Goal: Transaction & Acquisition: Purchase product/service

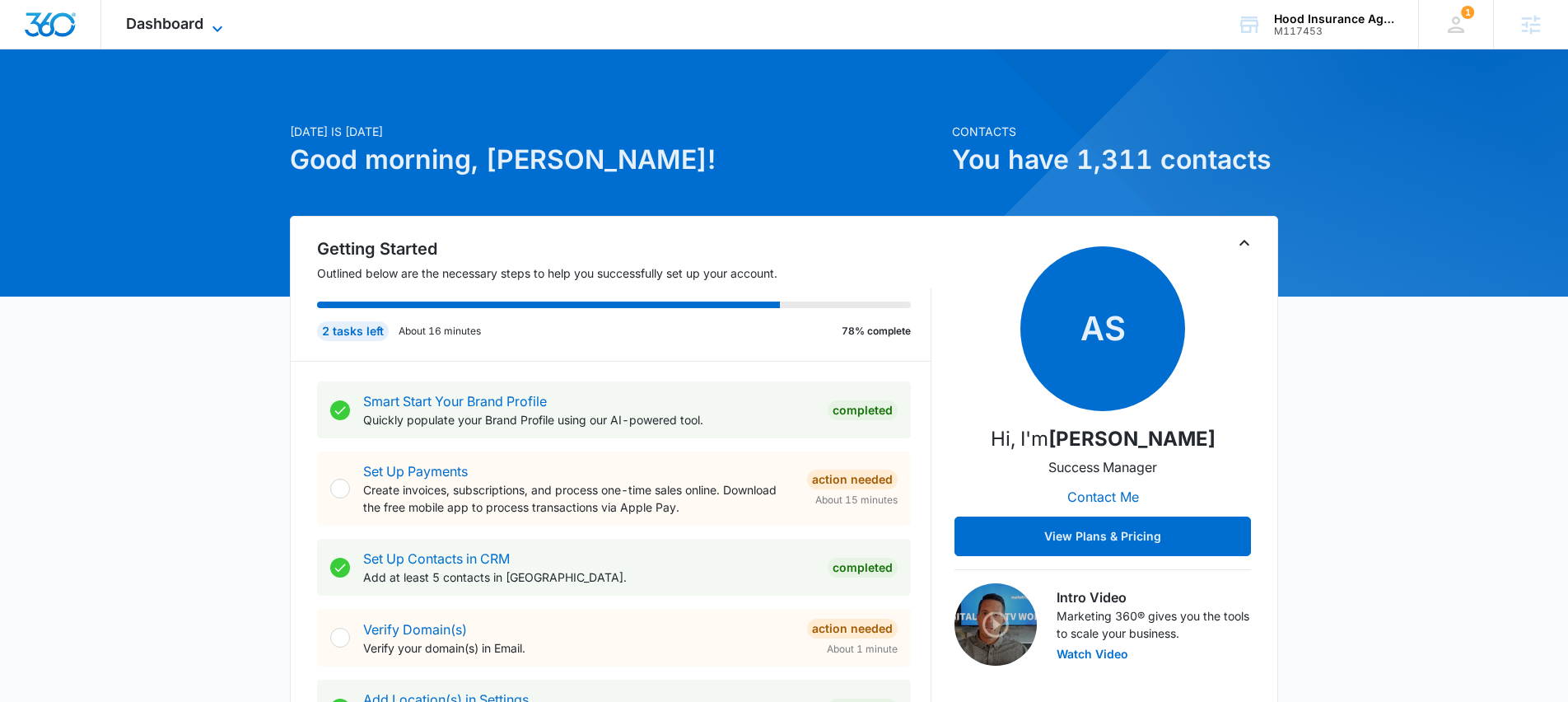
click at [194, 29] on span "Dashboard" at bounding box center [165, 23] width 78 height 17
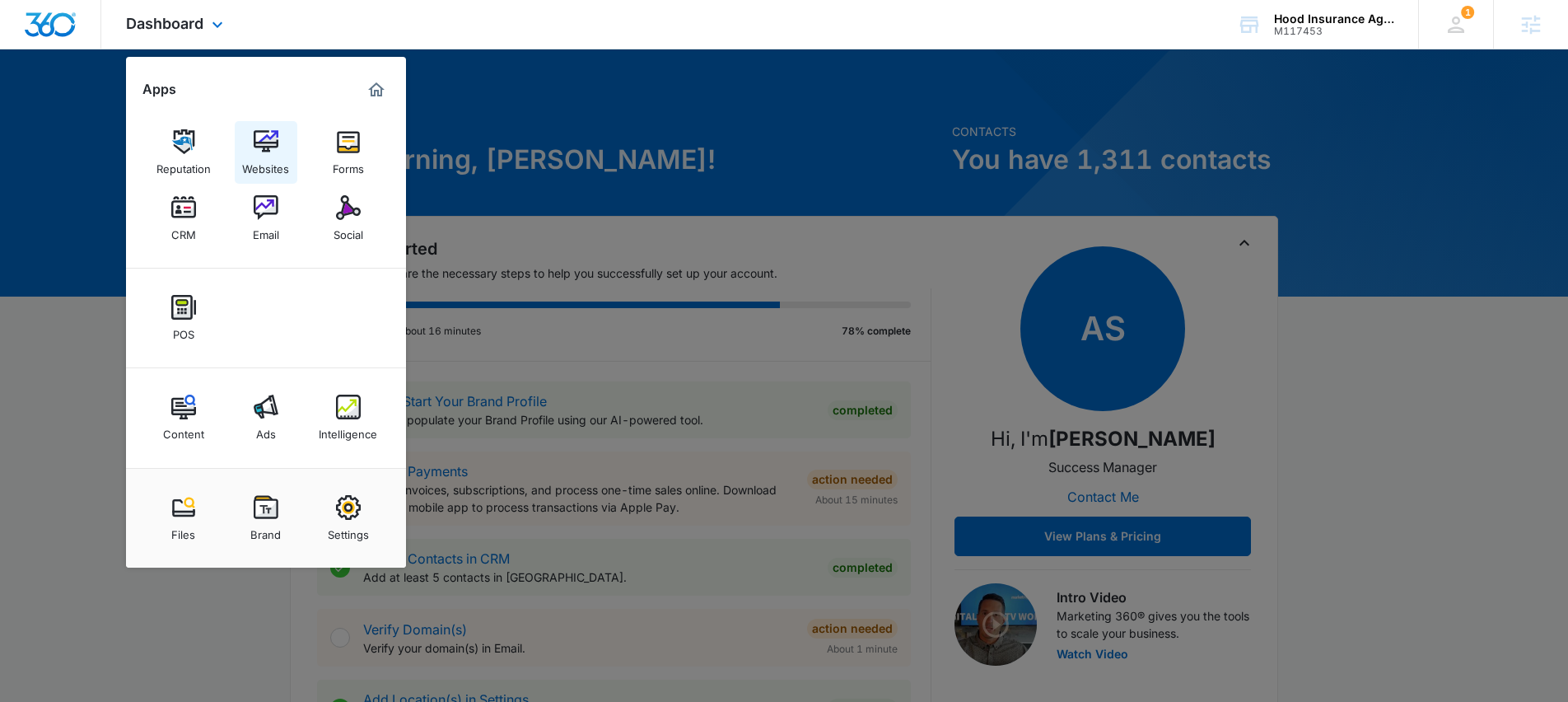
click at [279, 168] on div "Websites" at bounding box center [265, 164] width 47 height 21
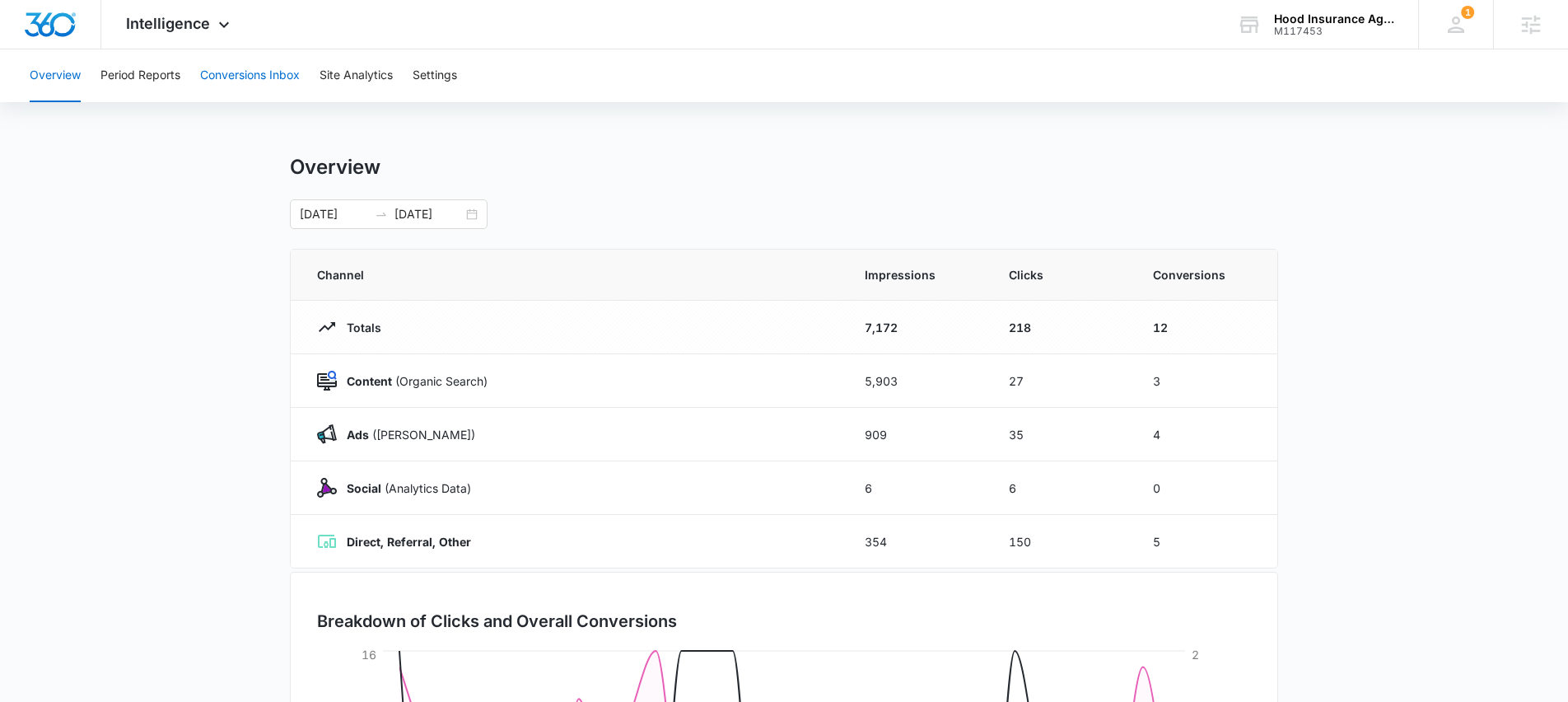
click at [254, 72] on button "Conversions Inbox" at bounding box center [250, 76] width 100 height 53
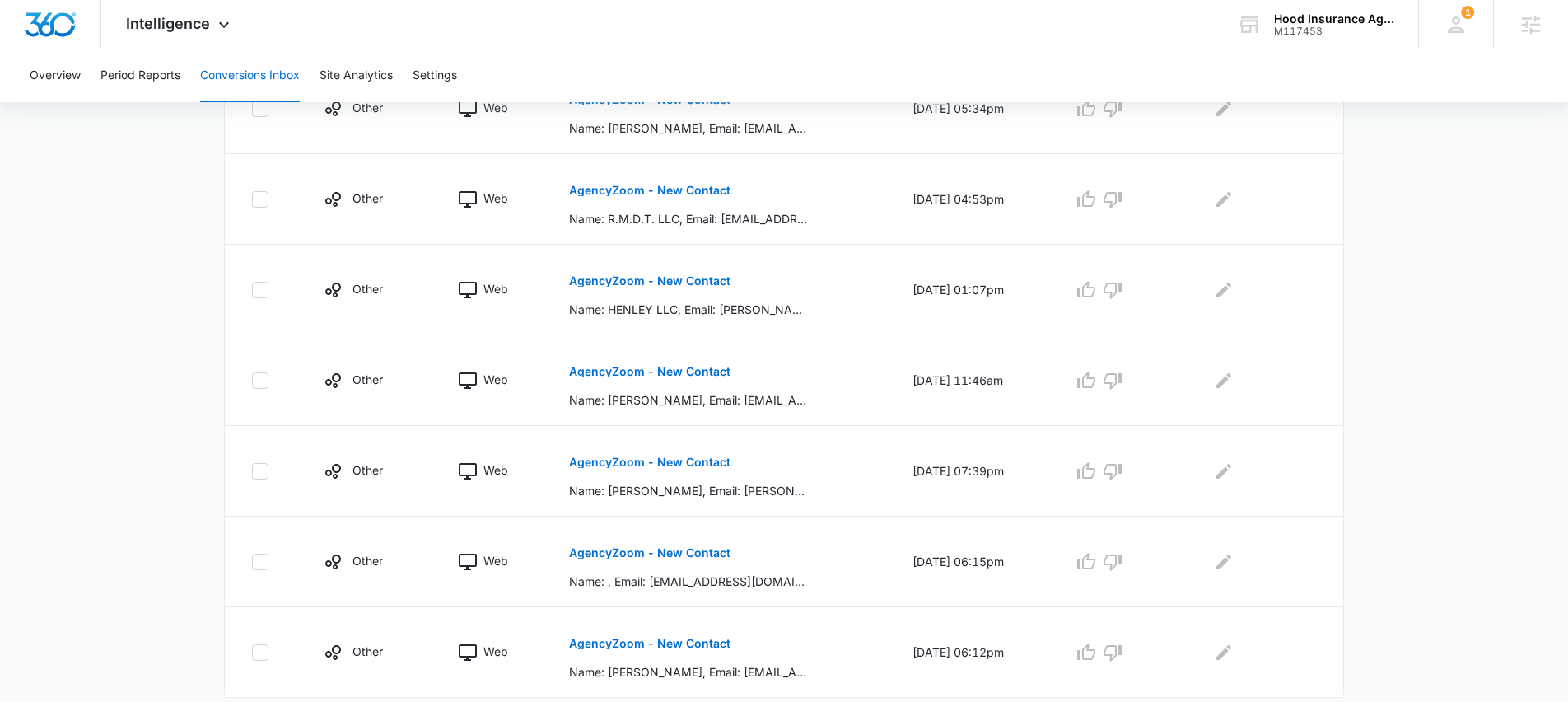
scroll to position [774, 0]
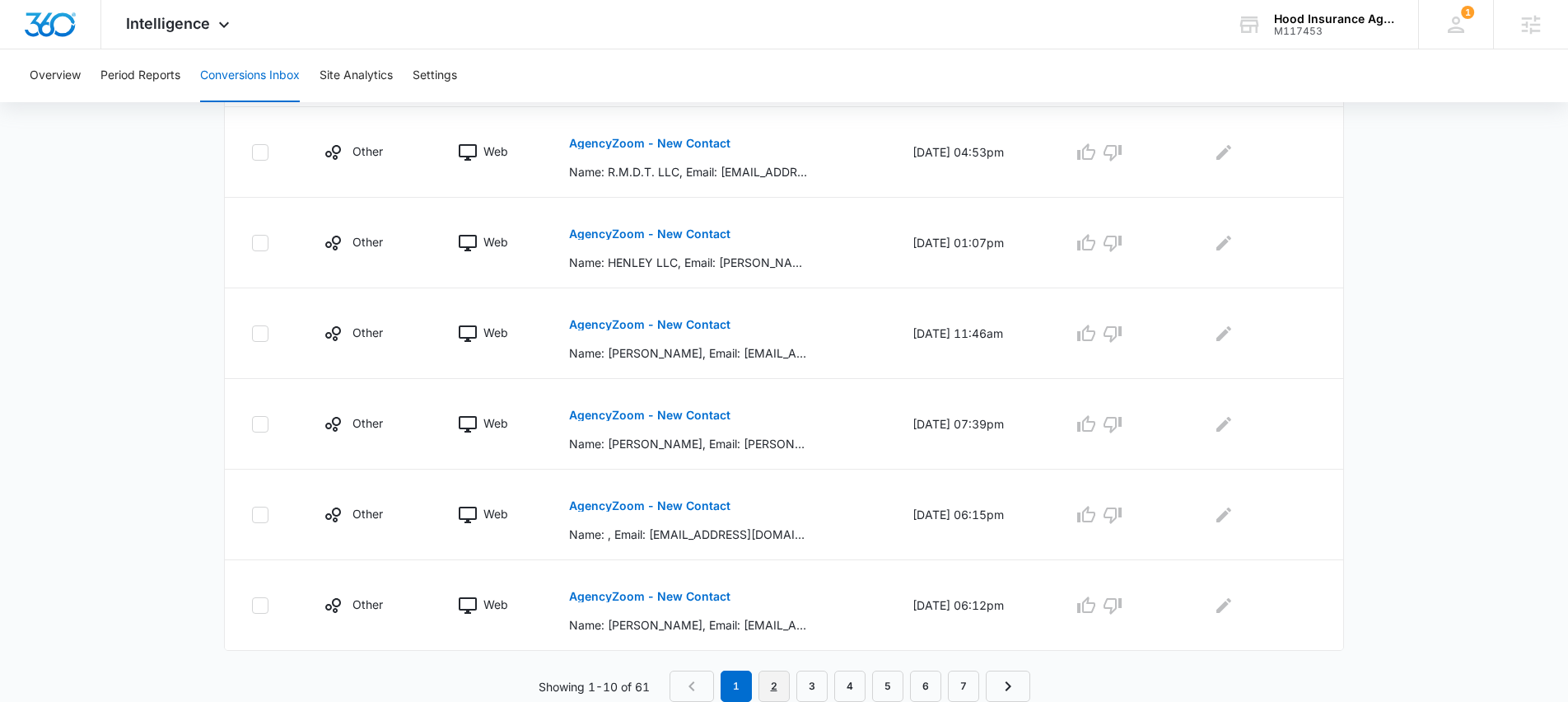
click at [767, 695] on link "2" at bounding box center [774, 686] width 31 height 31
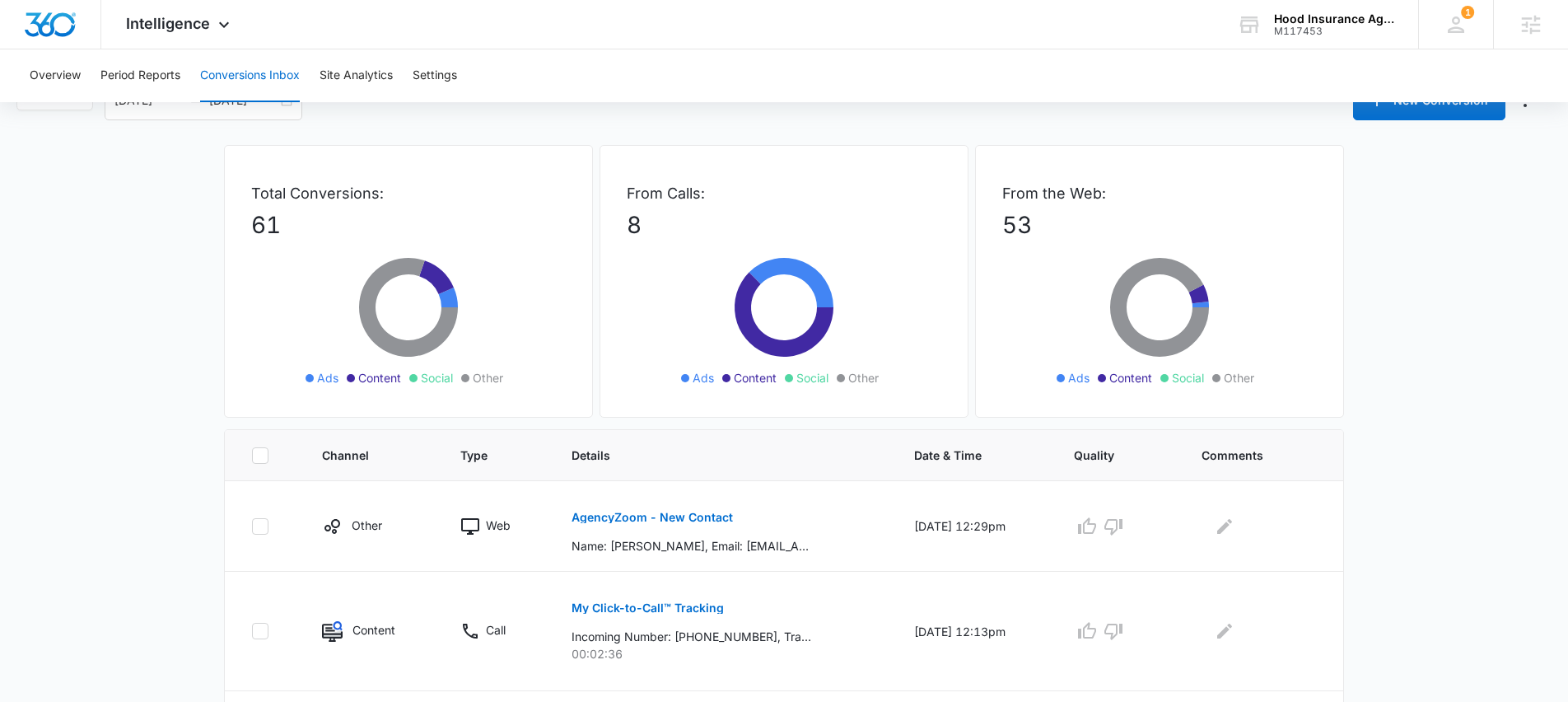
scroll to position [0, 0]
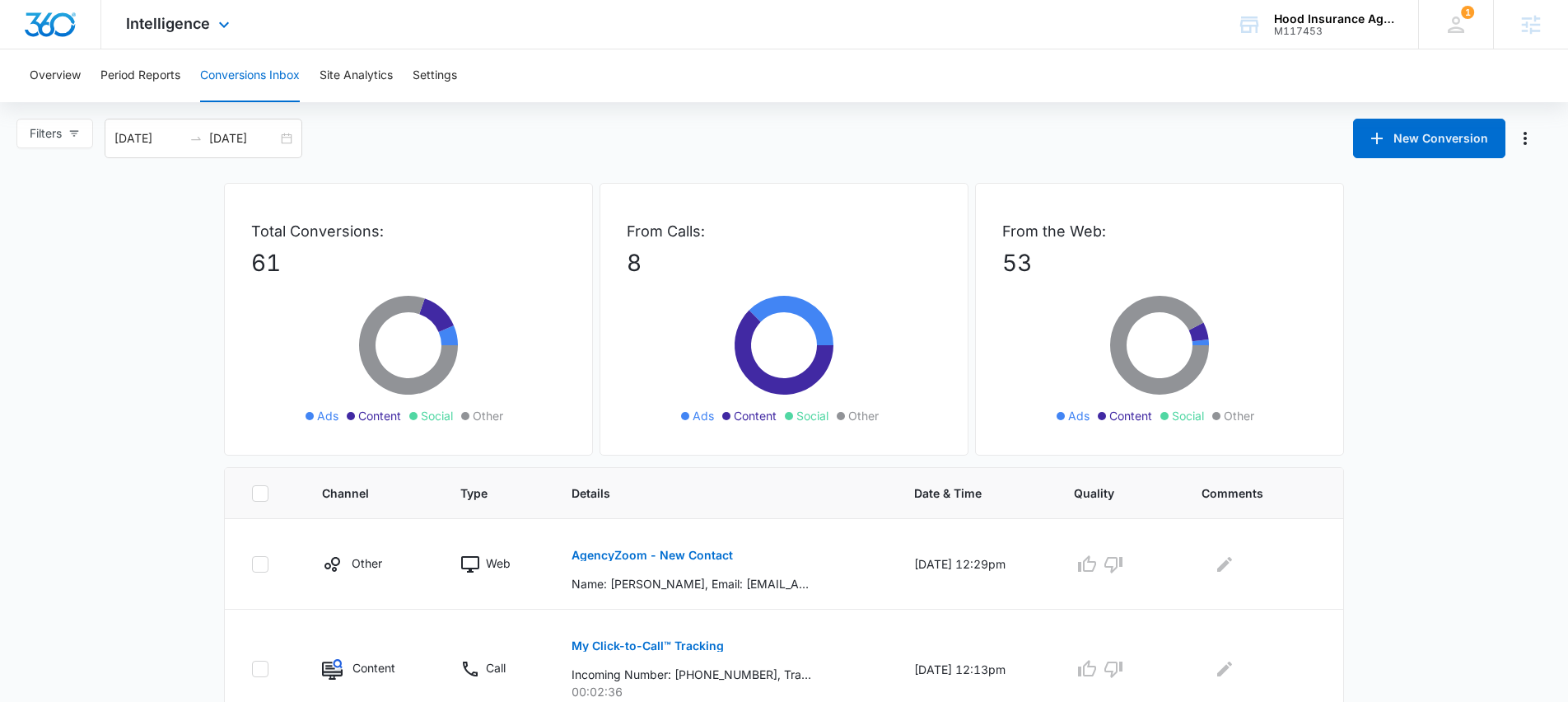
click at [193, 32] on div "Intelligence Apps Reputation Websites Forms CRM Email Social POS Content Ads In…" at bounding box center [180, 24] width 157 height 49
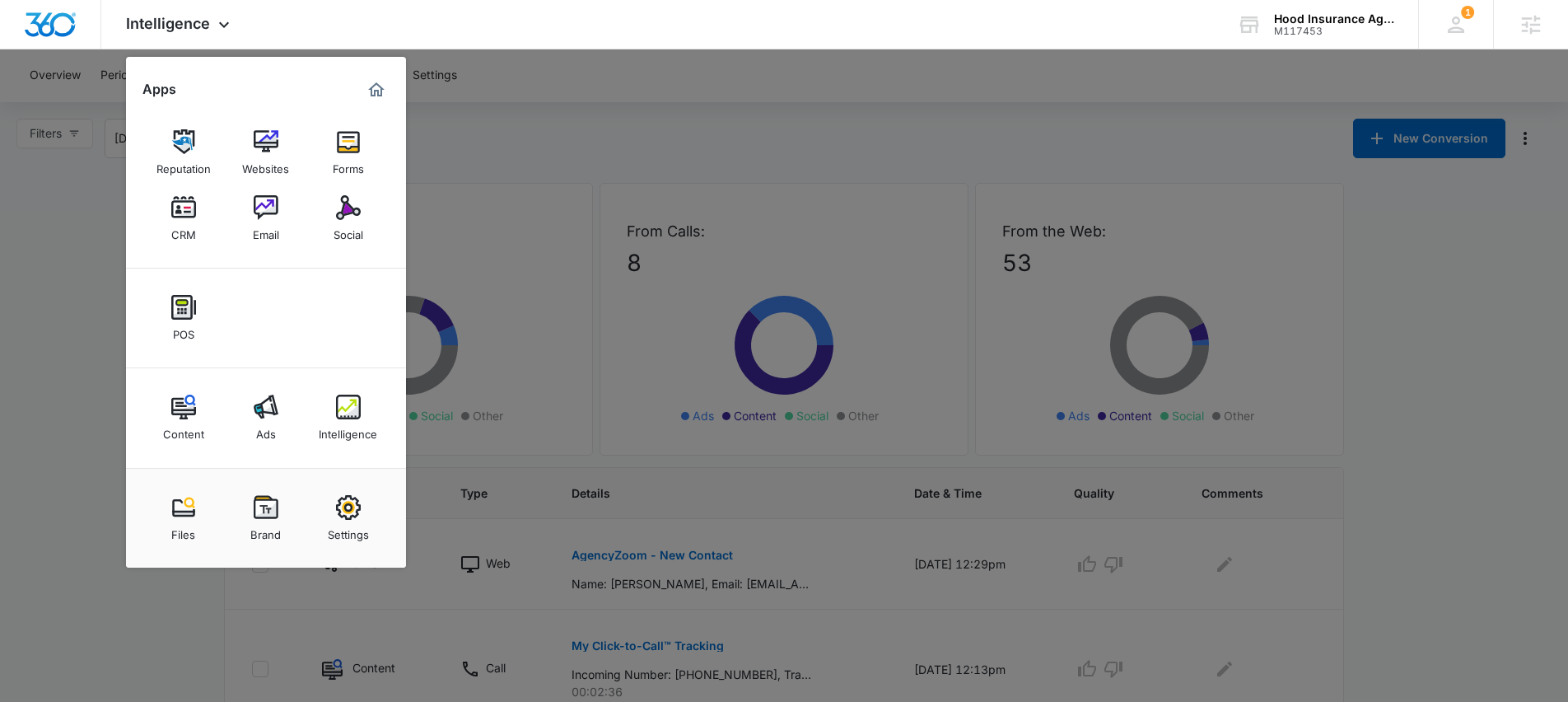
click at [31, 285] on div at bounding box center [784, 351] width 1568 height 702
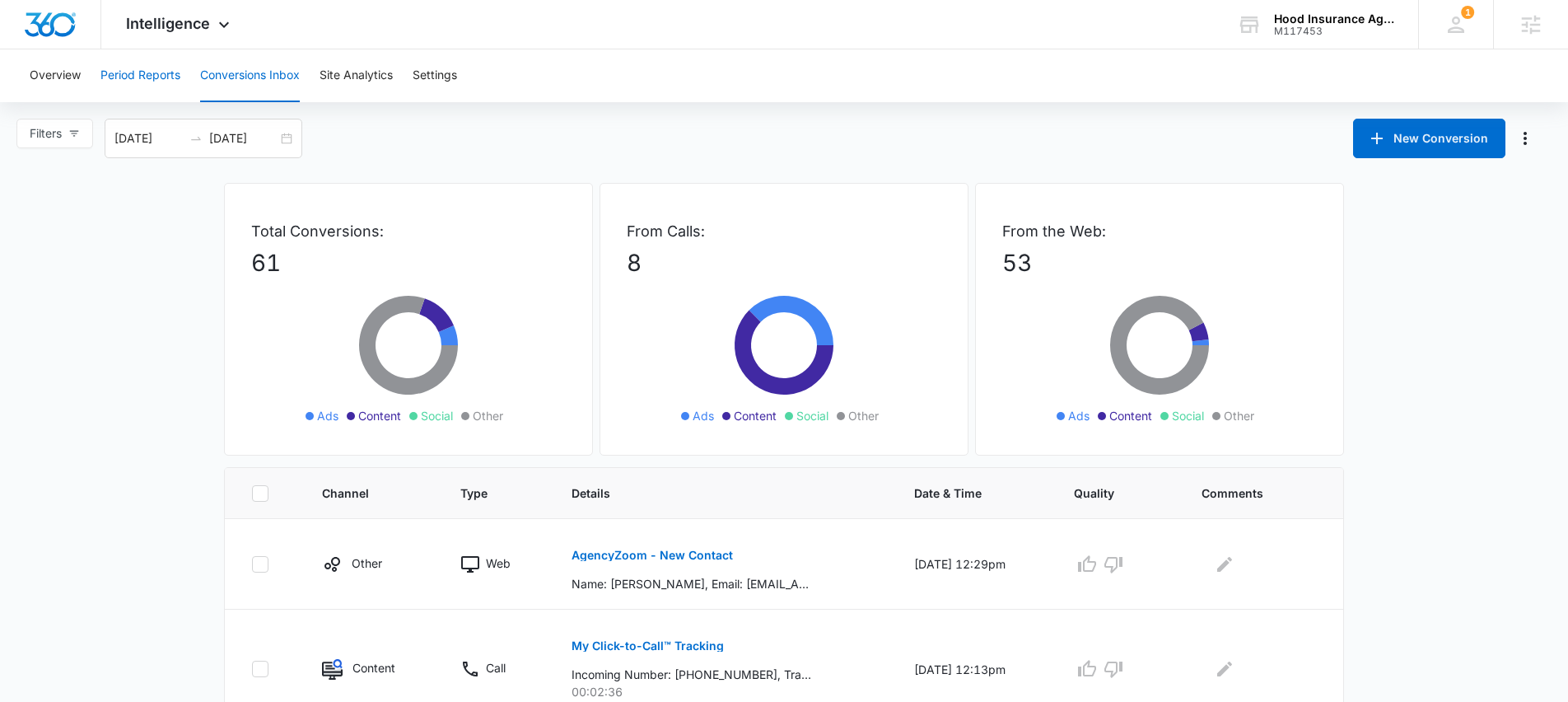
click at [130, 83] on button "Period Reports" at bounding box center [140, 76] width 80 height 53
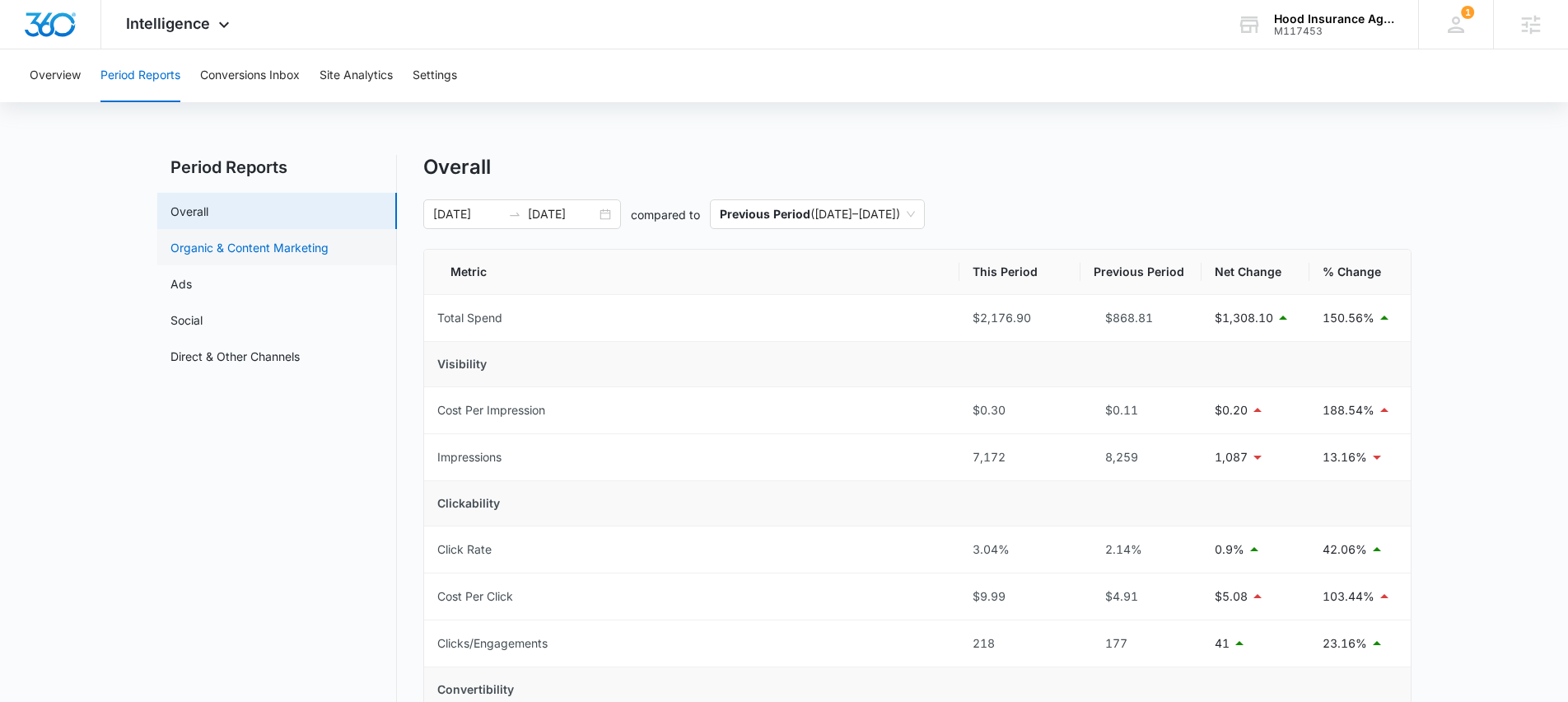
click at [275, 244] on link "Organic & Content Marketing" at bounding box center [249, 247] width 158 height 17
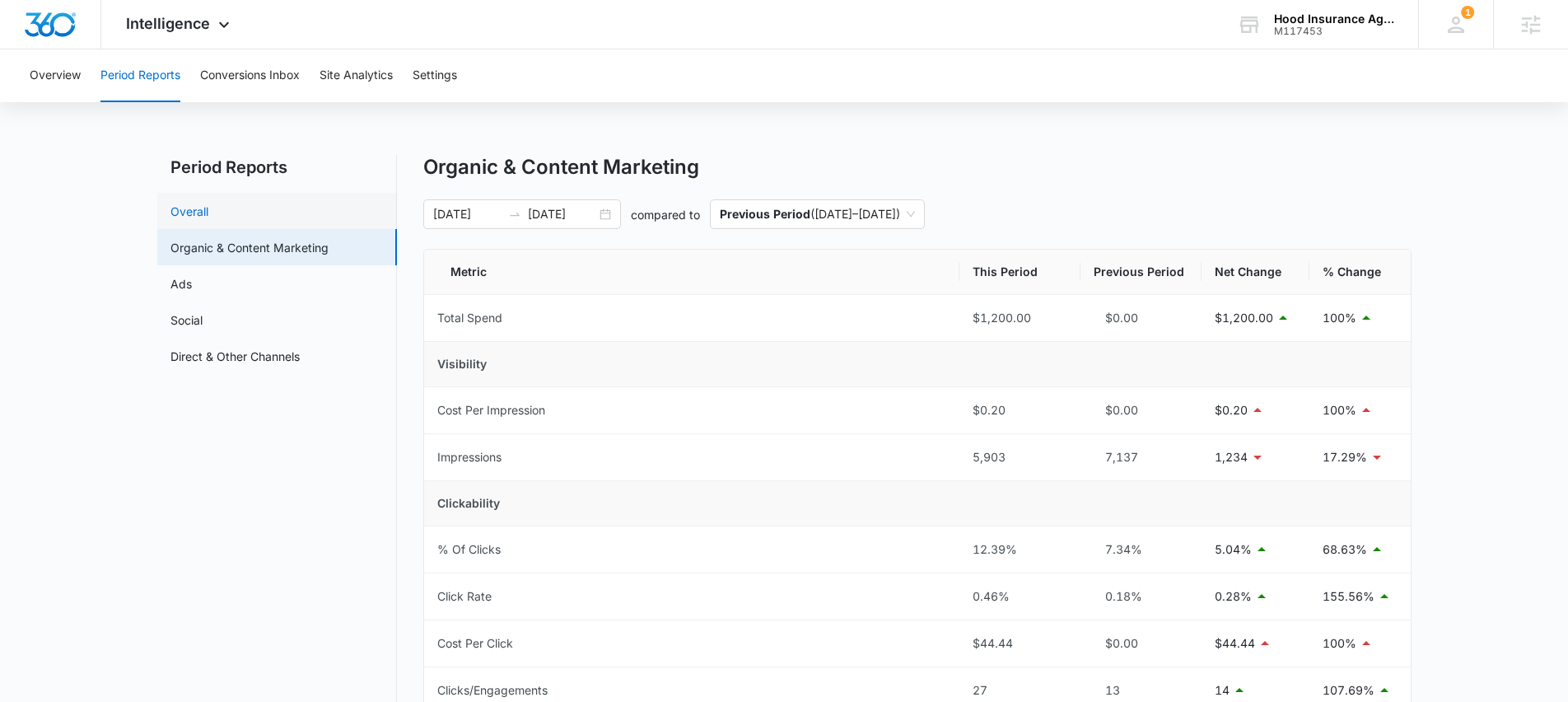
click at [209, 216] on link "Overall" at bounding box center [188, 211] width 38 height 17
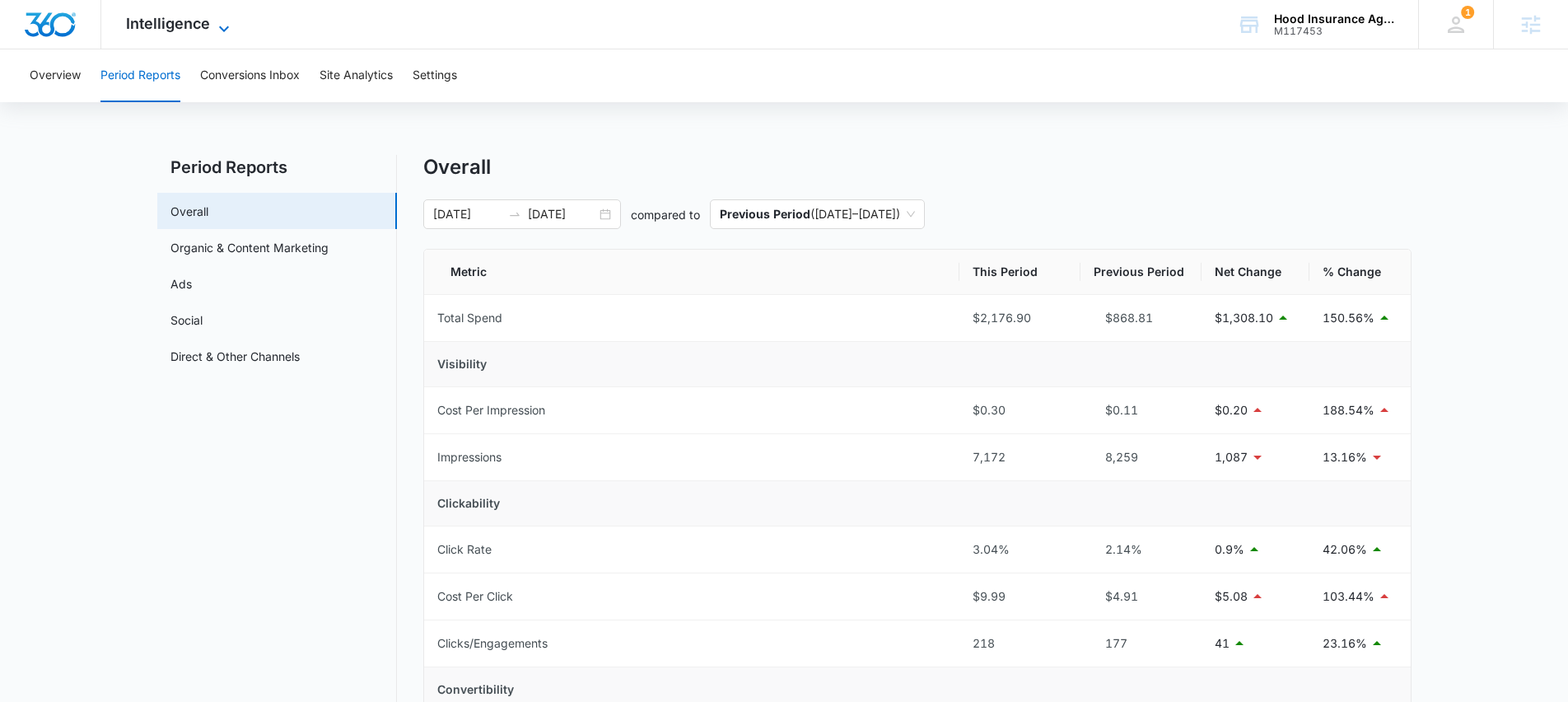
click at [188, 27] on span "Intelligence" at bounding box center [168, 23] width 84 height 17
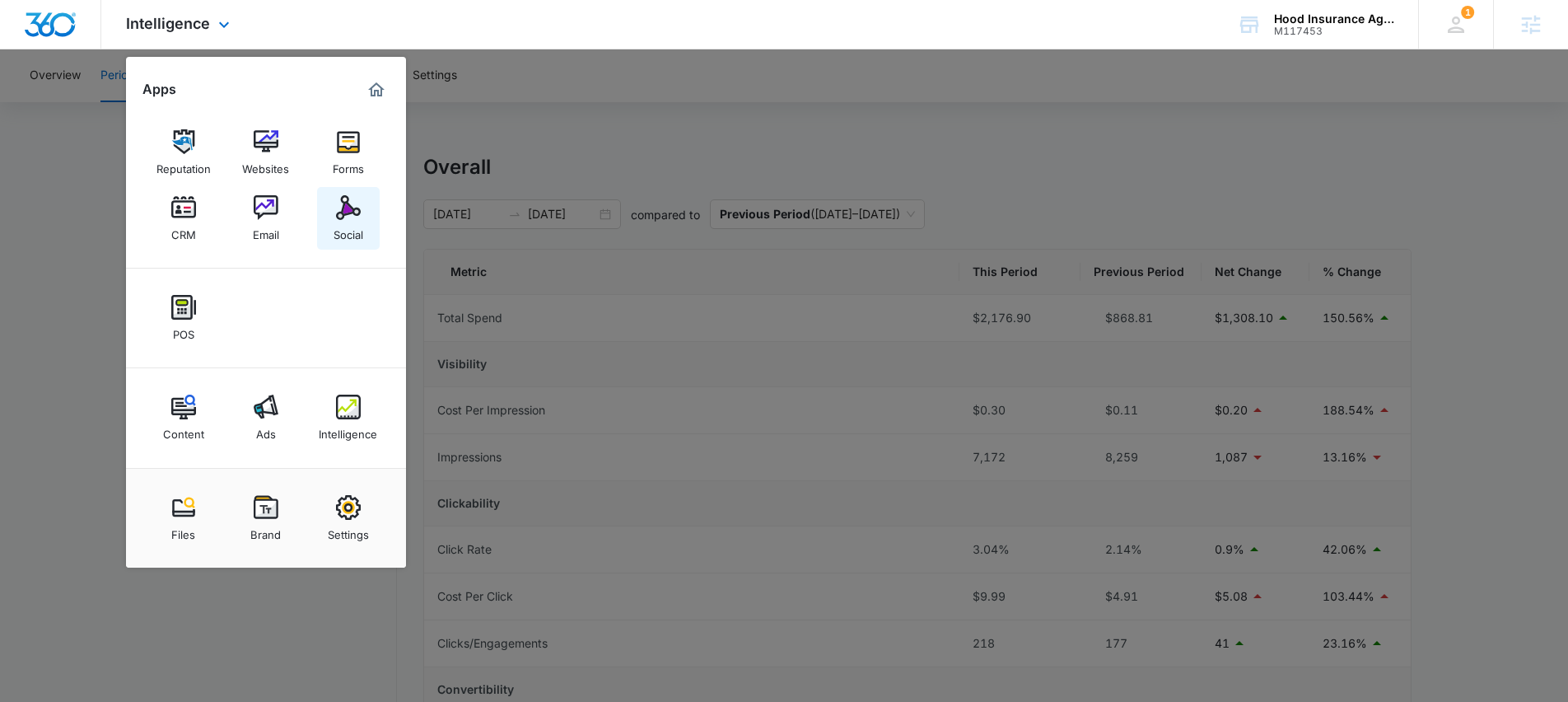
click at [329, 211] on link "Social" at bounding box center [349, 218] width 62 height 62
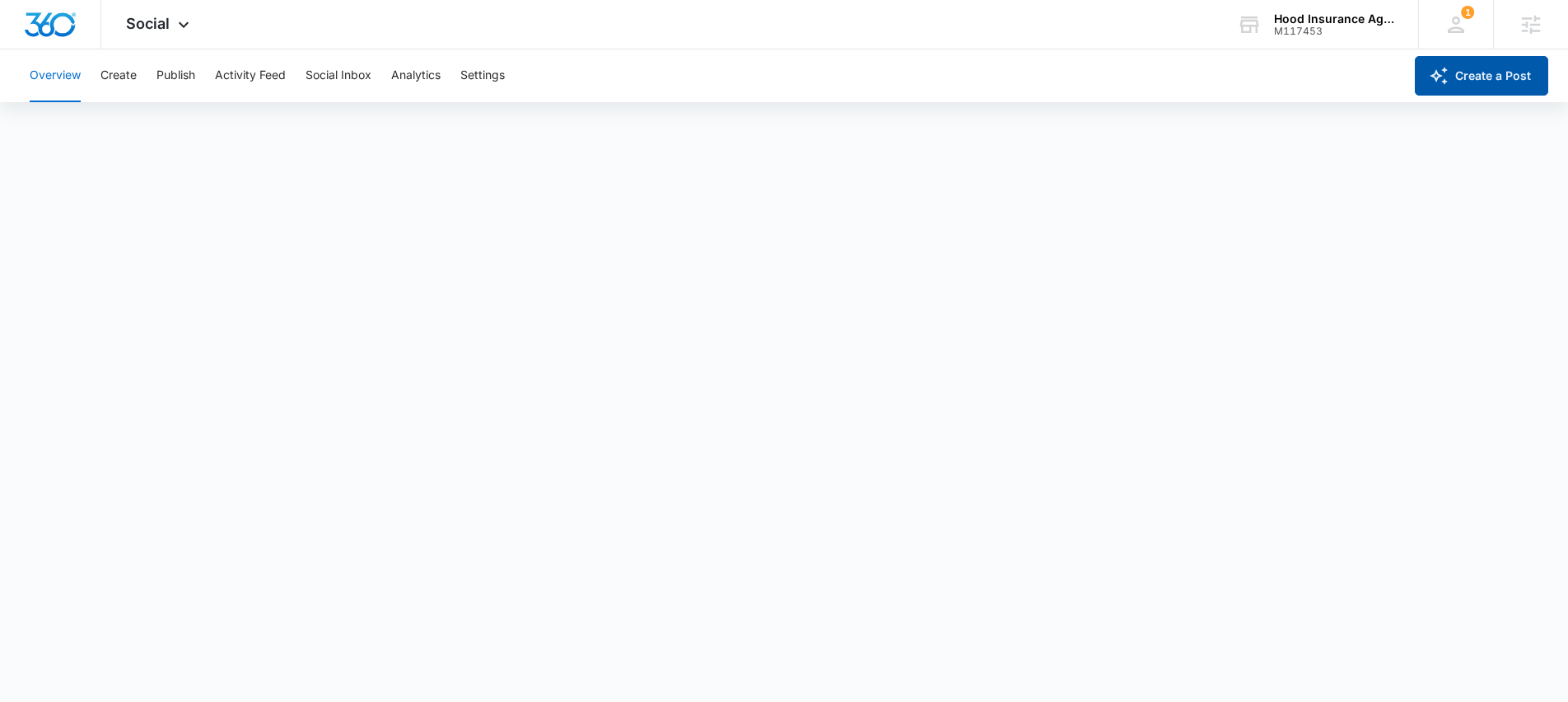
click at [1442, 84] on icon "button" at bounding box center [1439, 76] width 20 height 20
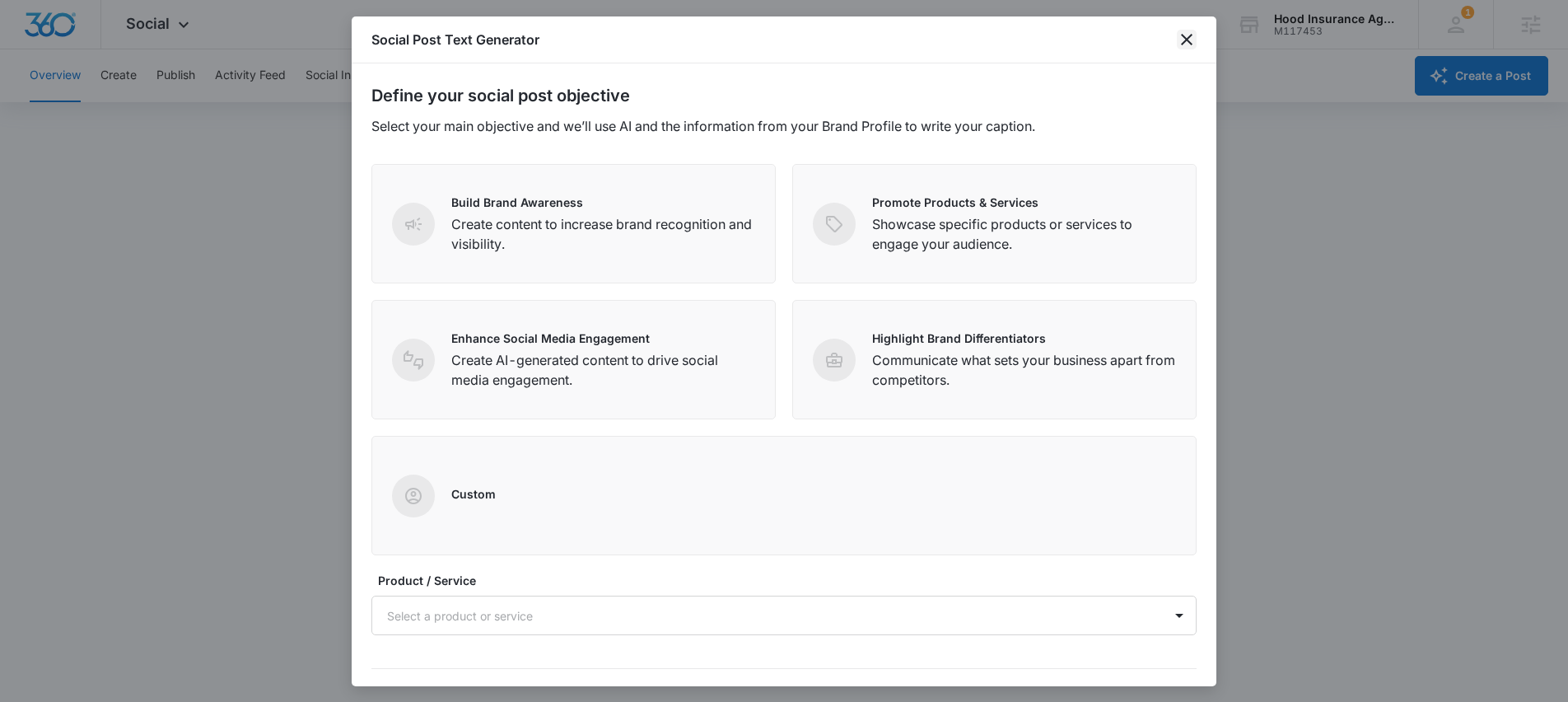
click at [1189, 41] on icon "close" at bounding box center [1187, 39] width 12 height 12
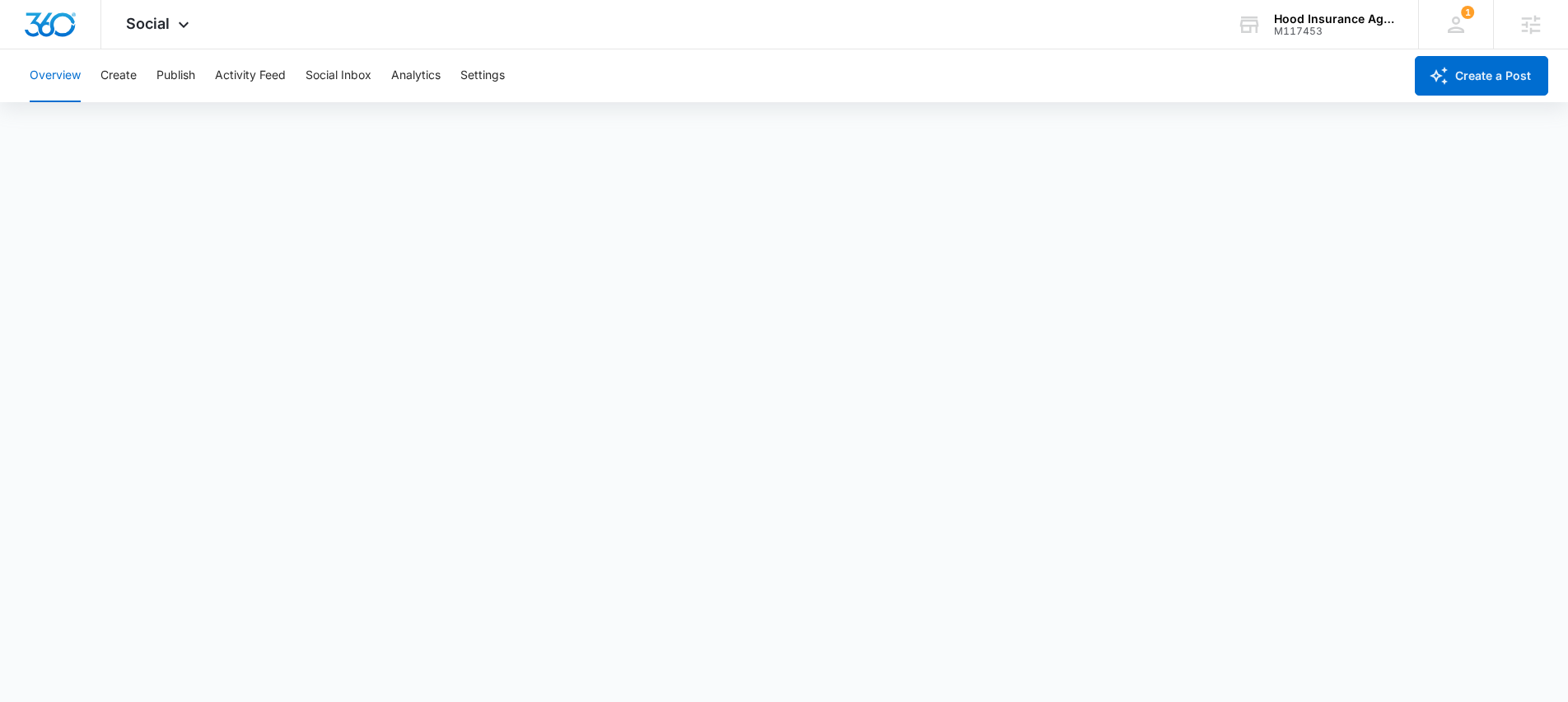
scroll to position [4, 0]
click at [1477, 66] on button "Create a Post" at bounding box center [1482, 75] width 134 height 39
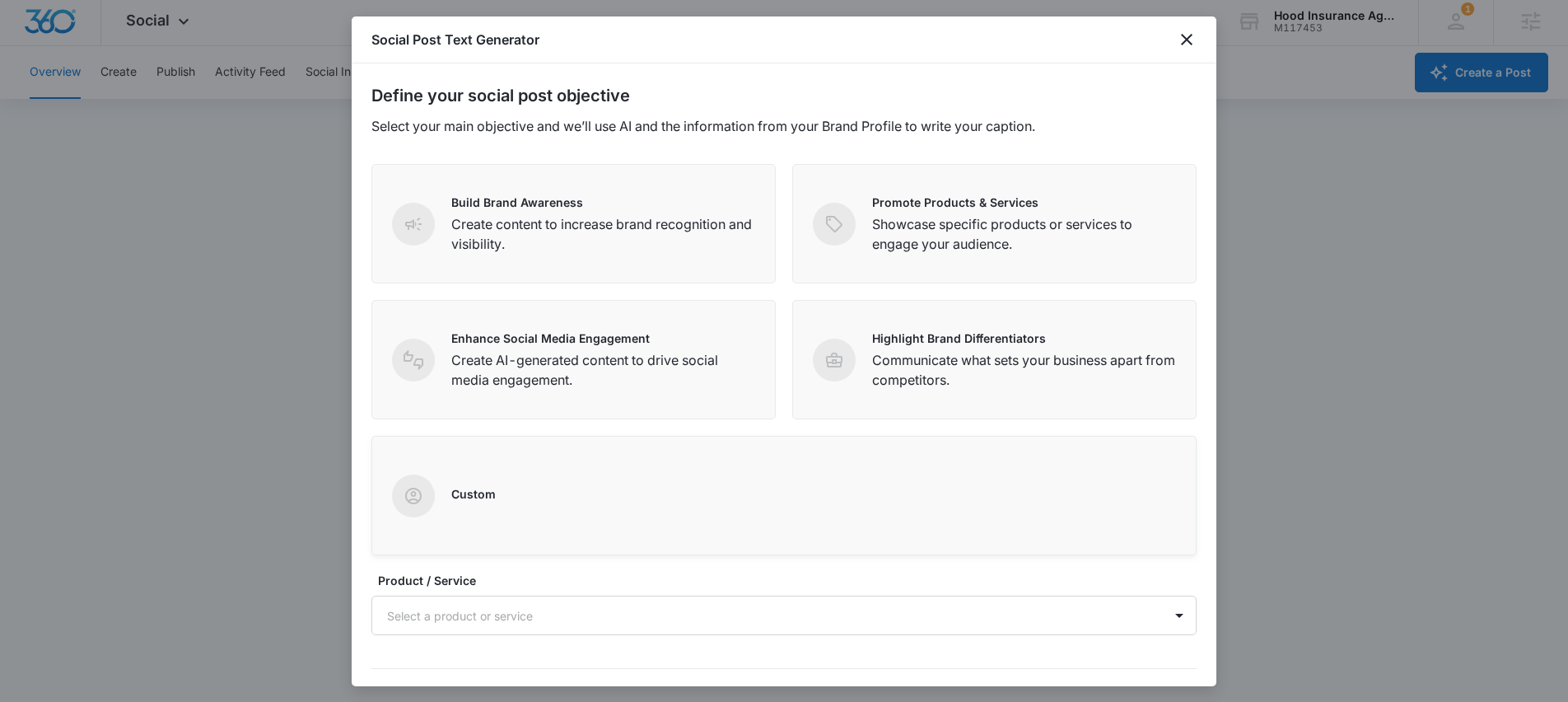
click at [564, 500] on div "Custom" at bounding box center [784, 496] width 784 height 43
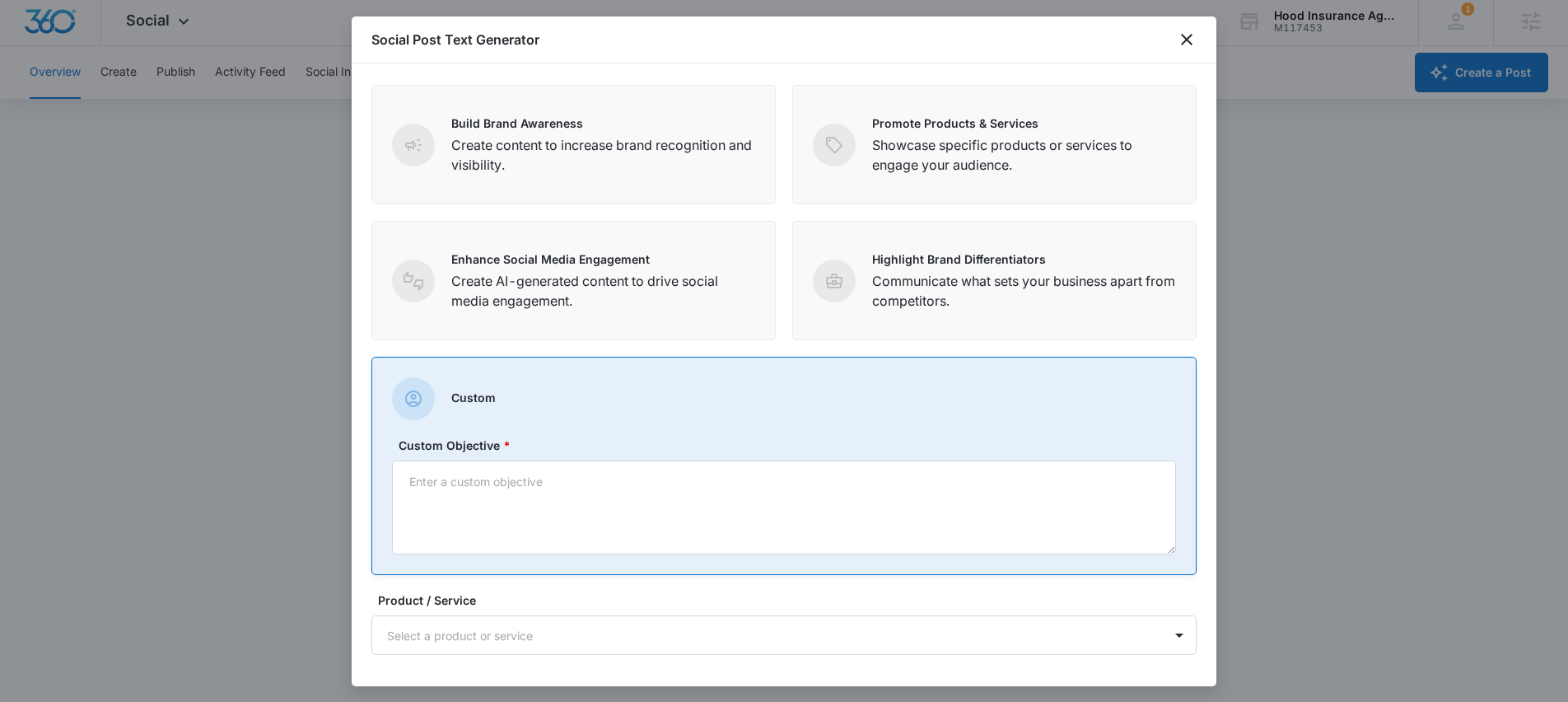
scroll to position [185, 0]
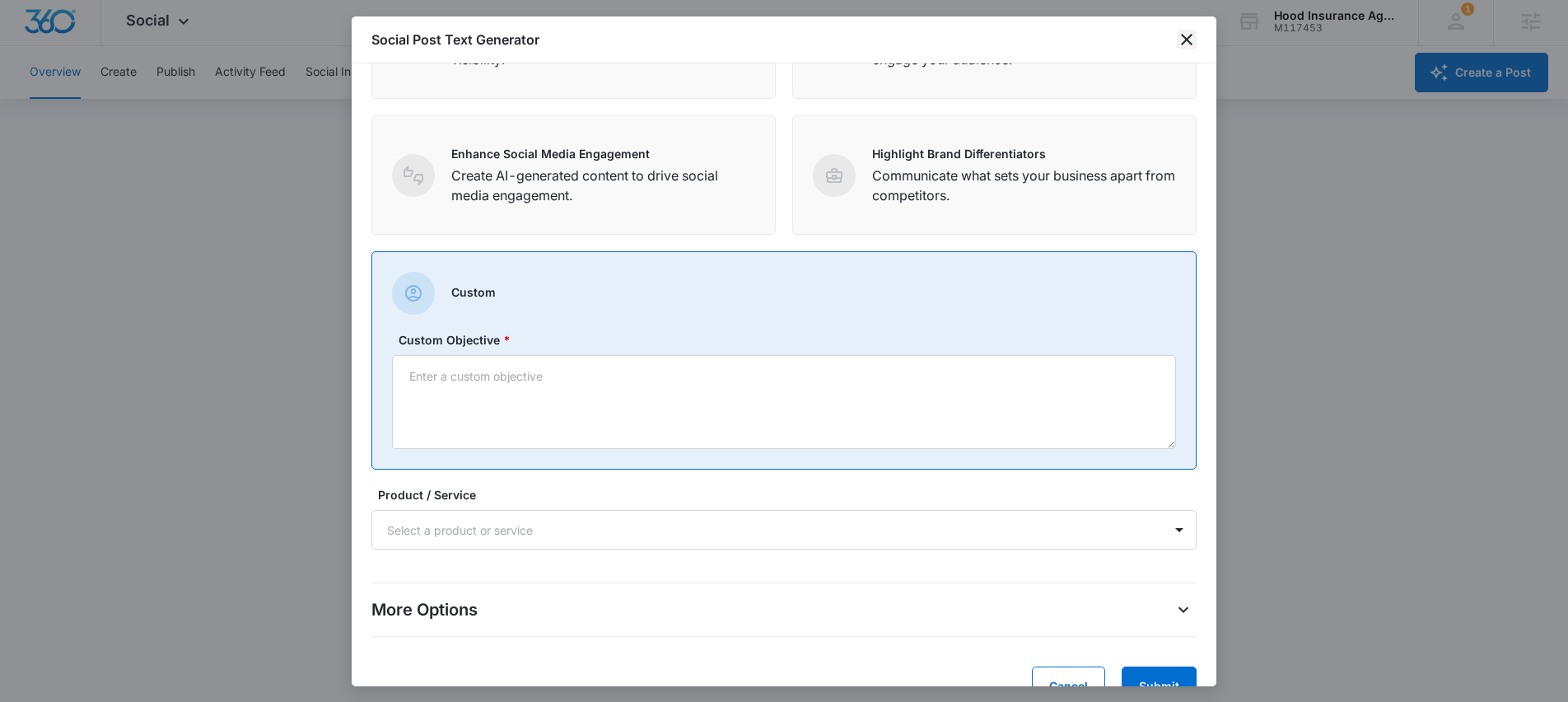
click at [1185, 39] on icon "close" at bounding box center [1187, 39] width 20 height 20
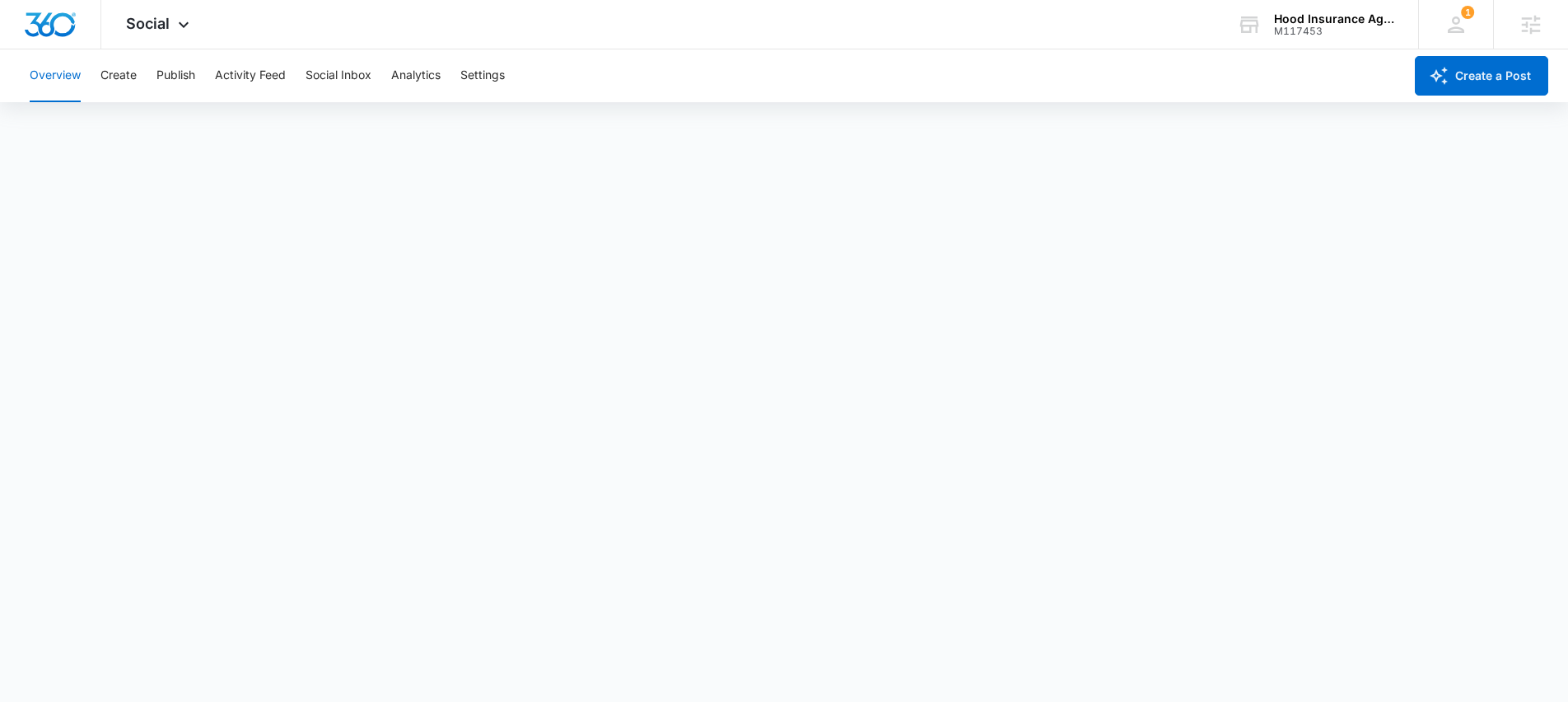
click at [95, 72] on div "Overview Create Publish Activity Feed Social Inbox Analytics Settings" at bounding box center [712, 76] width 1384 height 53
click at [107, 76] on button "Create" at bounding box center [119, 76] width 37 height 53
click at [45, 75] on button "Overview" at bounding box center [55, 76] width 51 height 53
click at [124, 77] on button "Create" at bounding box center [119, 76] width 37 height 53
click at [410, 77] on button "Analytics" at bounding box center [416, 76] width 49 height 53
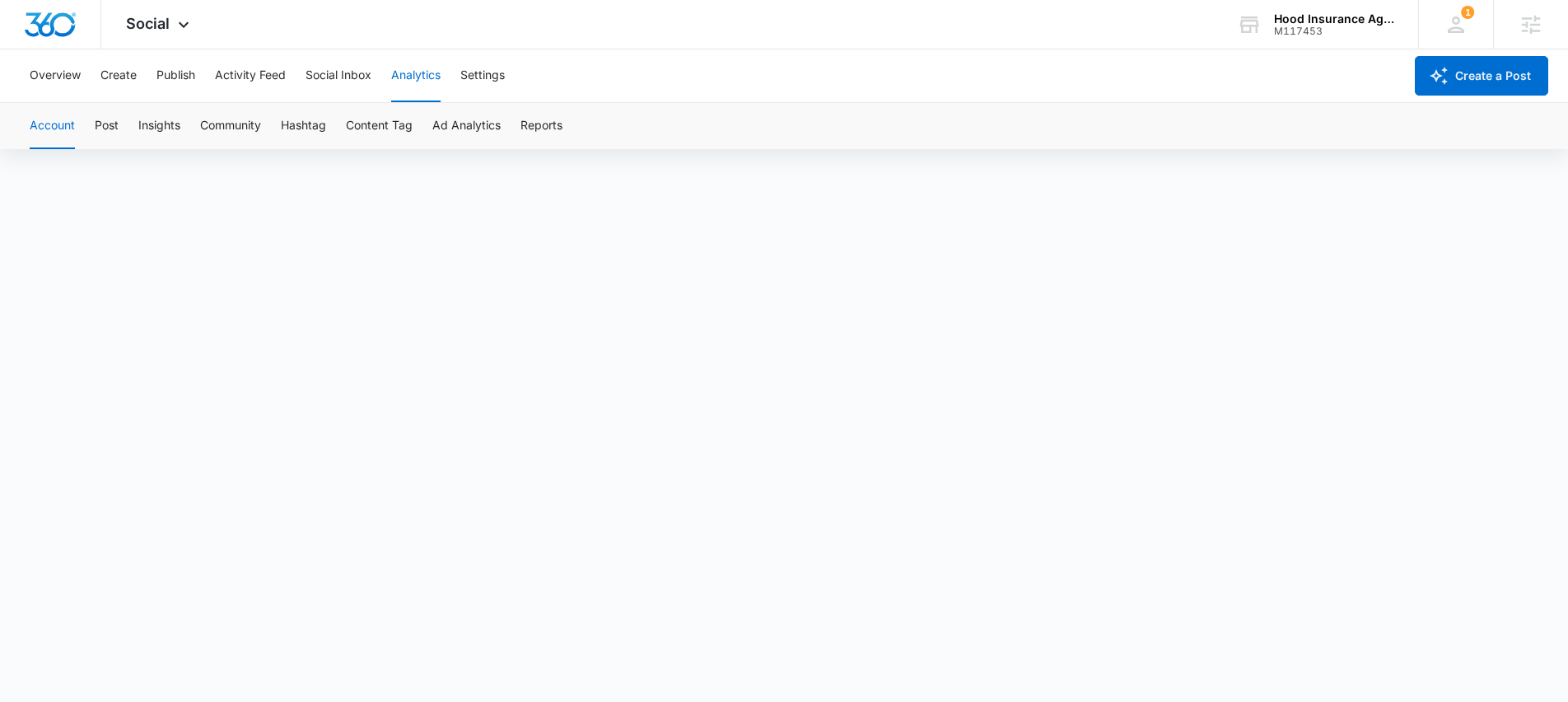
scroll to position [12, 0]
click at [125, 77] on button "Create" at bounding box center [119, 76] width 37 height 53
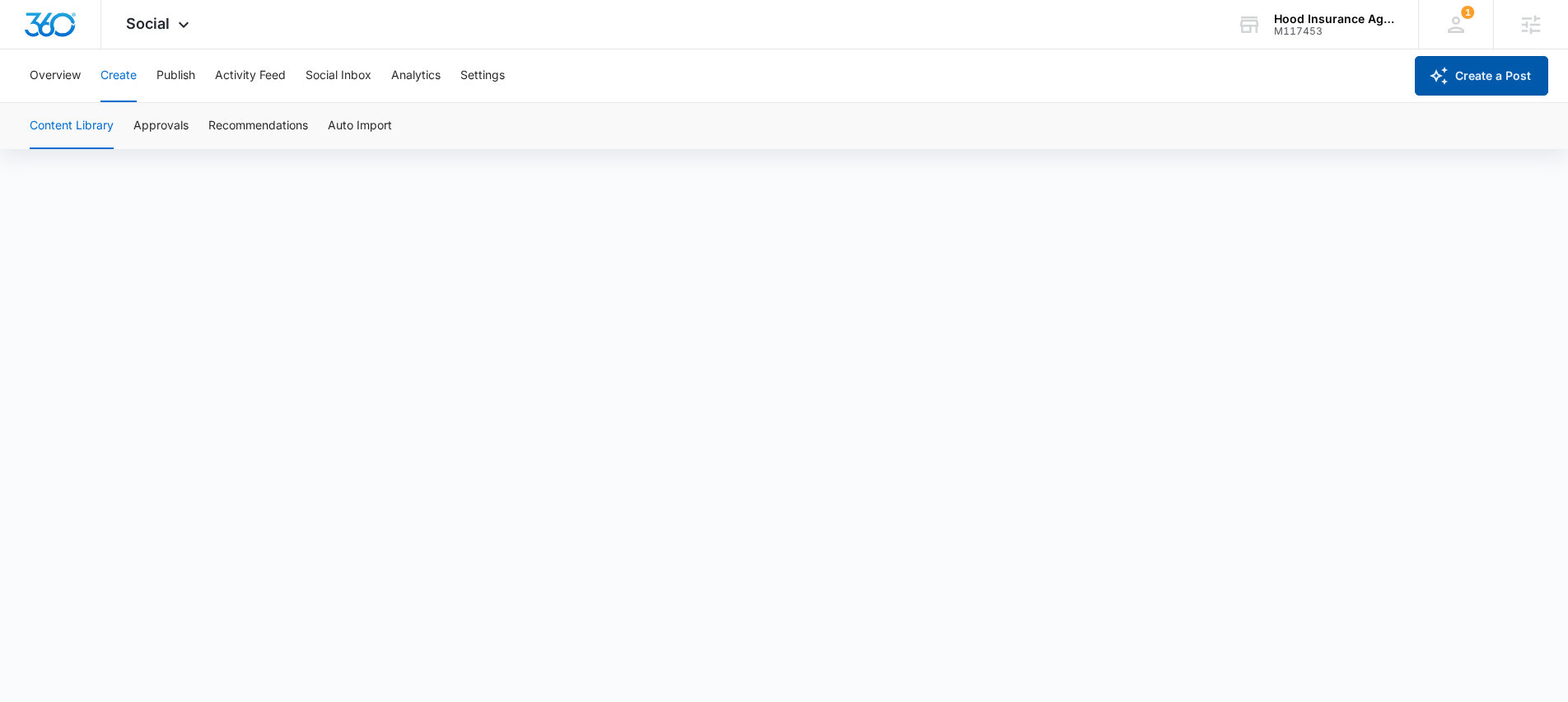
click at [1440, 83] on icon "button" at bounding box center [1439, 76] width 20 height 20
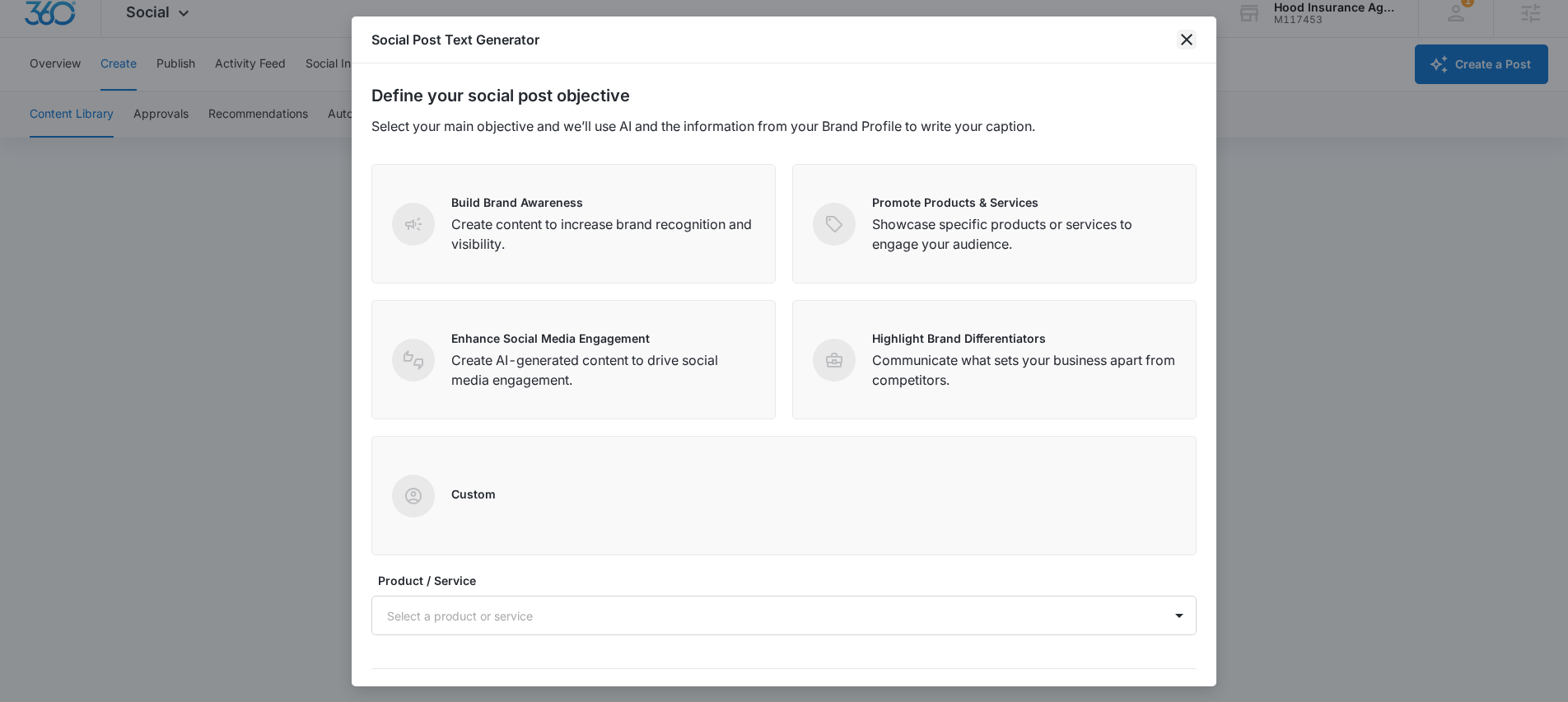
click at [1186, 43] on icon "close" at bounding box center [1187, 39] width 20 height 20
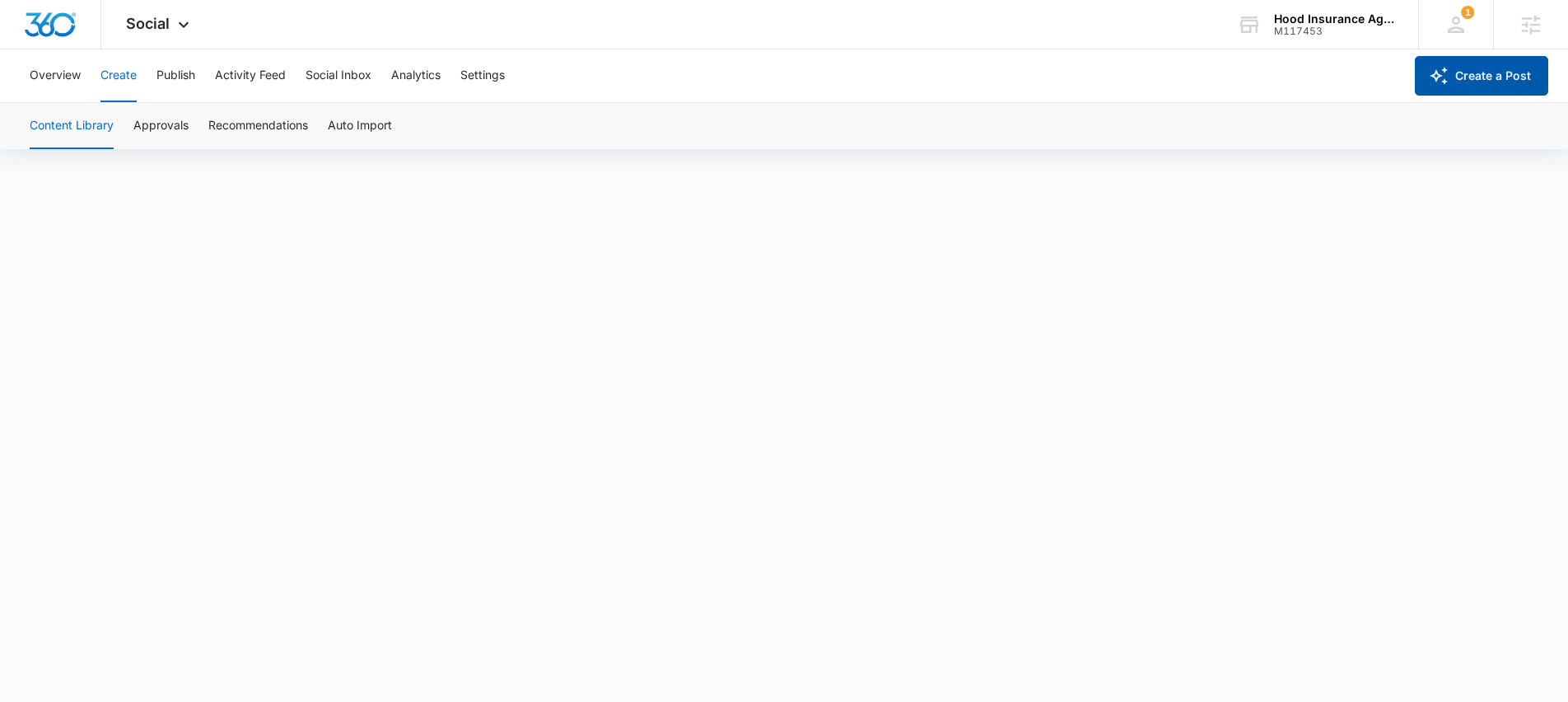
click at [1443, 81] on icon "button" at bounding box center [1439, 76] width 18 height 18
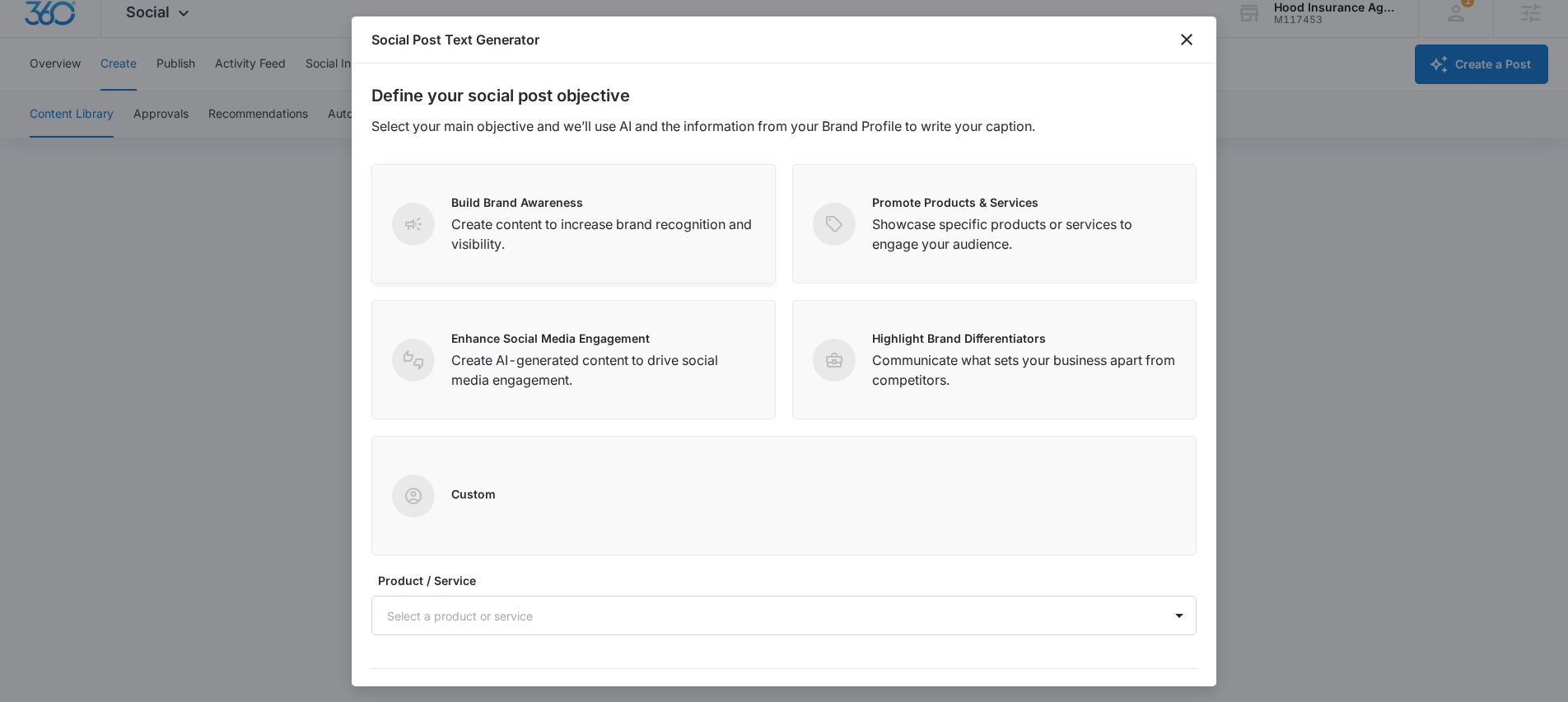
click at [714, 273] on div "Build Brand Awareness Create content to increase brand recognition and visibili…" at bounding box center [574, 223] width 404 height 120
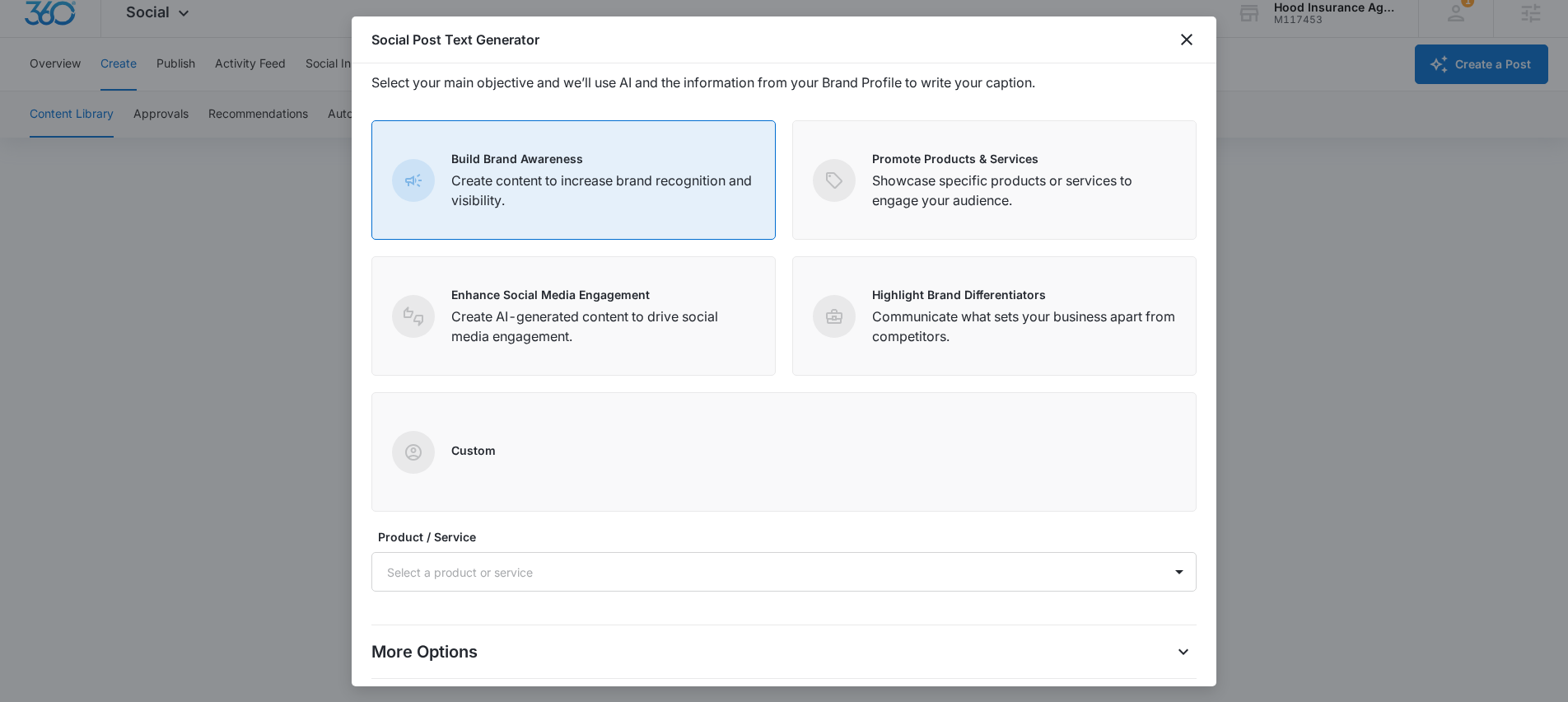
scroll to position [115, 0]
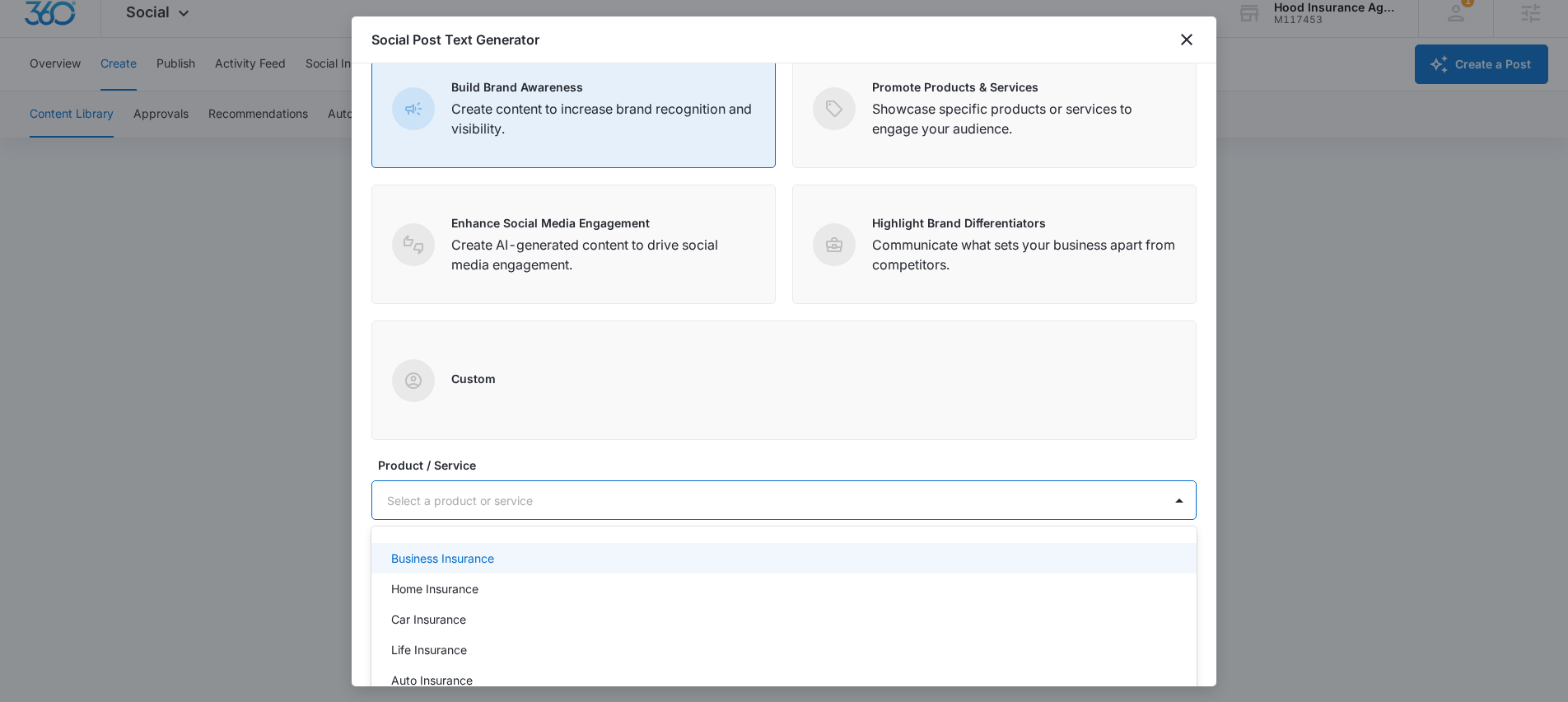
click at [513, 491] on div at bounding box center [764, 501] width 755 height 21
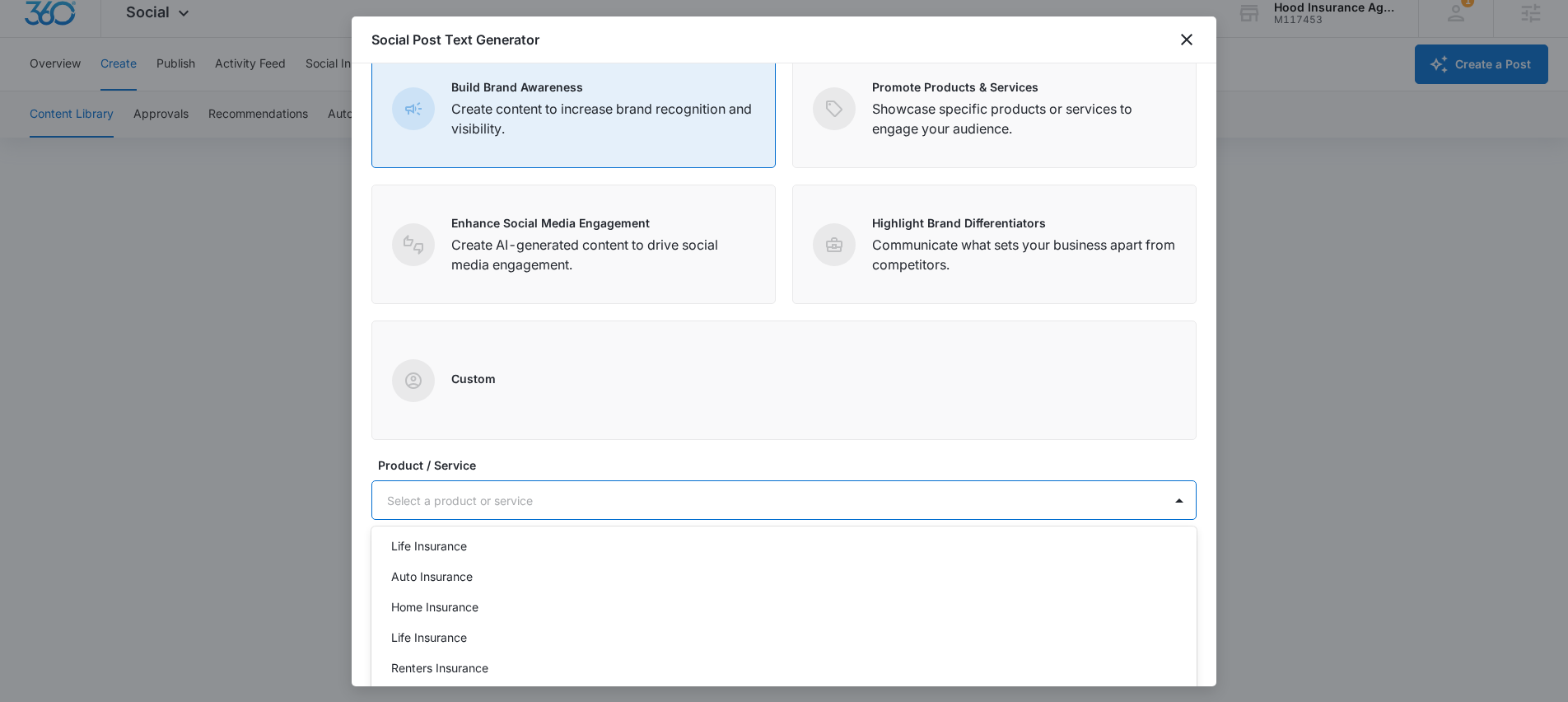
scroll to position [107, 0]
click at [534, 460] on label "Product / Service" at bounding box center [790, 465] width 825 height 17
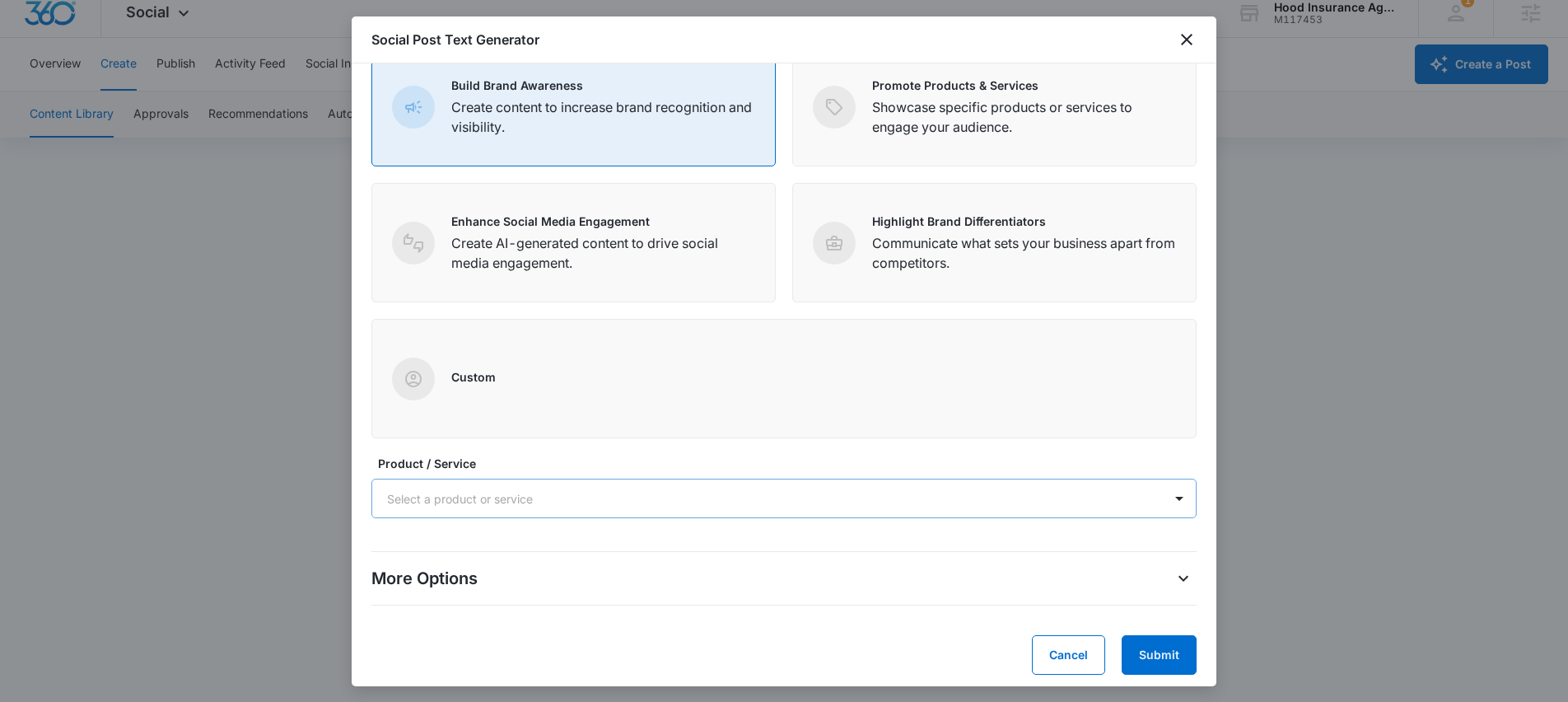
scroll to position [125, 0]
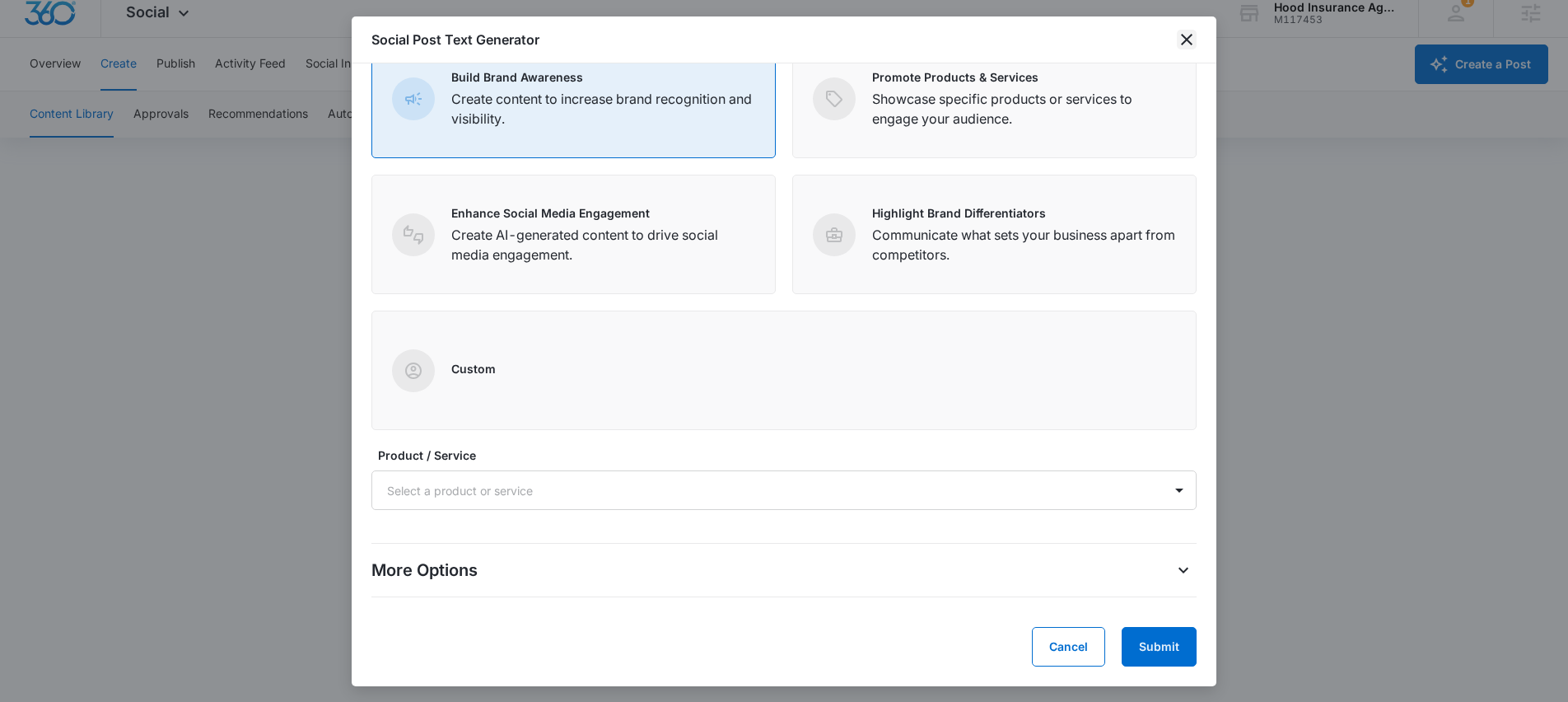
click at [1187, 39] on icon "close" at bounding box center [1187, 39] width 12 height 12
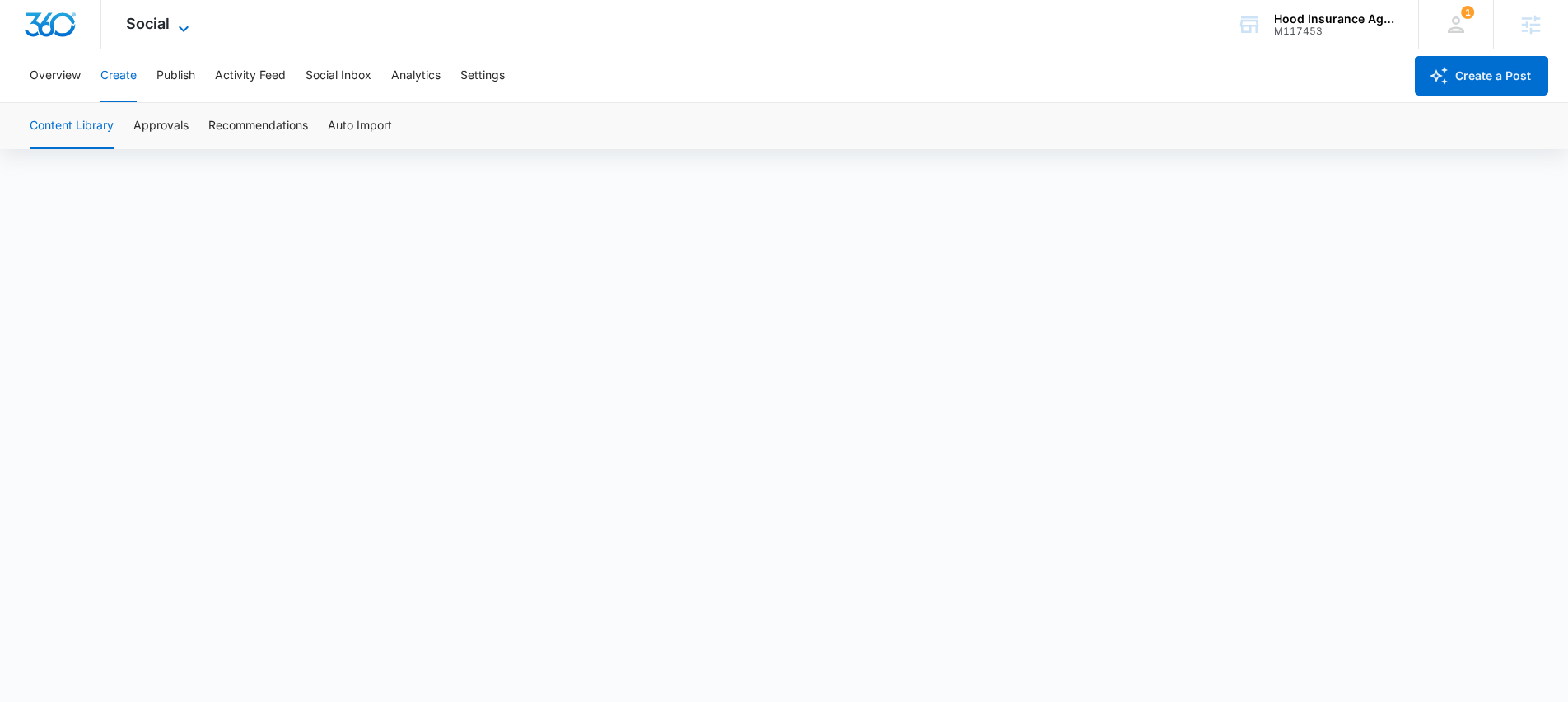
click at [167, 21] on span "Social" at bounding box center [148, 23] width 44 height 17
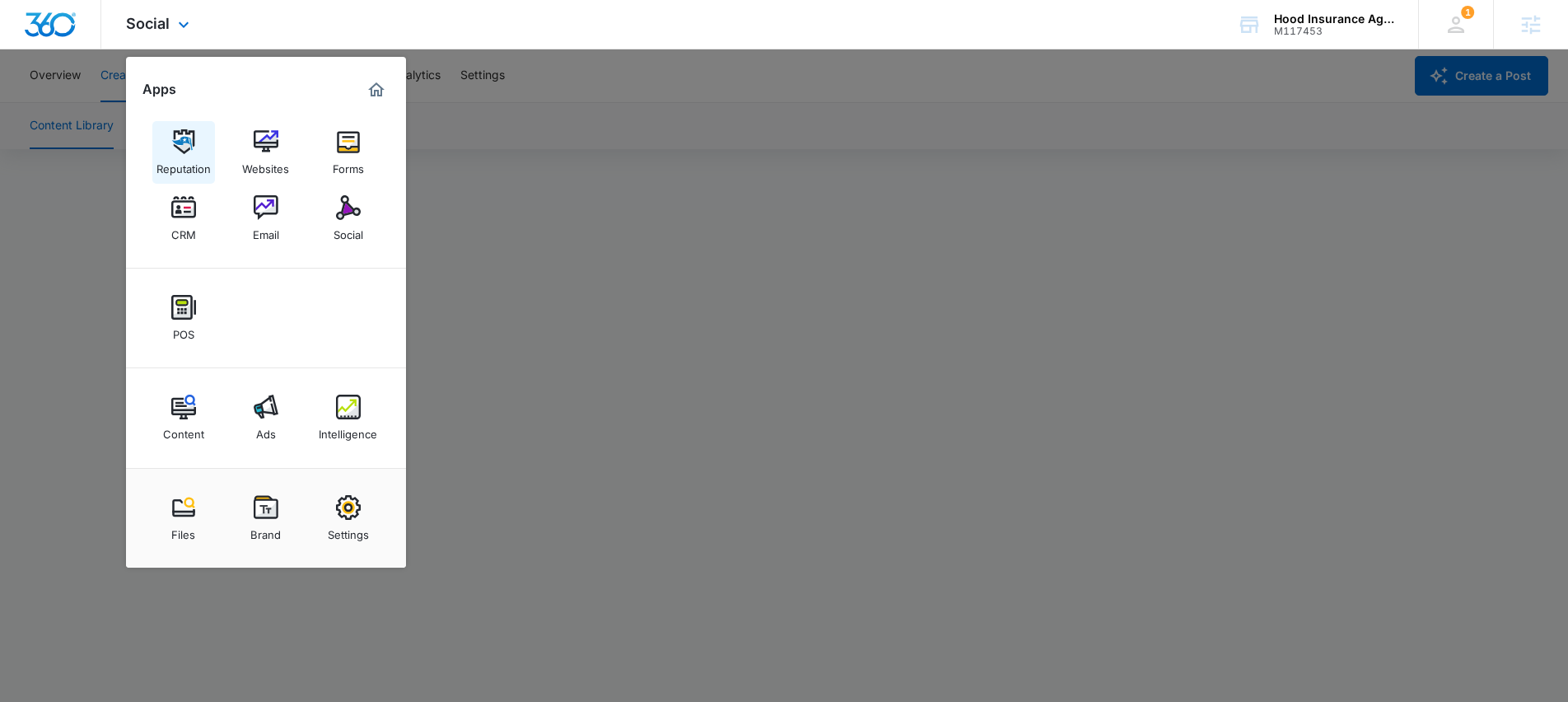
click at [181, 146] on img at bounding box center [183, 141] width 25 height 25
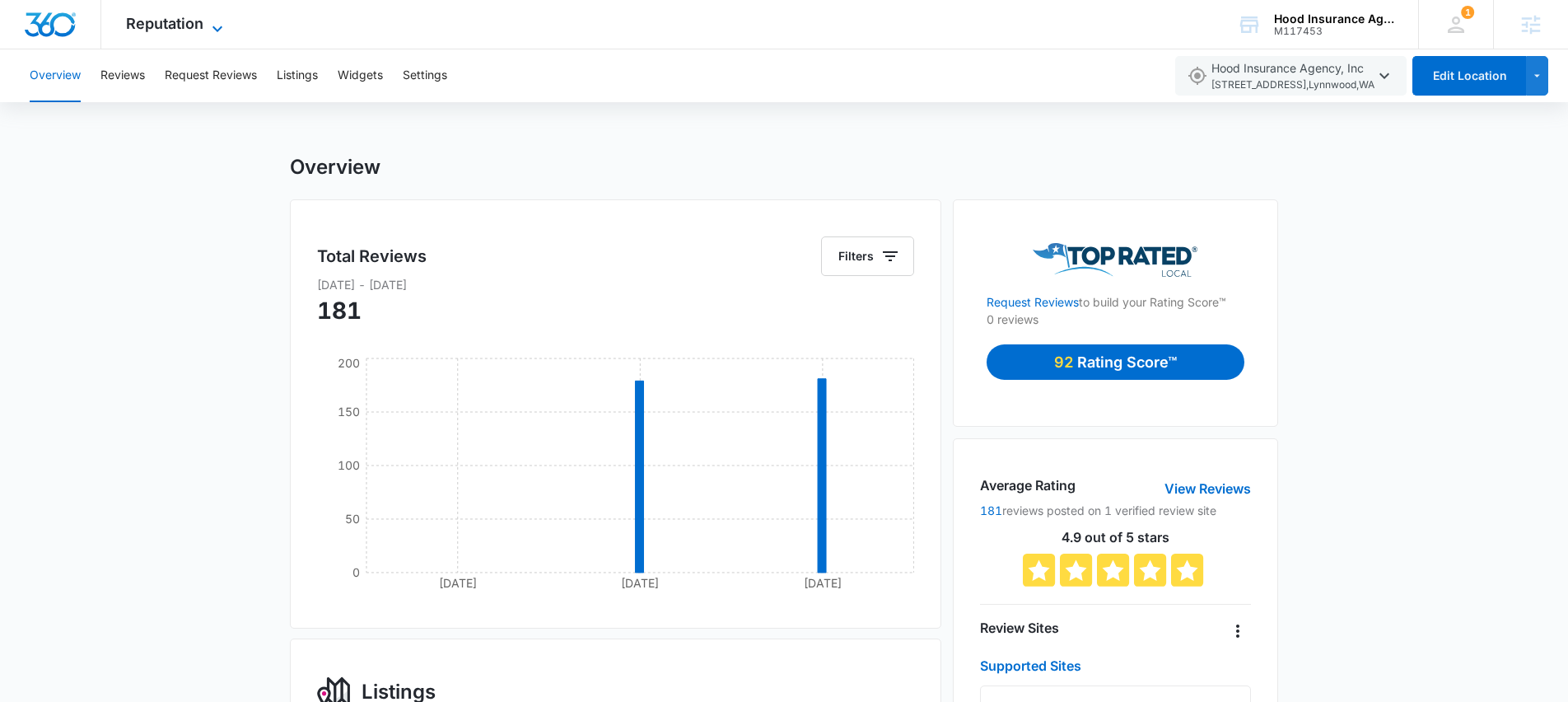
click at [158, 27] on span "Reputation" at bounding box center [165, 23] width 78 height 17
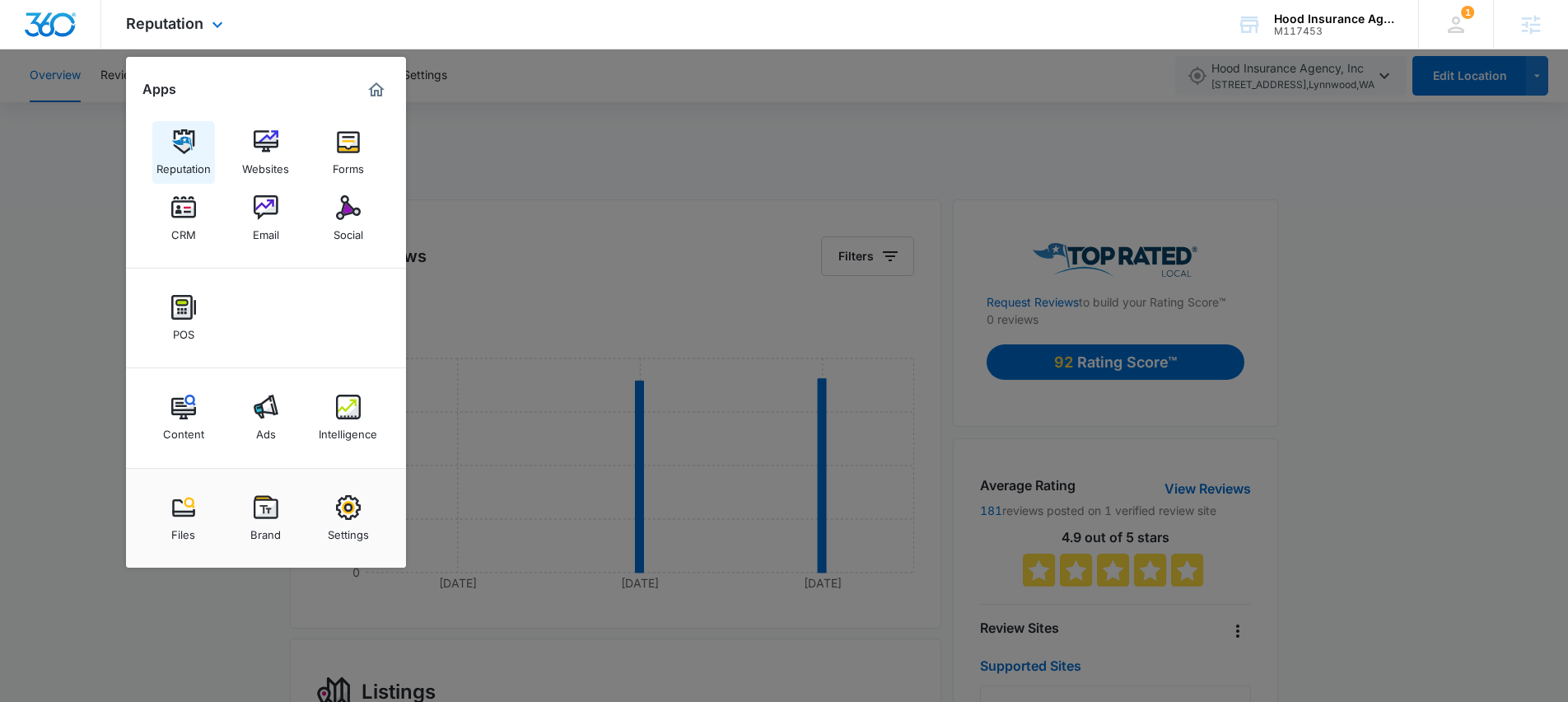
click at [183, 159] on div "Reputation" at bounding box center [183, 164] width 54 height 21
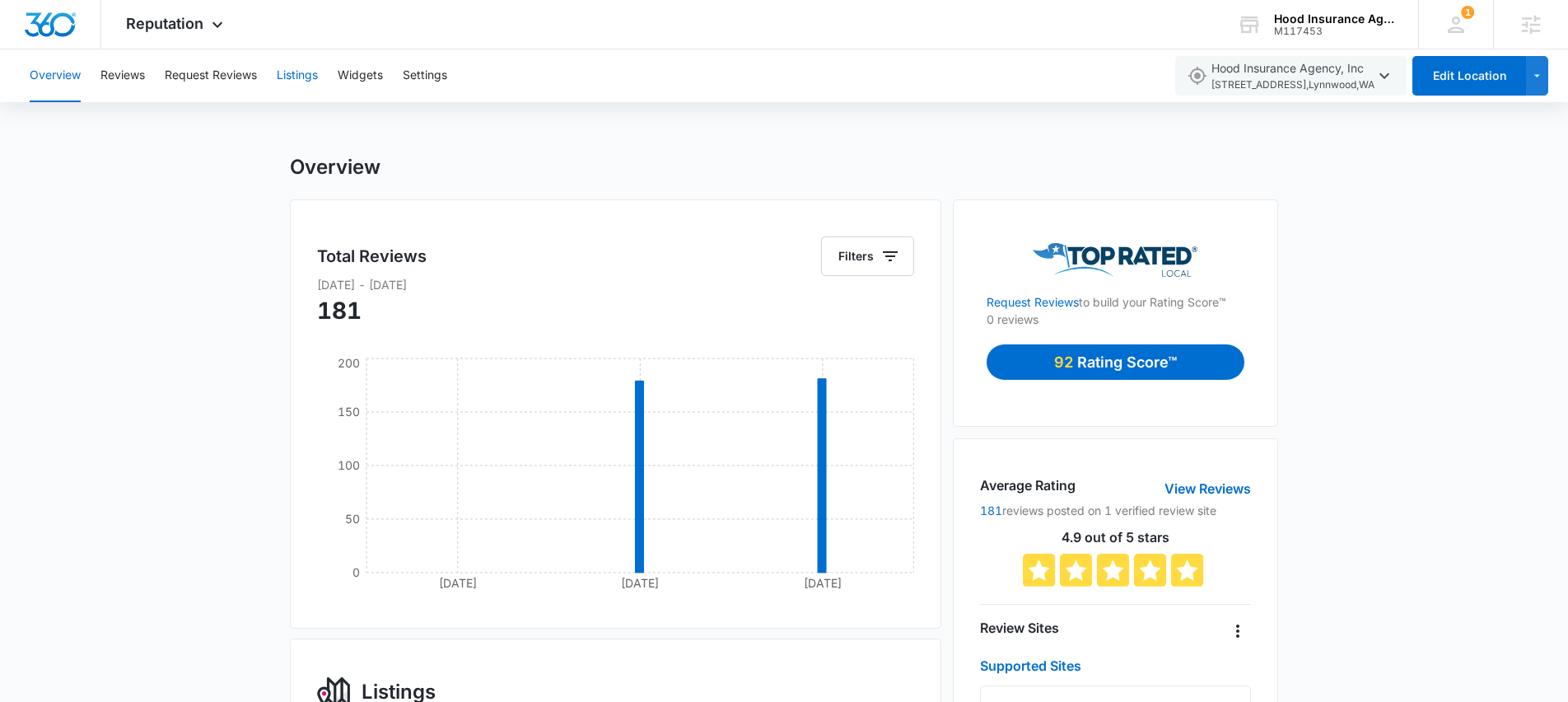
click at [310, 69] on button "Listings" at bounding box center [297, 76] width 41 height 53
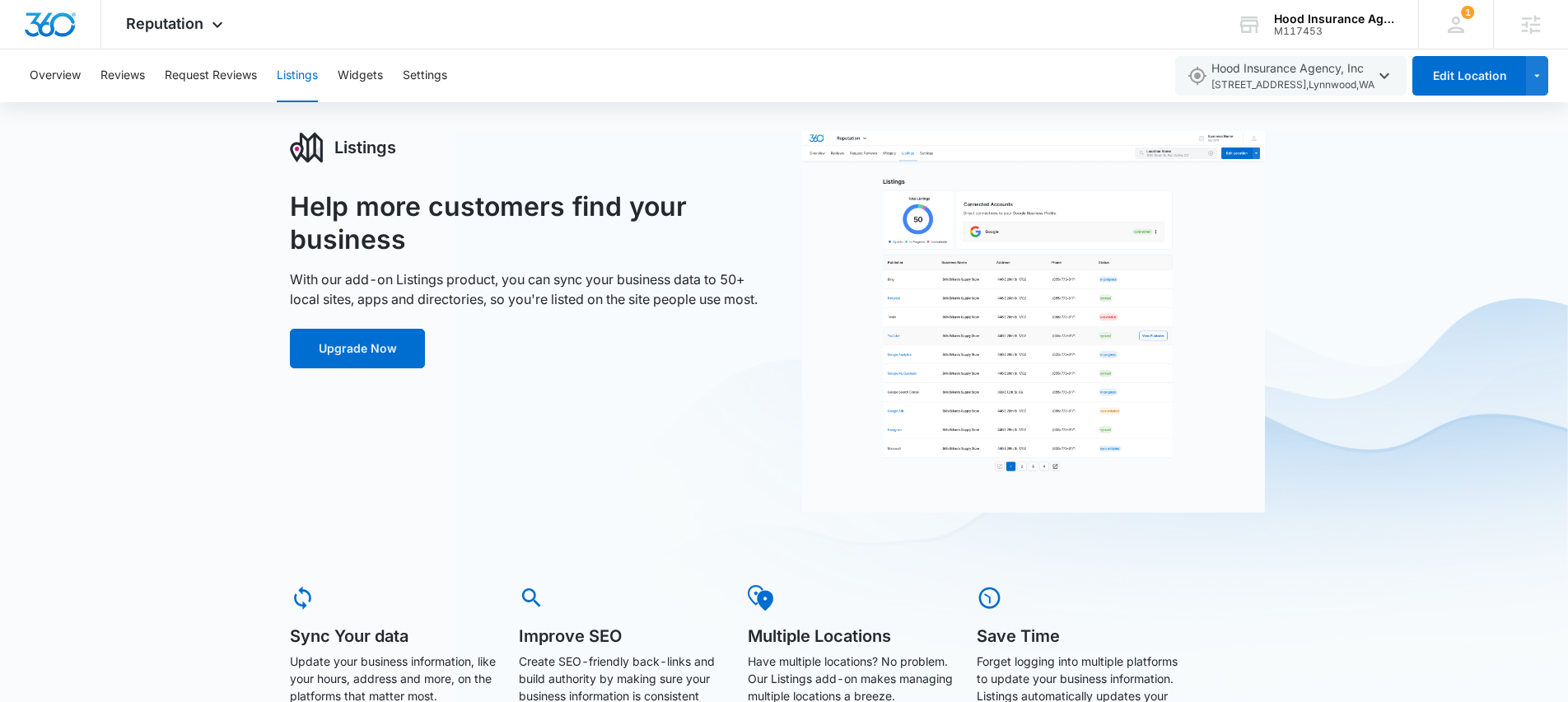
scroll to position [22, 0]
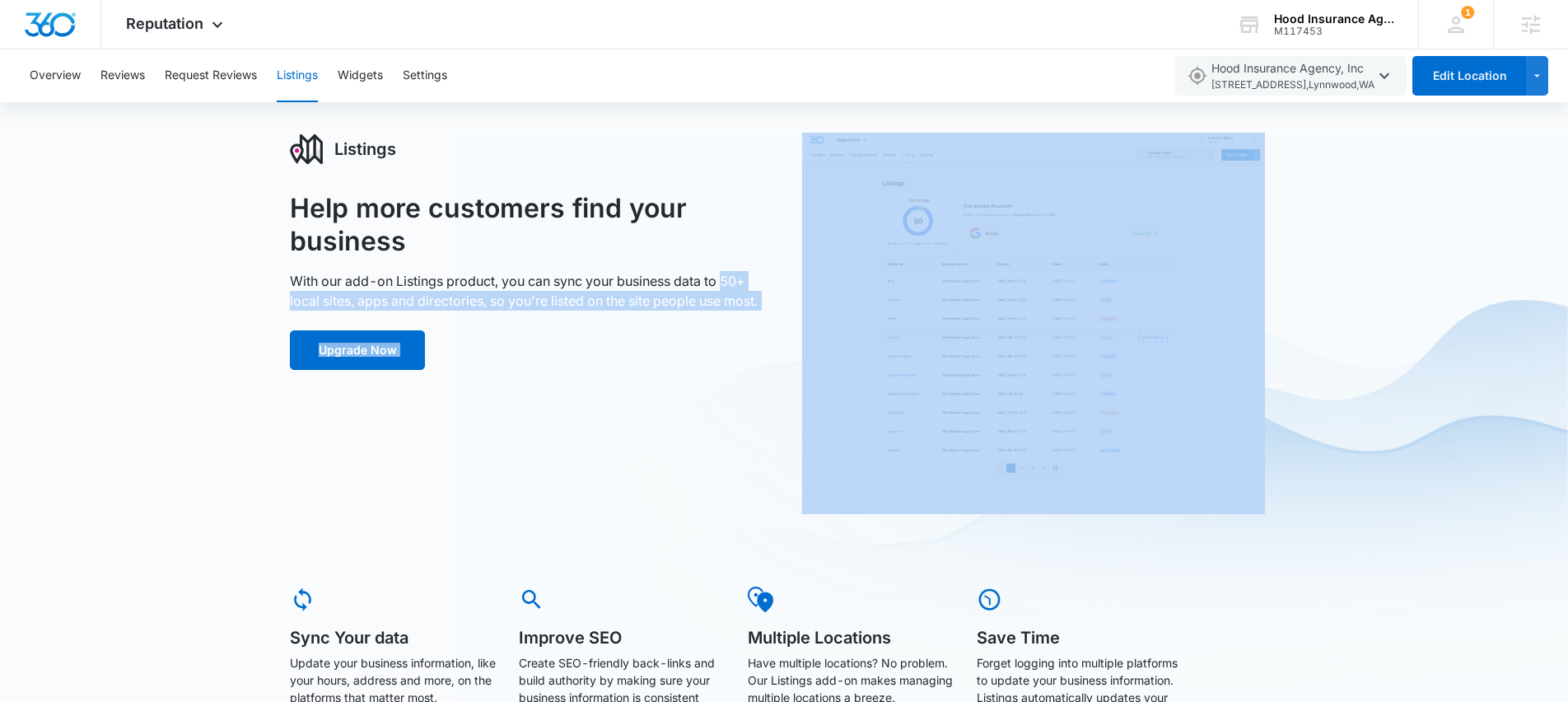
drag, startPoint x: 728, startPoint y: 280, endPoint x: 768, endPoint y: 303, distance: 46.1
click at [768, 304] on div "Listings Help more customers find your business With our add-on Listings produc…" at bounding box center [784, 323] width 988 height 382
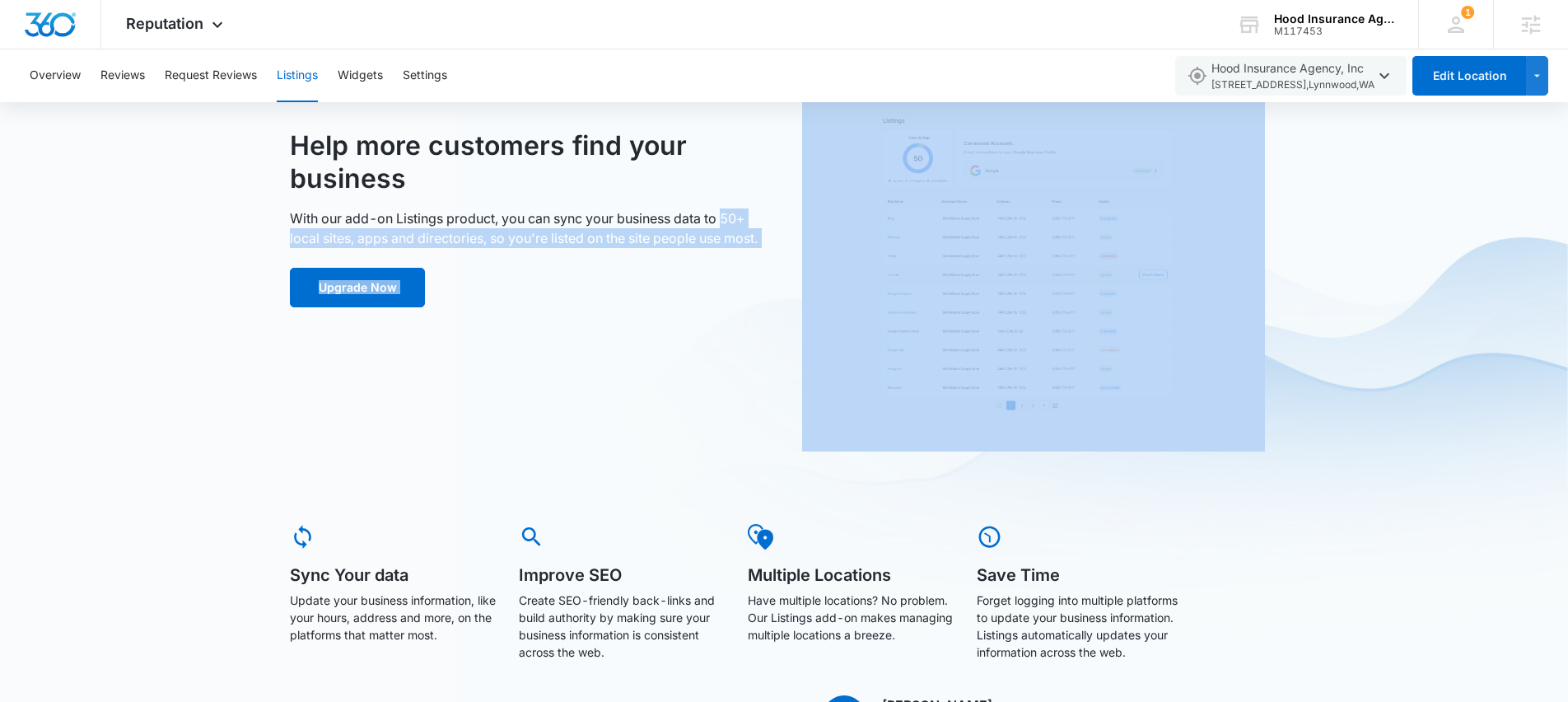
scroll to position [121, 0]
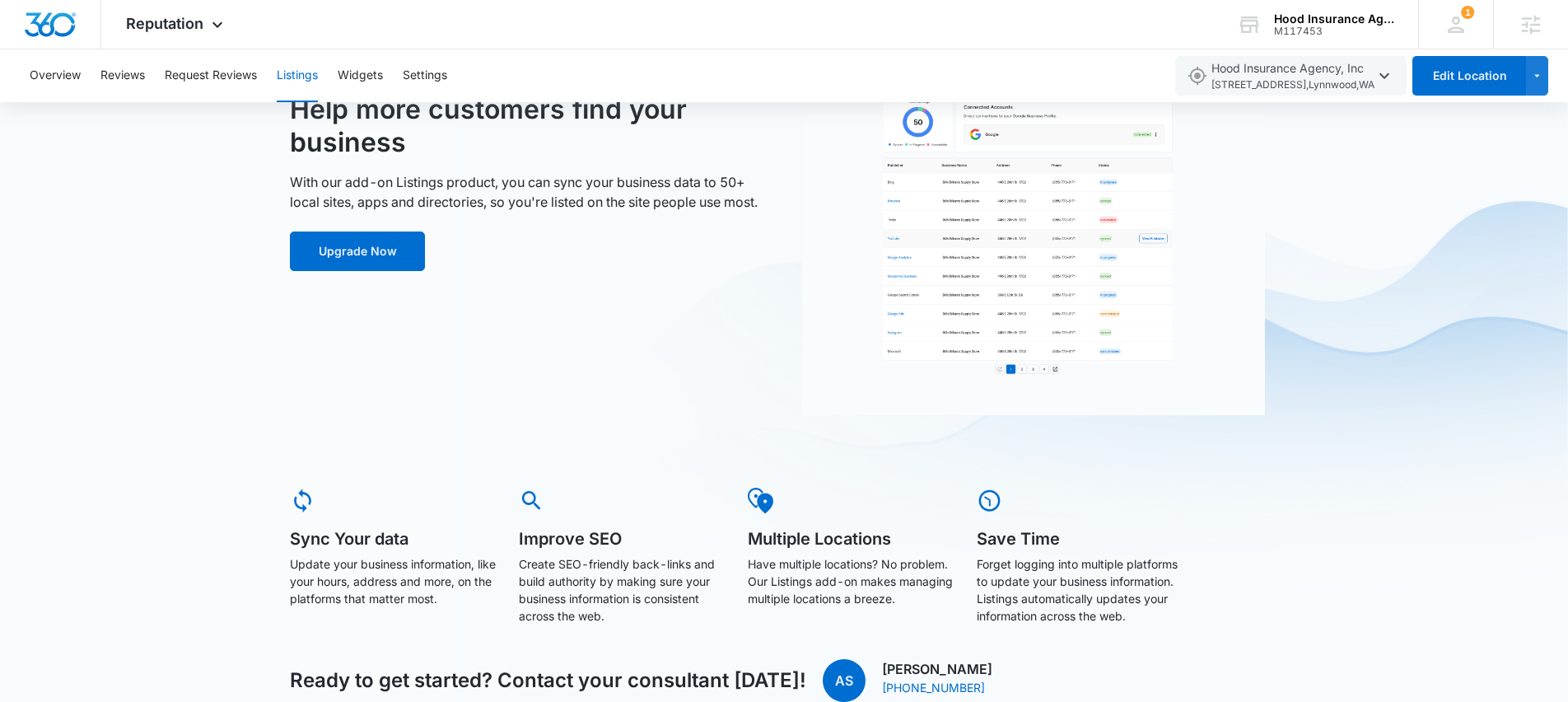
click at [230, 167] on div "Listings Help more customers find your business With our add-on Listings produc…" at bounding box center [784, 368] width 1568 height 668
click at [136, 73] on button "Reviews" at bounding box center [123, 76] width 45 height 53
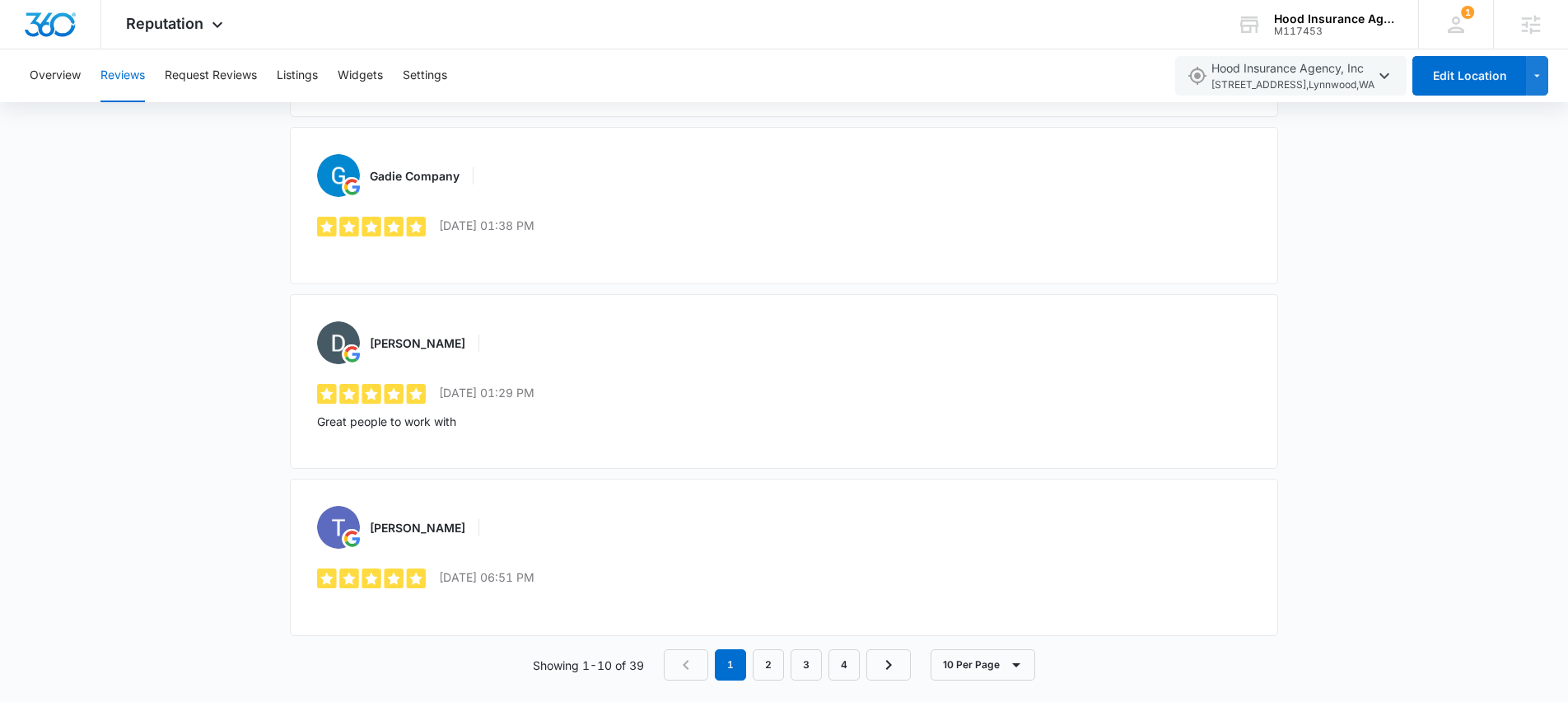
scroll to position [1765, 0]
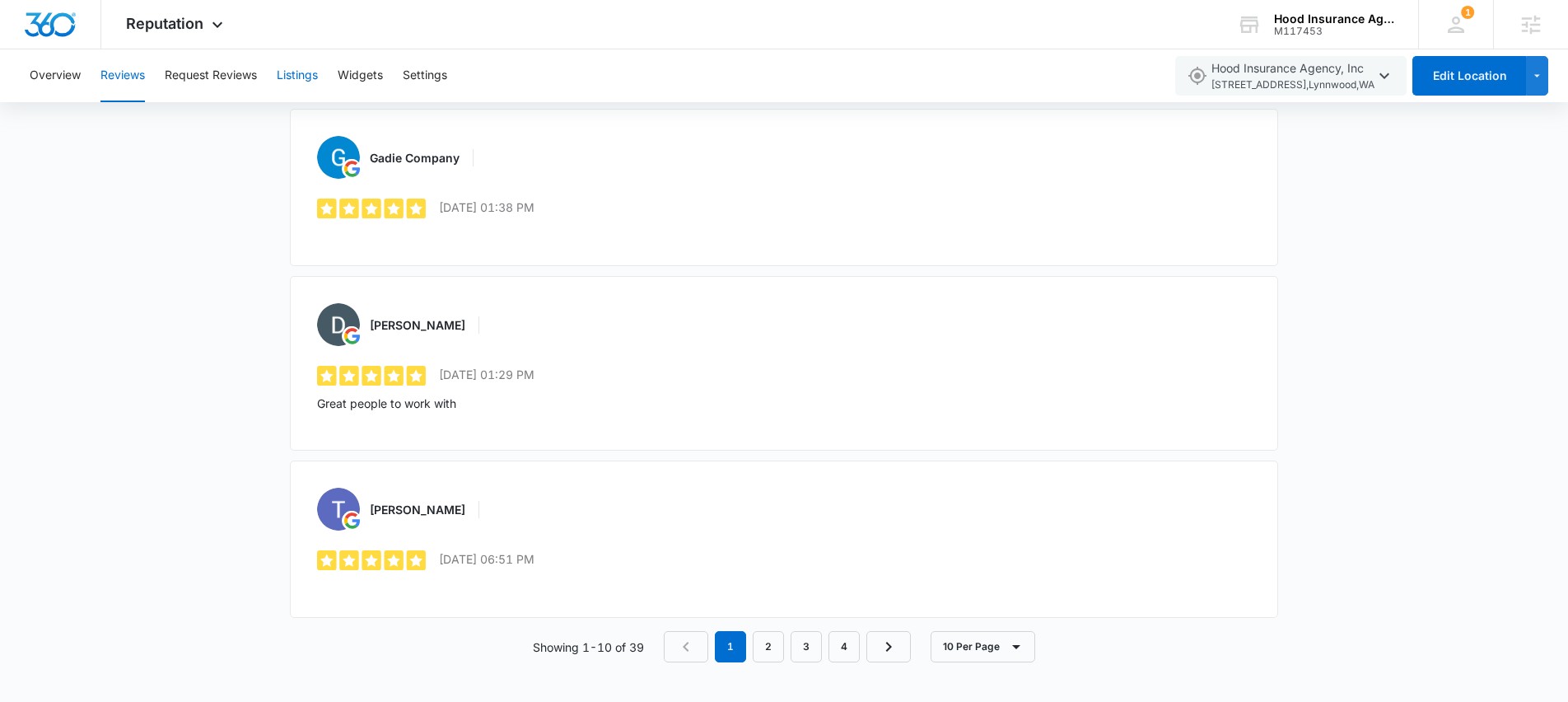
click at [305, 74] on button "Listings" at bounding box center [297, 76] width 41 height 53
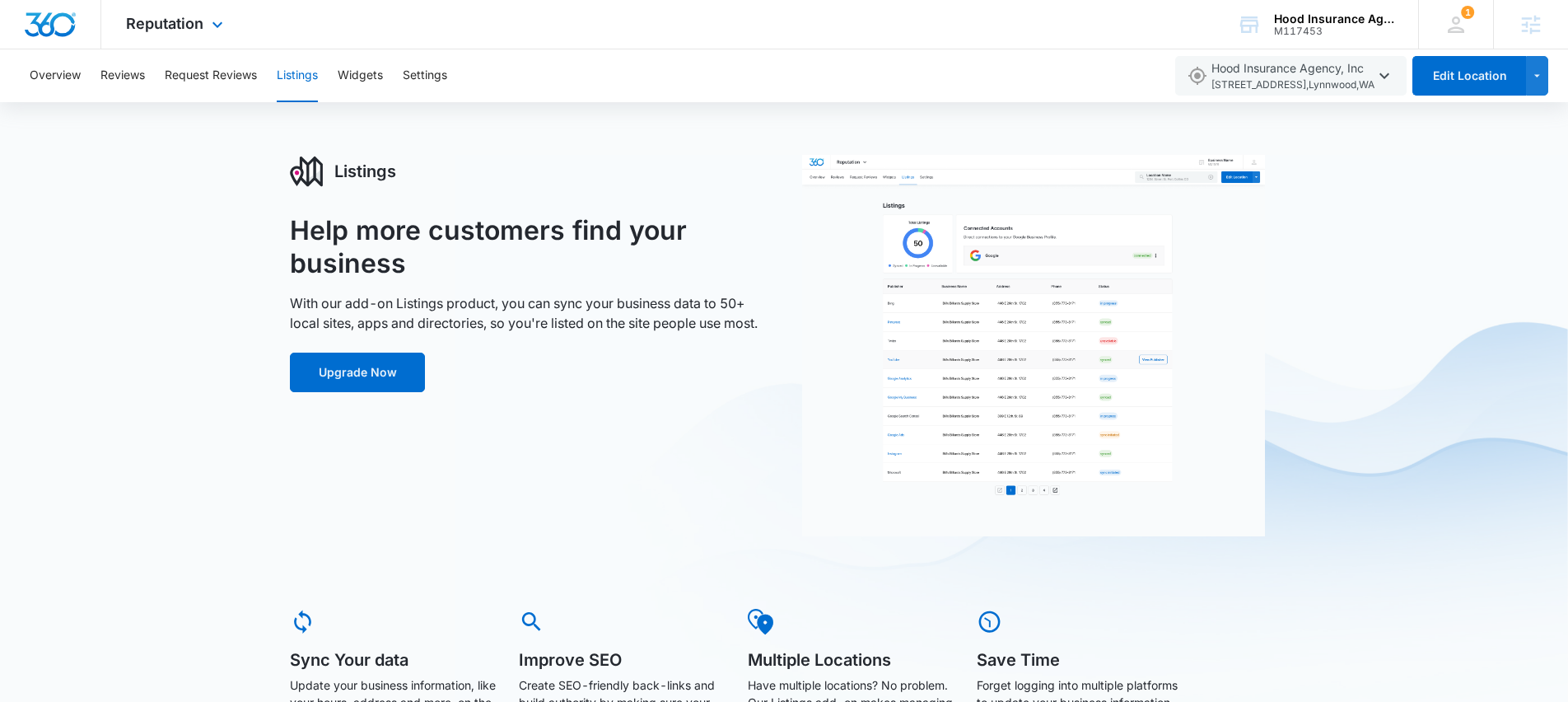
click at [205, 28] on div "Reputation Apps Reputation Websites Forms CRM Email Social POS Content Ads Inte…" at bounding box center [177, 24] width 151 height 49
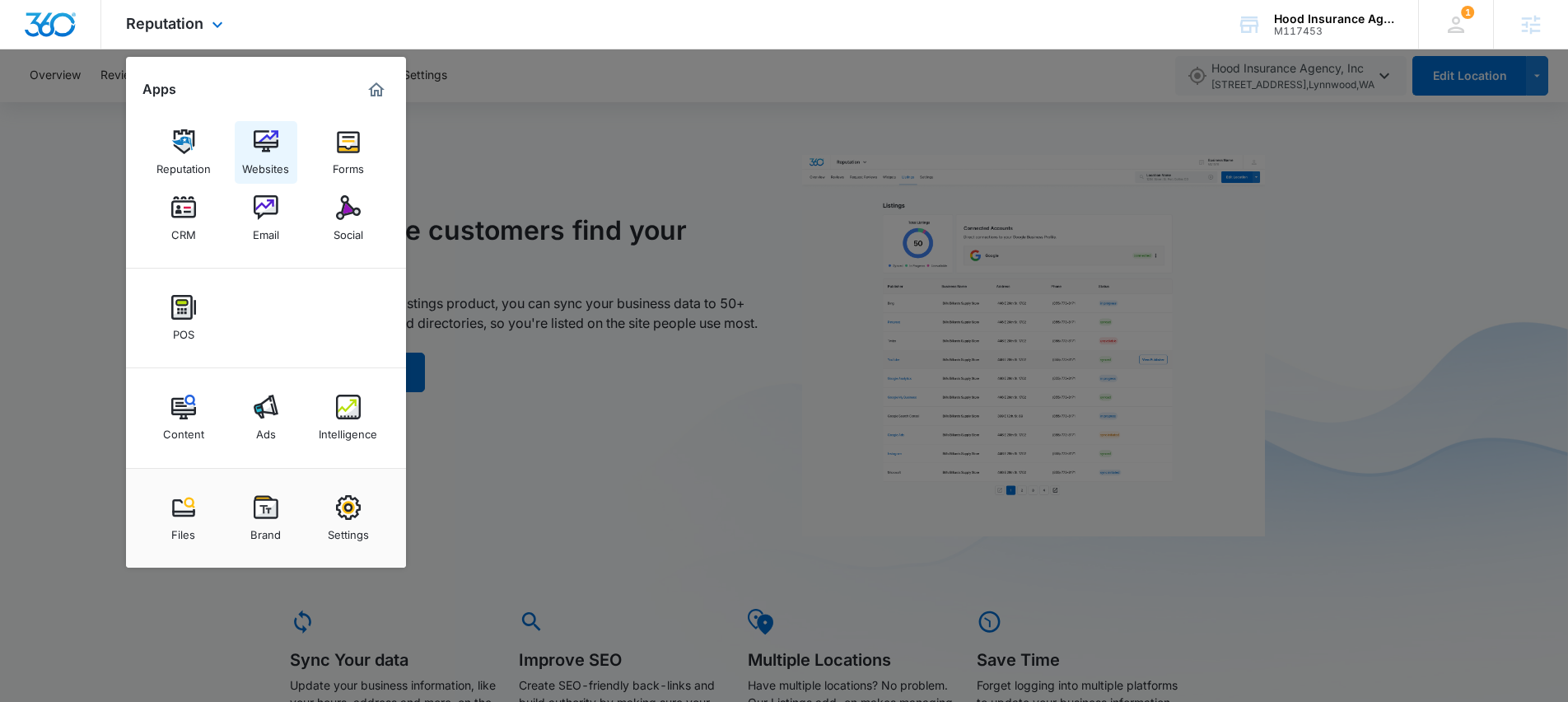
click at [276, 154] on div "Websites" at bounding box center [265, 164] width 47 height 21
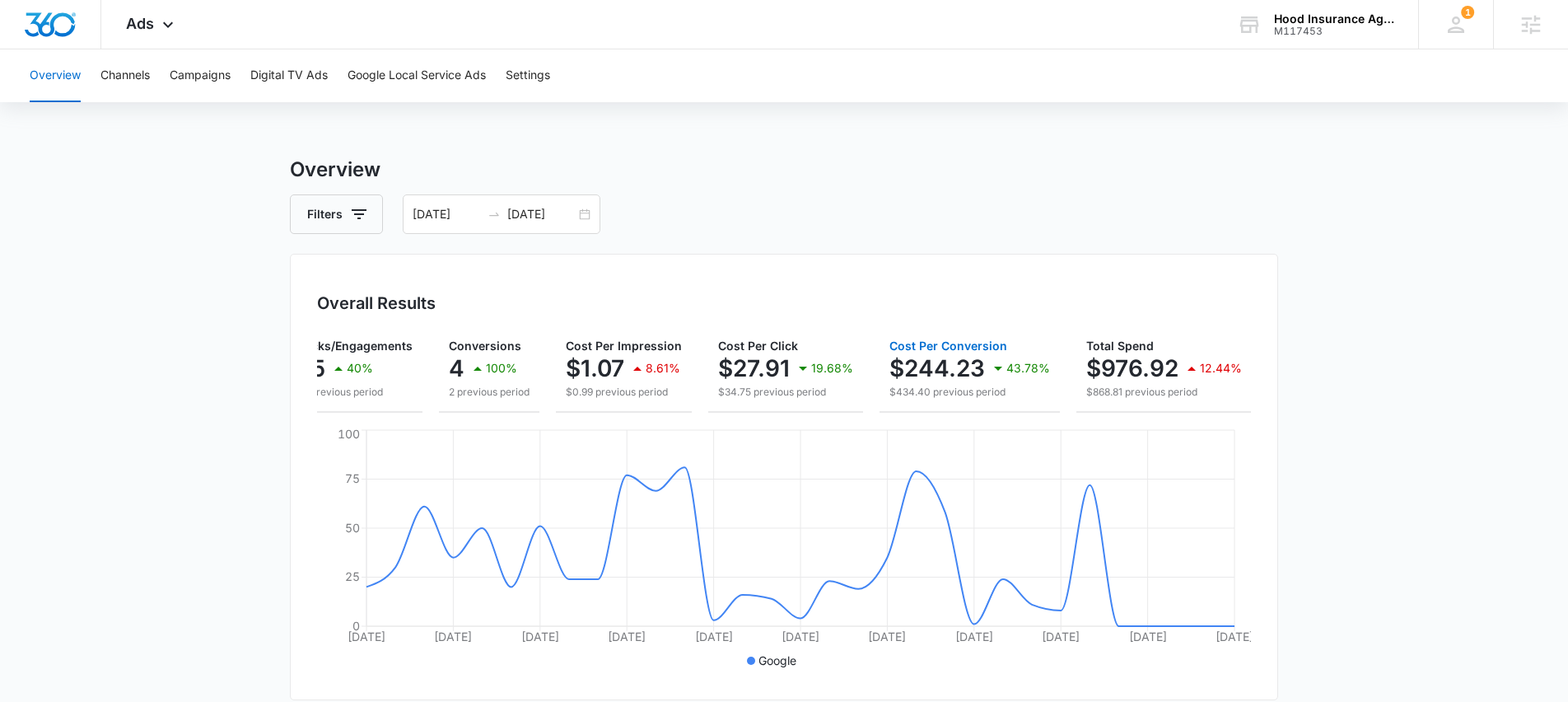
scroll to position [0, 172]
click at [529, 219] on input "08/06/2025" at bounding box center [542, 214] width 69 height 18
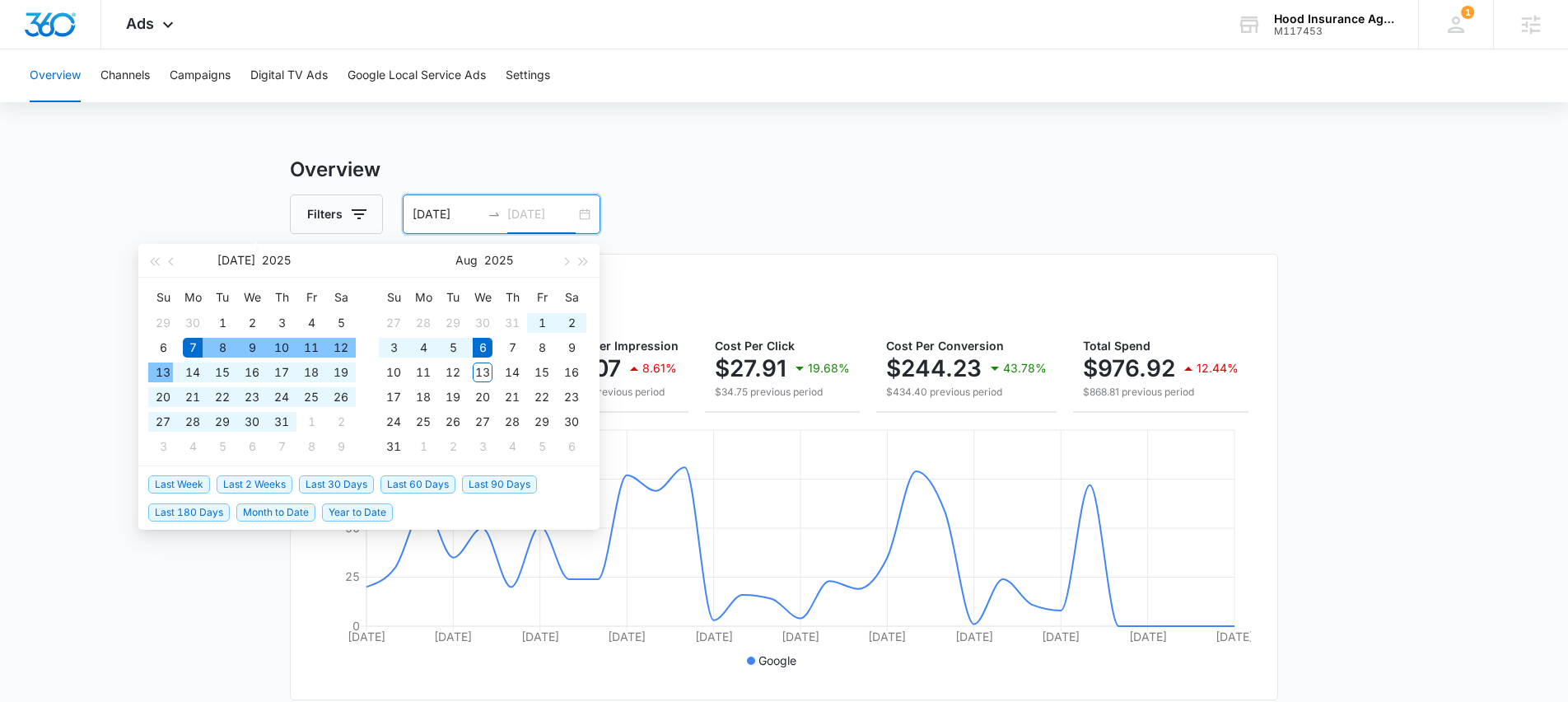
click at [163, 376] on div "13" at bounding box center [163, 373] width 20 height 20
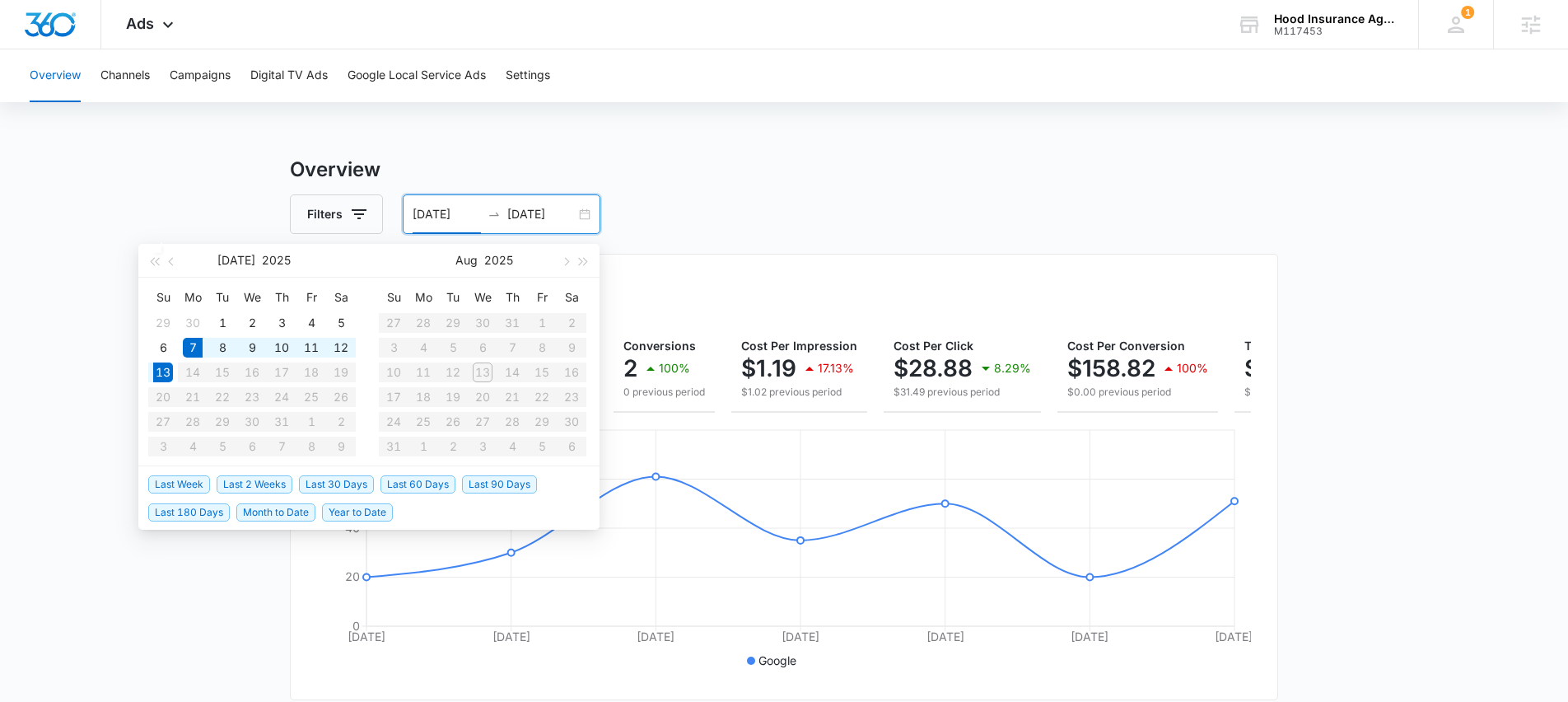
click at [498, 329] on table "Su Mo Tu We Th Fr Sa 27 28 29 30 31 1 2 3 4 5 6 7 8 9 10 11 12 13 14 15 16 17 1…" at bounding box center [482, 372] width 208 height 175
click at [553, 218] on input "07/13/2025" at bounding box center [542, 214] width 69 height 18
type input "08/13/2025"
click at [483, 376] on div "13" at bounding box center [483, 373] width 20 height 20
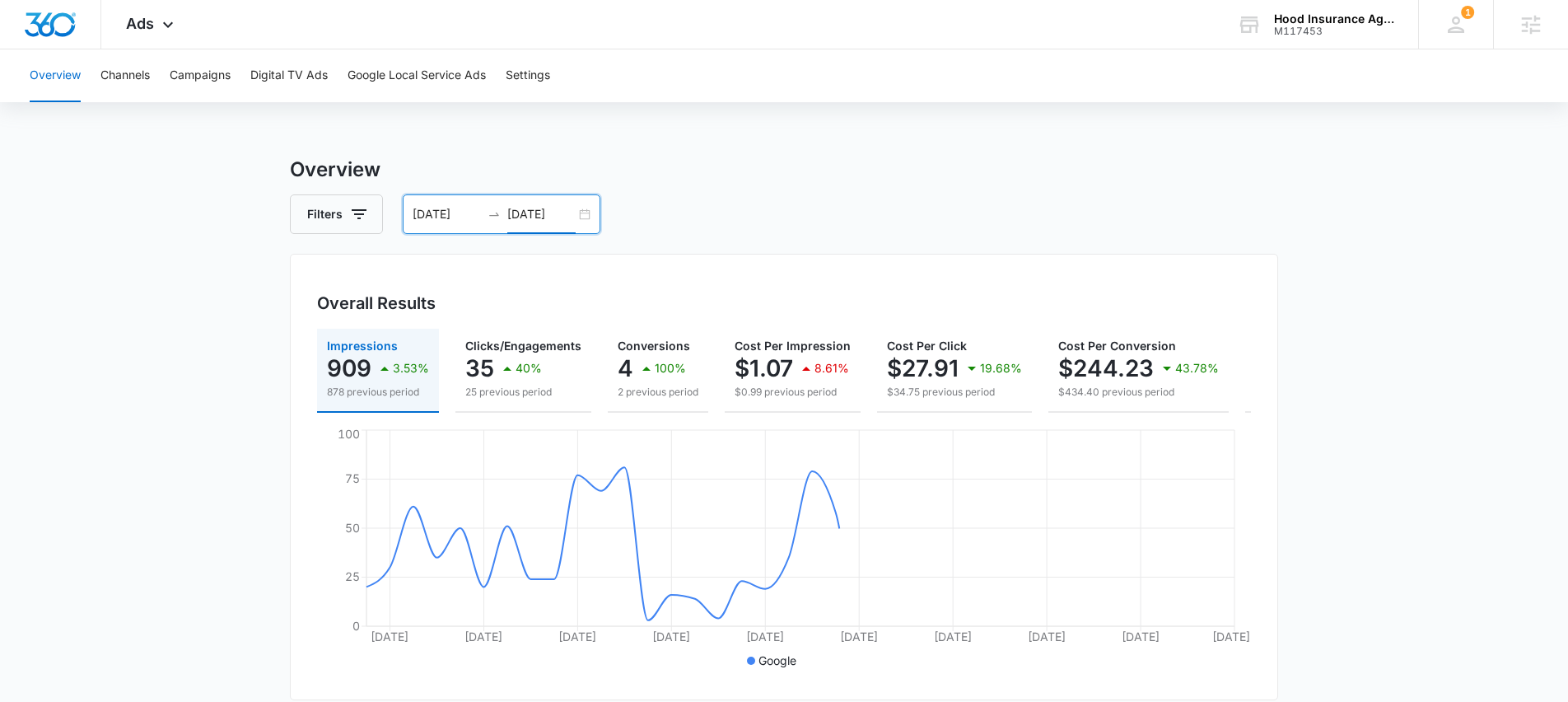
click at [454, 216] on input "07/07/2025" at bounding box center [446, 214] width 69 height 18
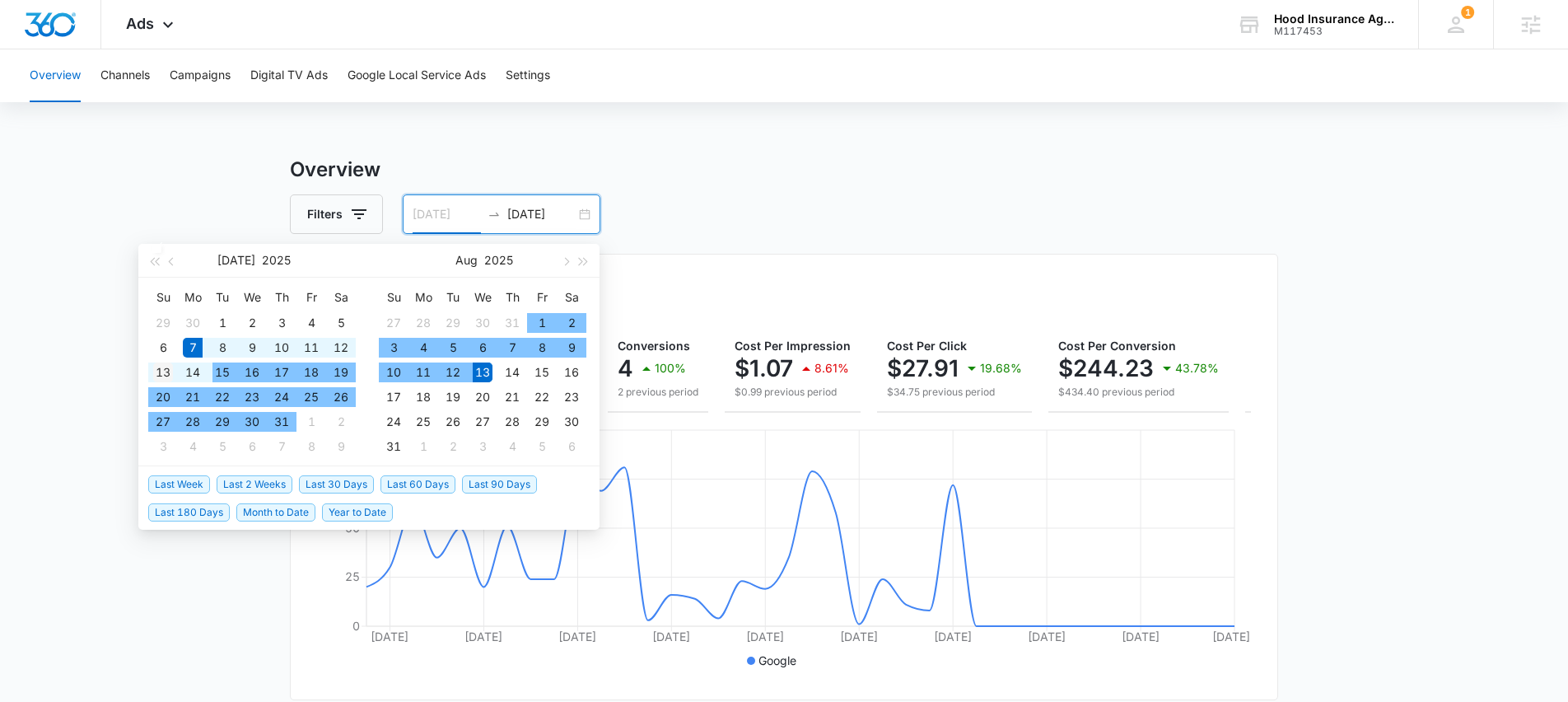
type input "07/13/2025"
click at [161, 370] on div "13" at bounding box center [163, 373] width 20 height 20
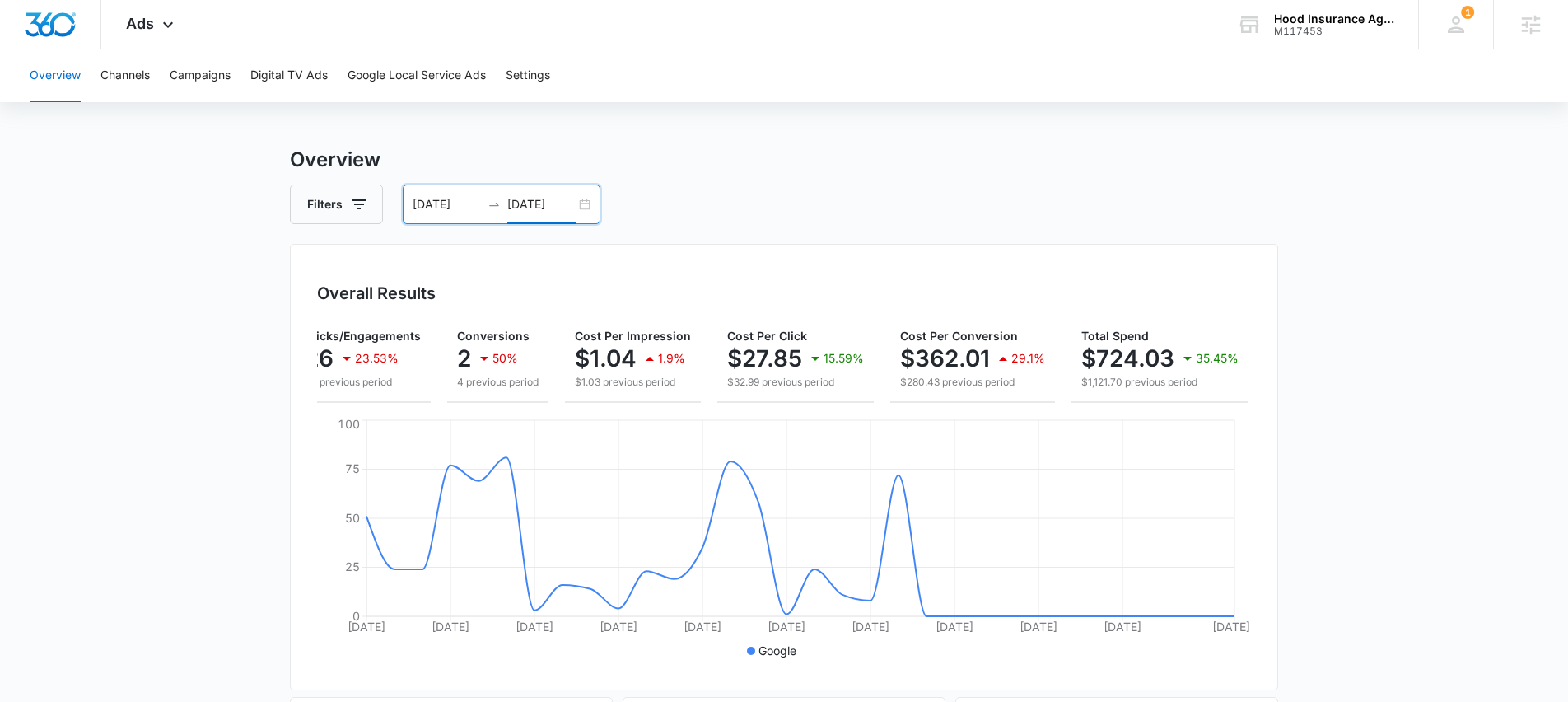
scroll to position [7, 0]
click at [151, 24] on span "Ads" at bounding box center [140, 23] width 28 height 17
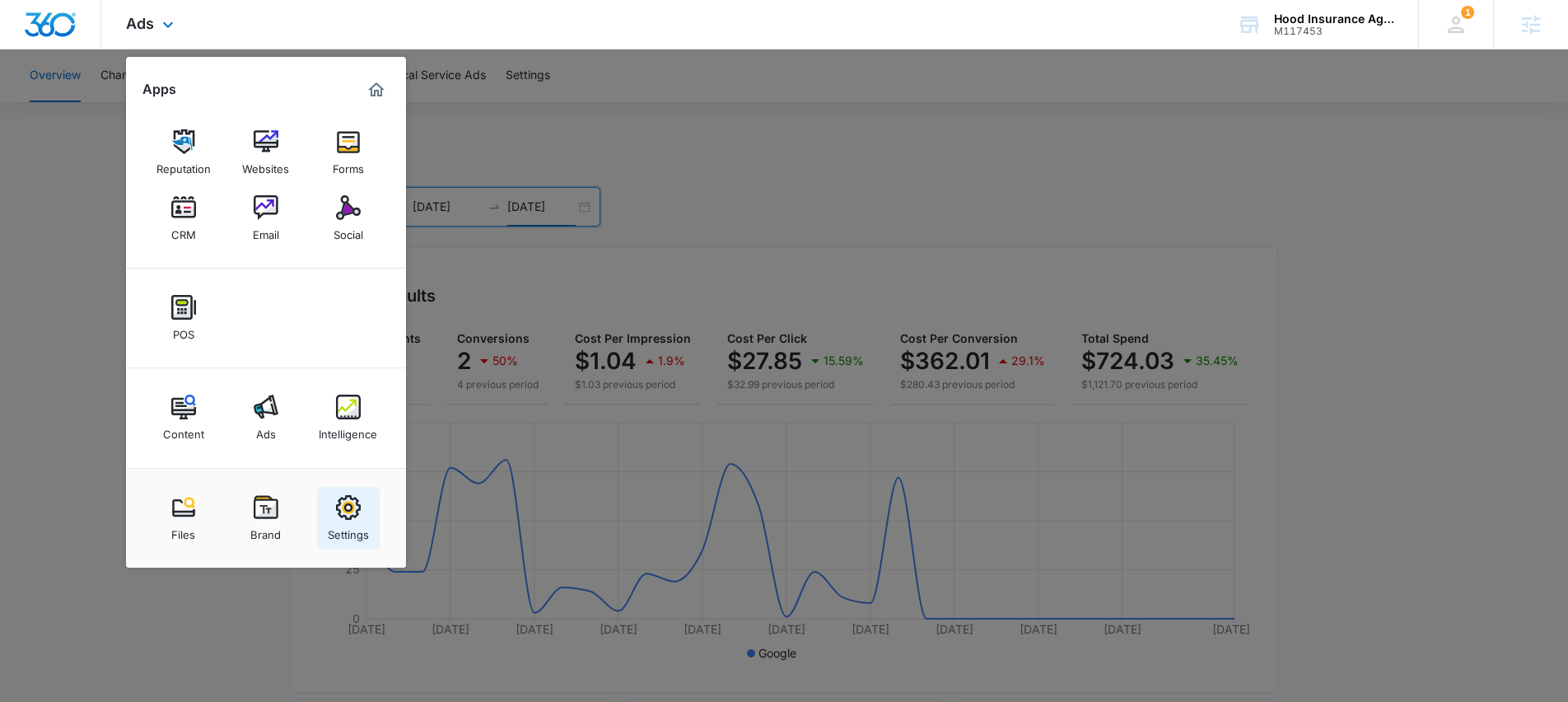
click at [351, 508] on img at bounding box center [348, 507] width 25 height 25
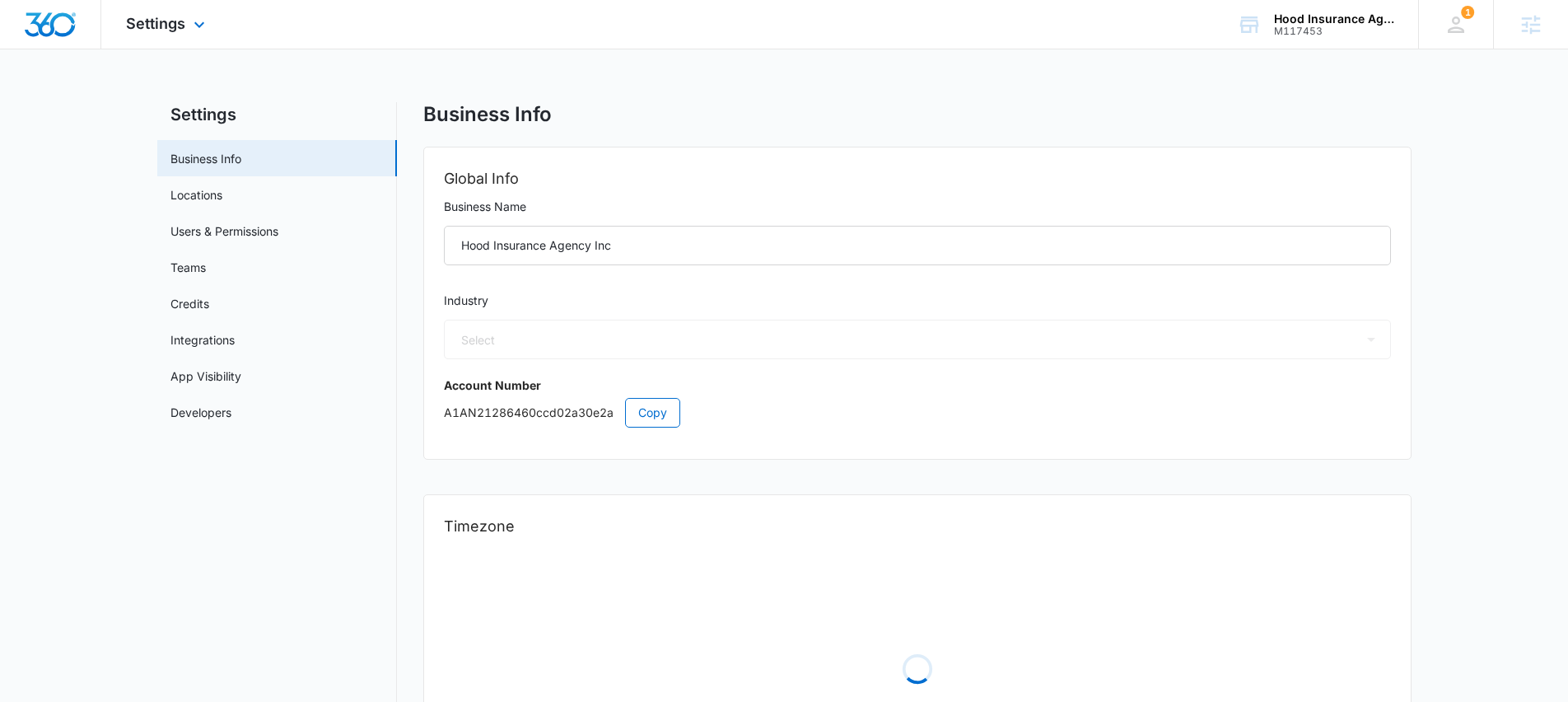
select select "34"
select select "US"
select select "America/Los_Angeles"
click at [144, 28] on span "Settings" at bounding box center [156, 23] width 59 height 17
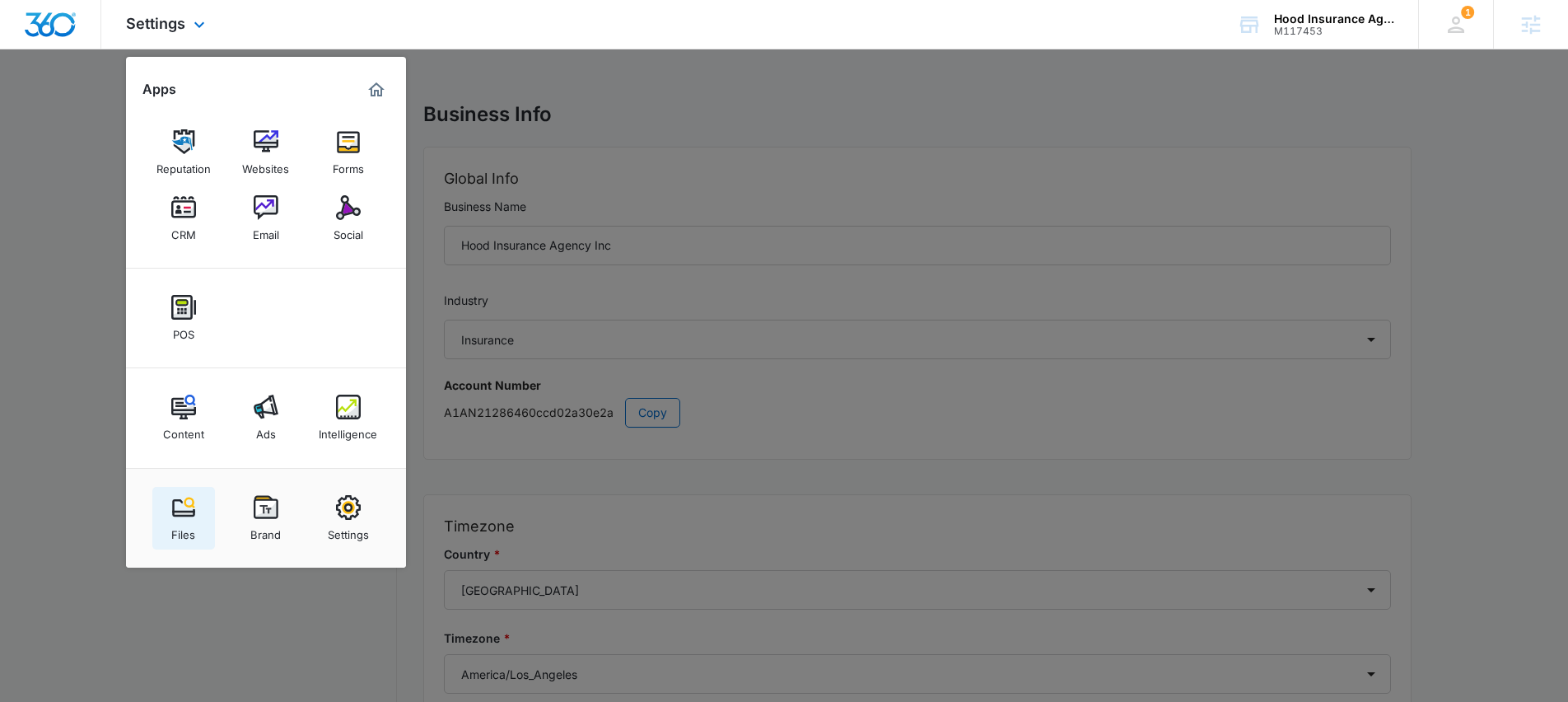
click at [177, 522] on div "Files" at bounding box center [183, 530] width 24 height 21
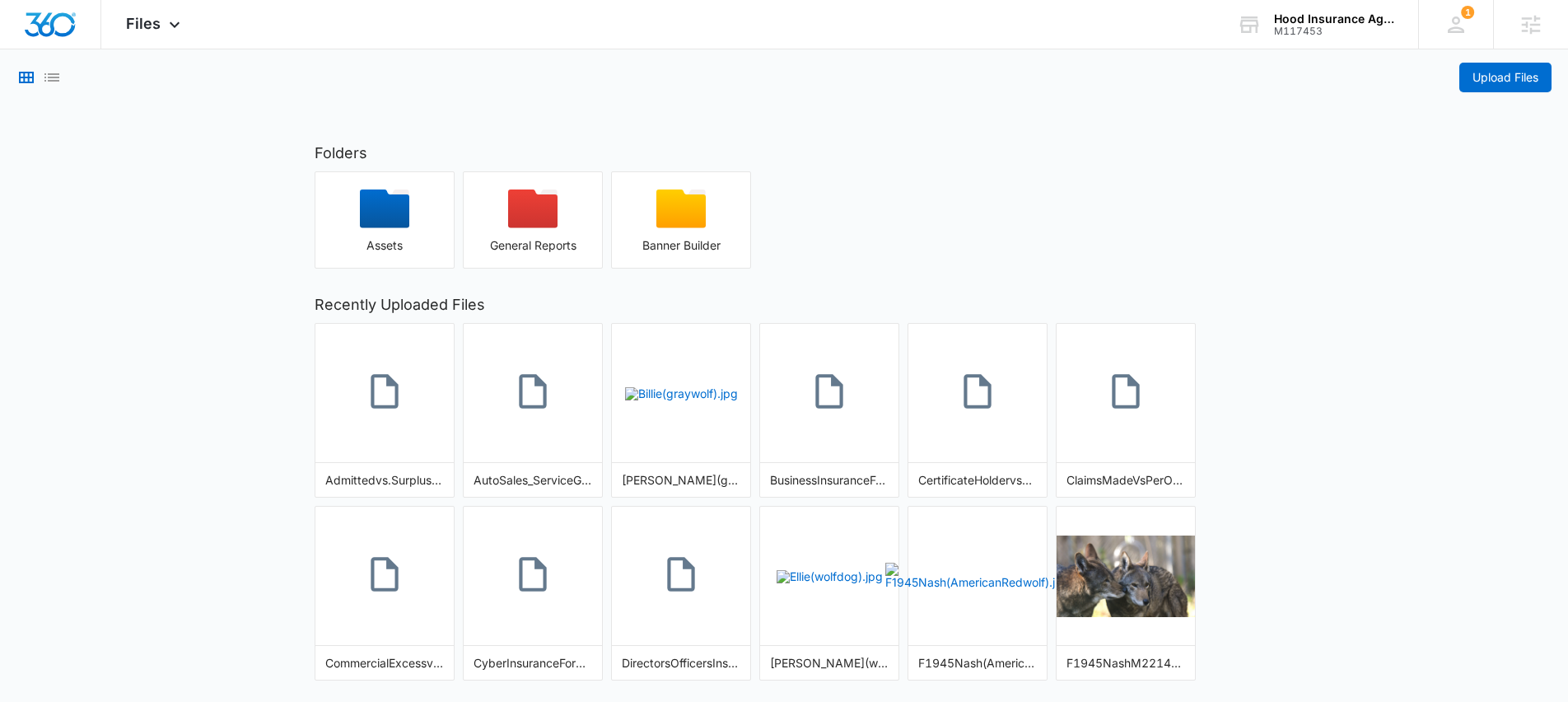
scroll to position [33, 0]
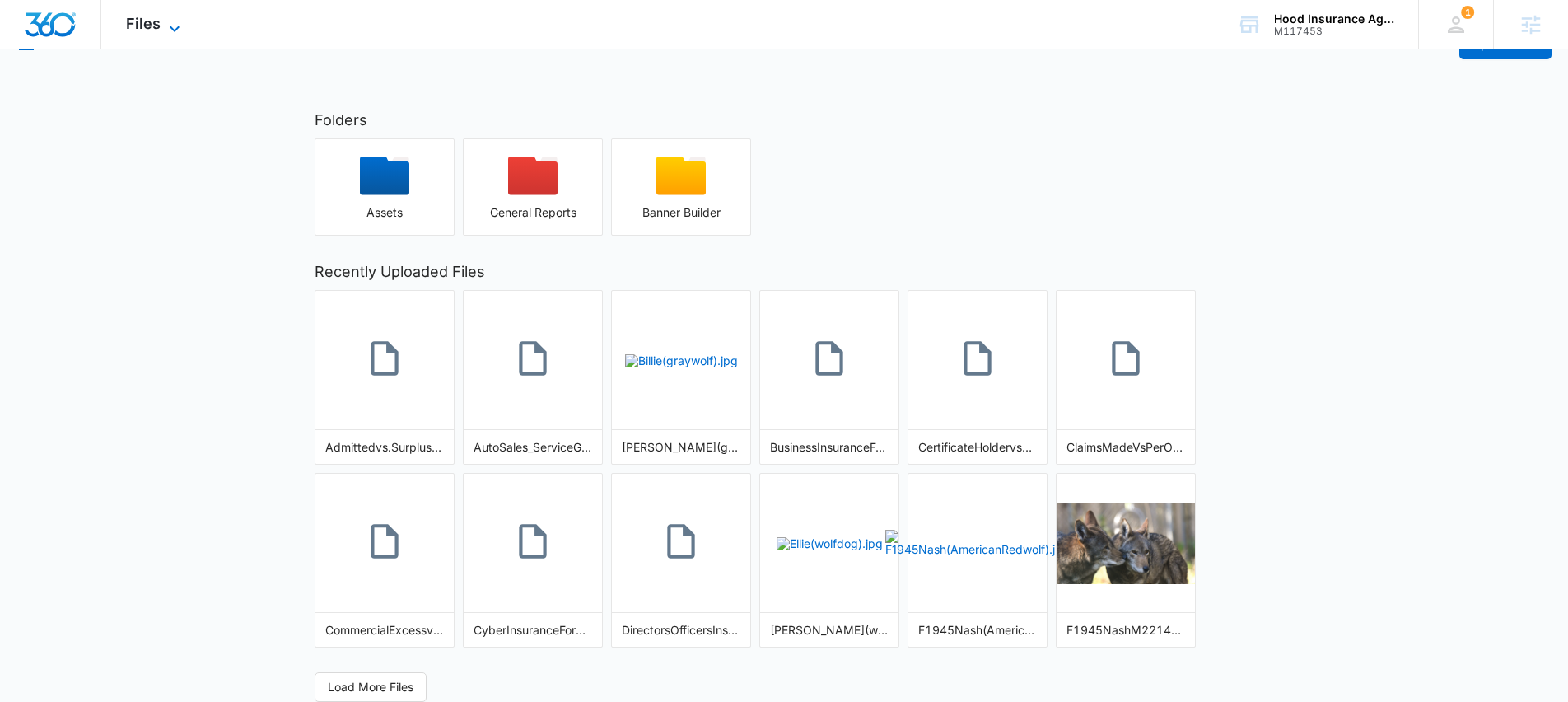
click at [175, 27] on icon at bounding box center [175, 29] width 20 height 20
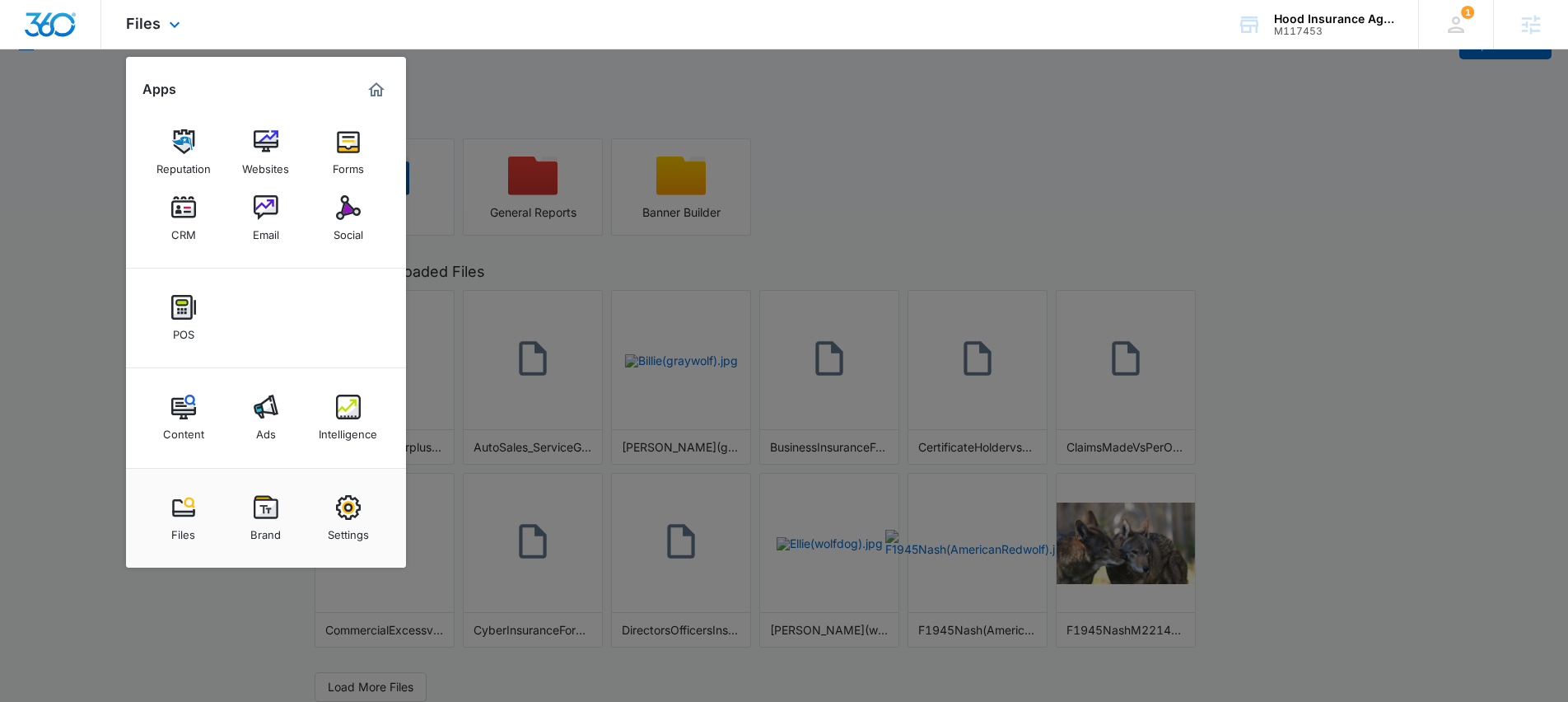
click at [372, 92] on img "Marketing 360® Dashboard" at bounding box center [377, 90] width 20 height 20
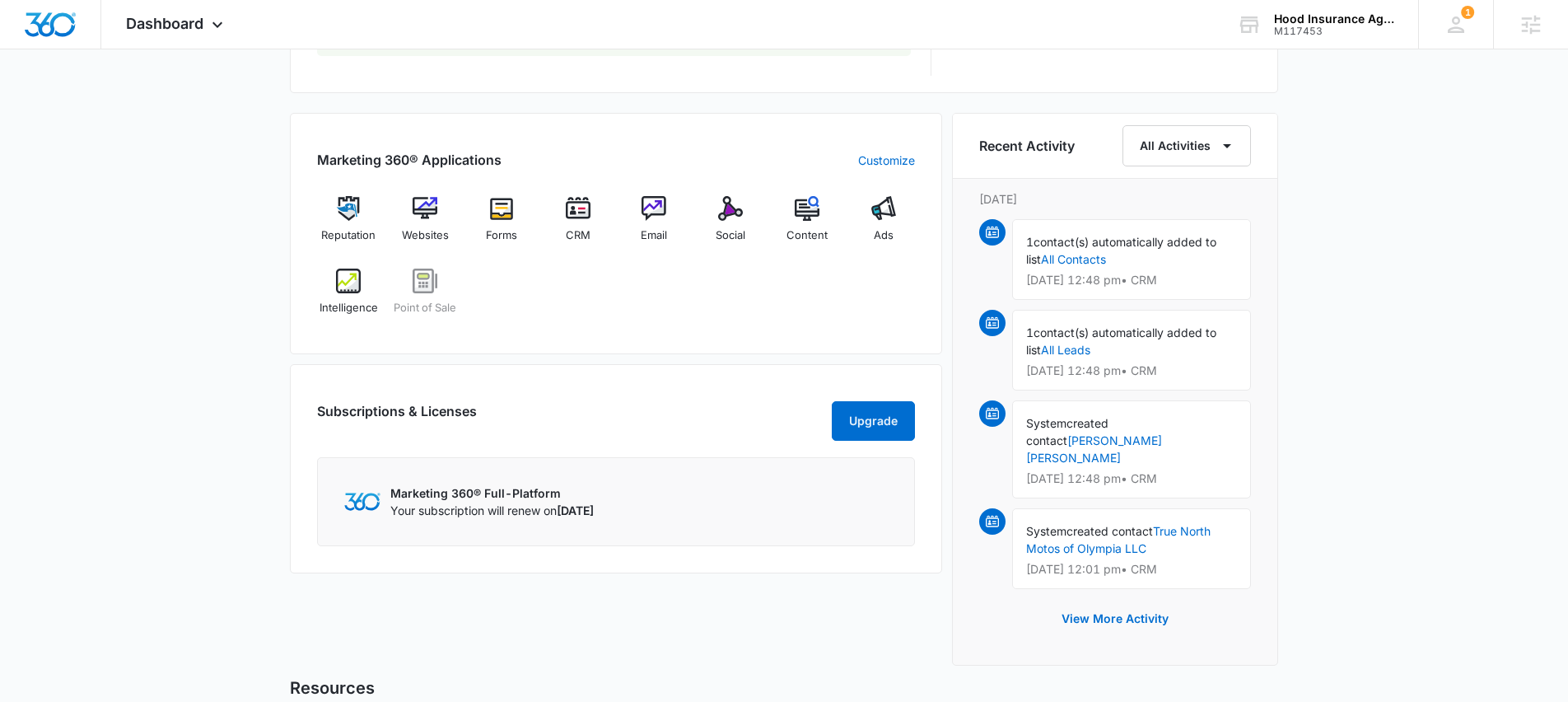
scroll to position [945, 0]
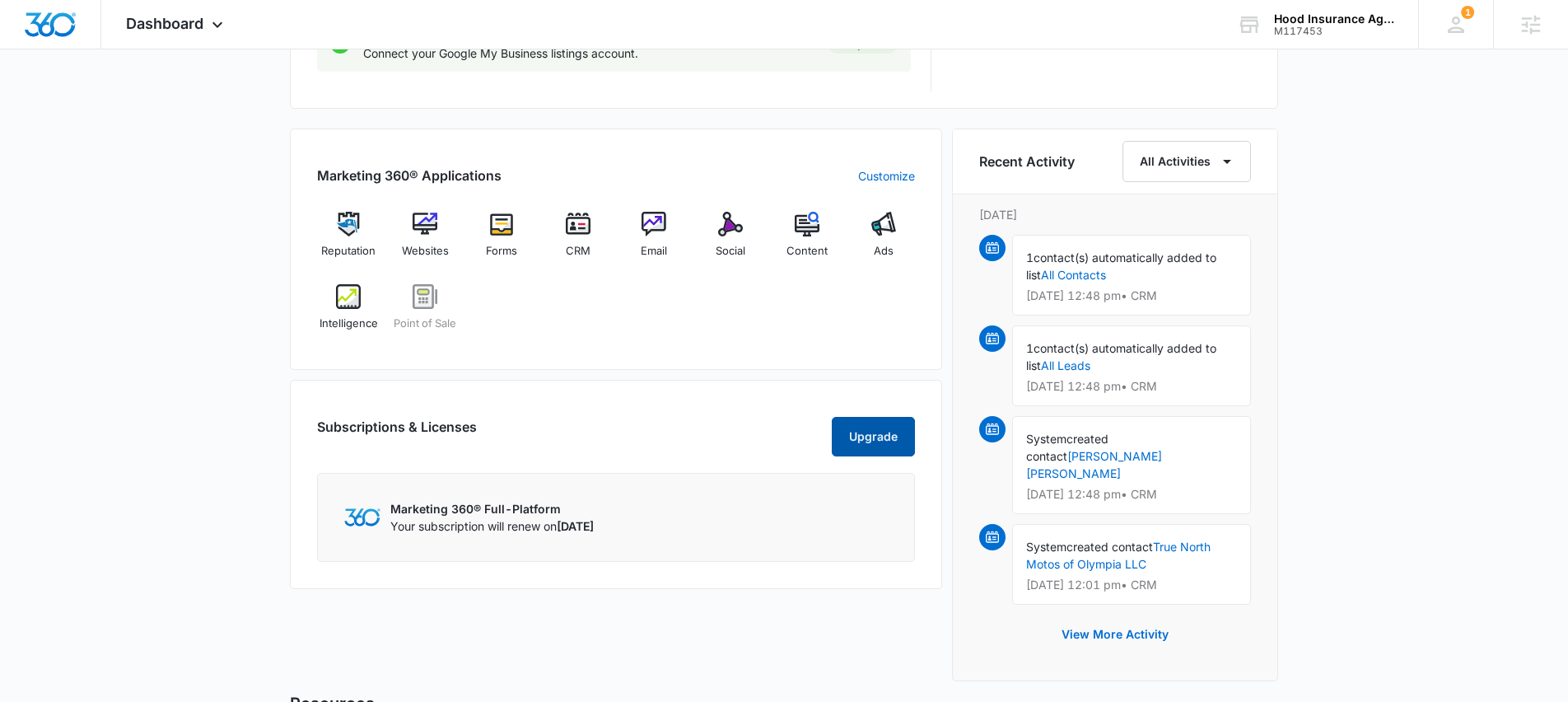
click at [875, 448] on button "Upgrade" at bounding box center [873, 437] width 83 height 39
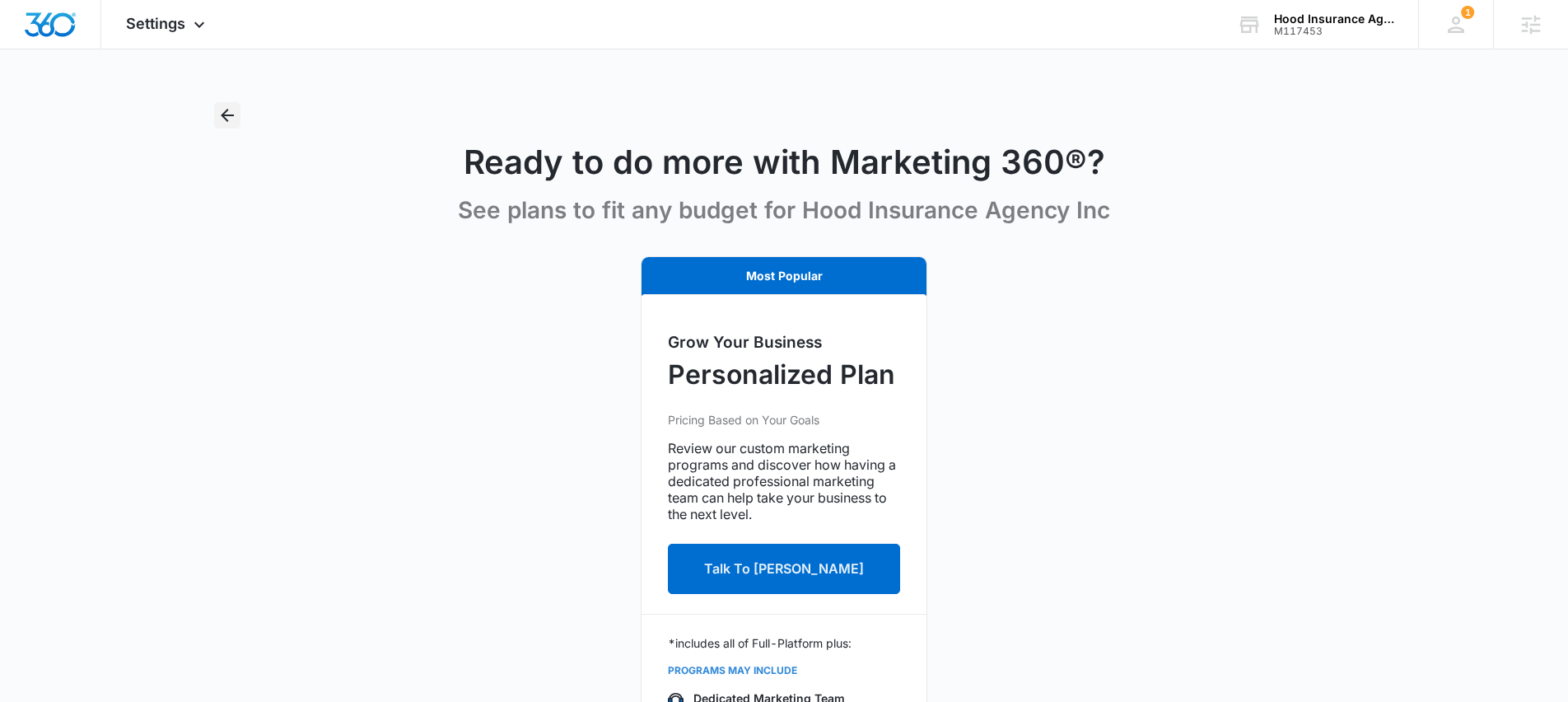
click at [229, 119] on icon "Back" at bounding box center [228, 115] width 20 height 20
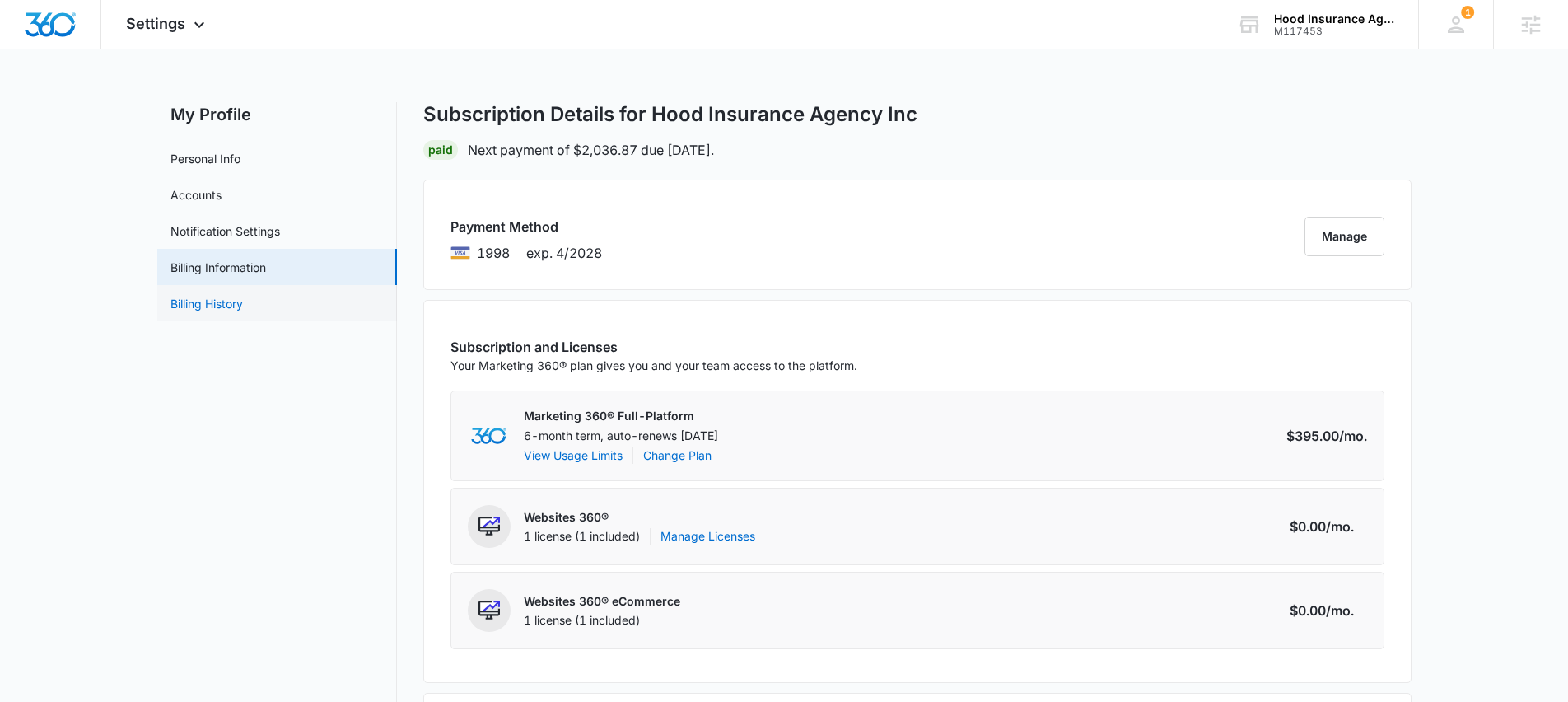
click at [228, 305] on link "Billing History" at bounding box center [206, 303] width 72 height 17
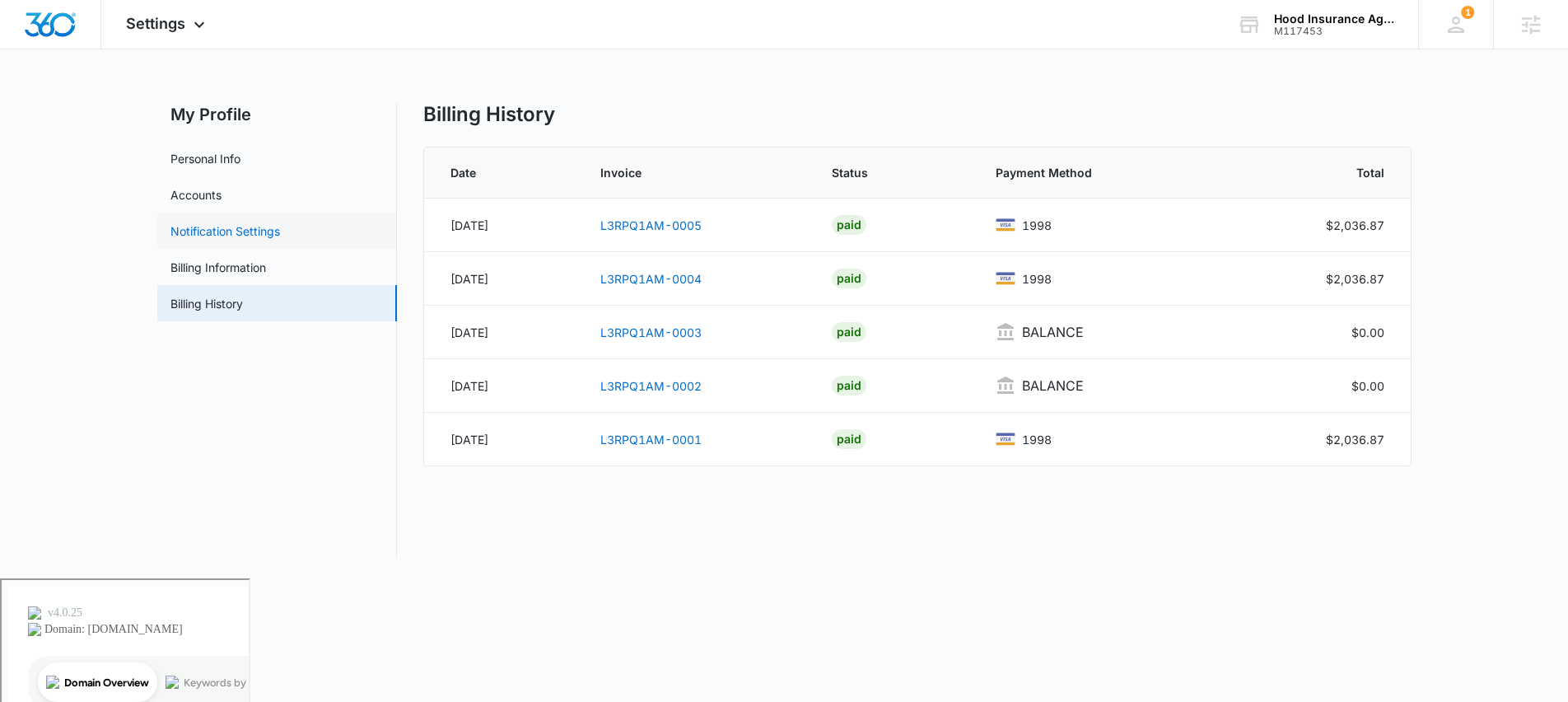
click at [240, 232] on link "Notification Settings" at bounding box center [225, 231] width 110 height 17
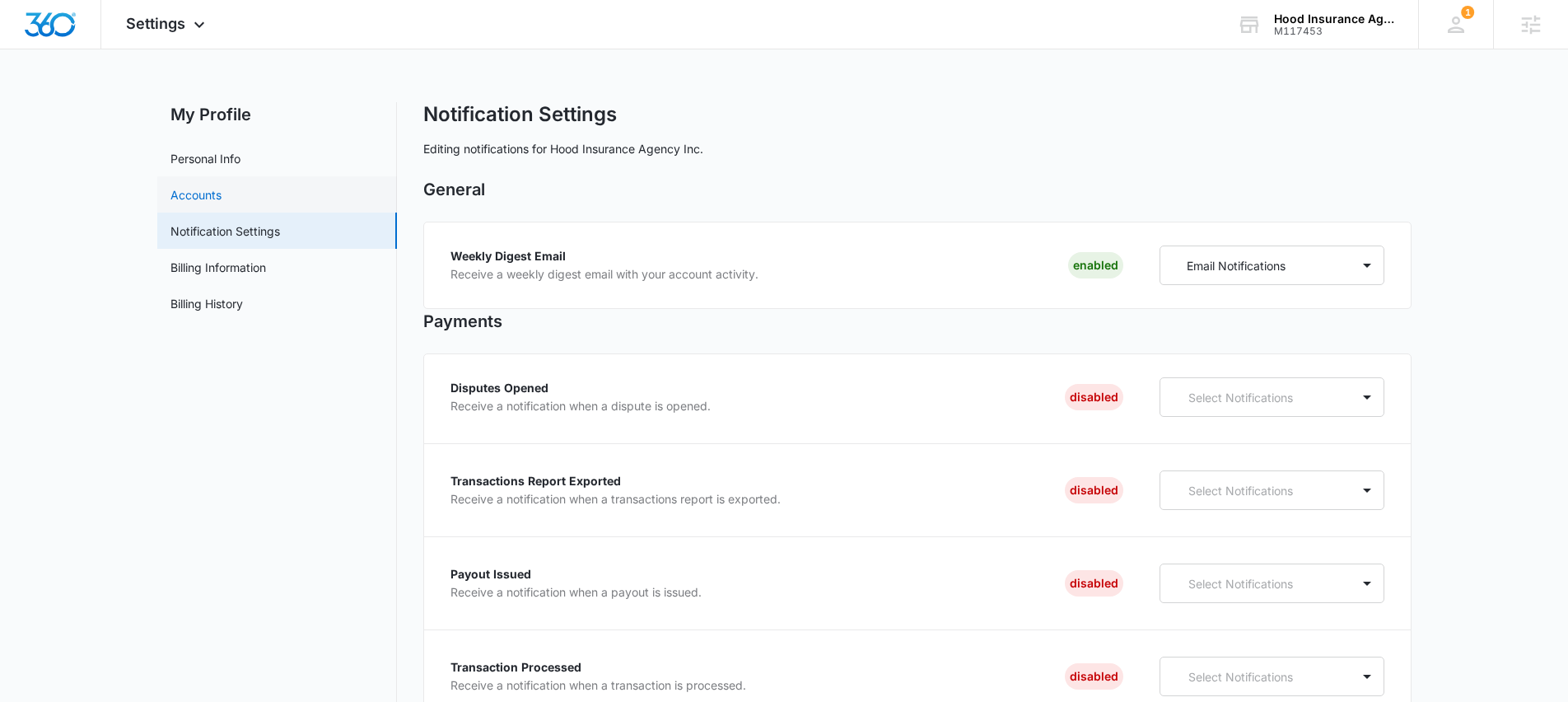
click at [184, 199] on link "Accounts" at bounding box center [196, 194] width 51 height 17
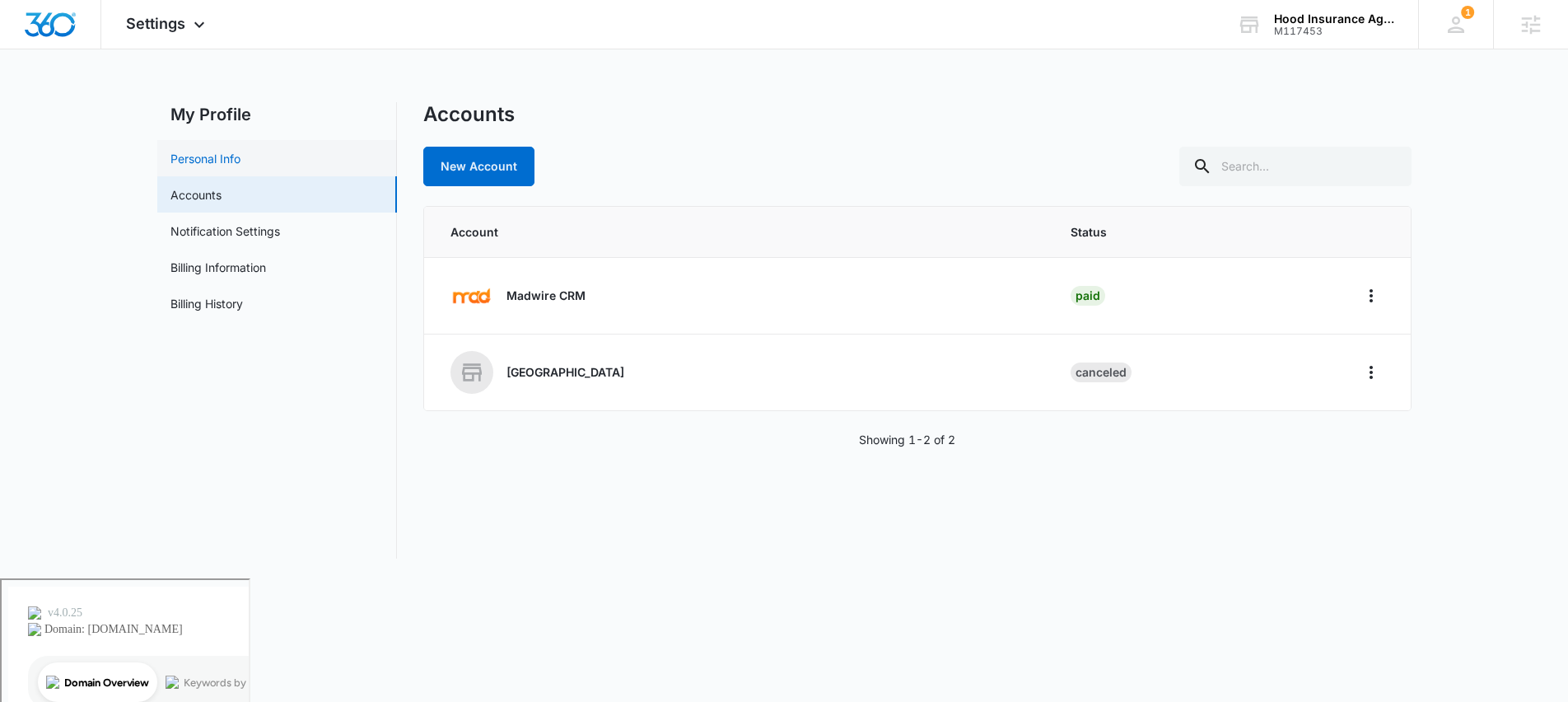
click at [192, 151] on link "Personal Info" at bounding box center [205, 158] width 70 height 17
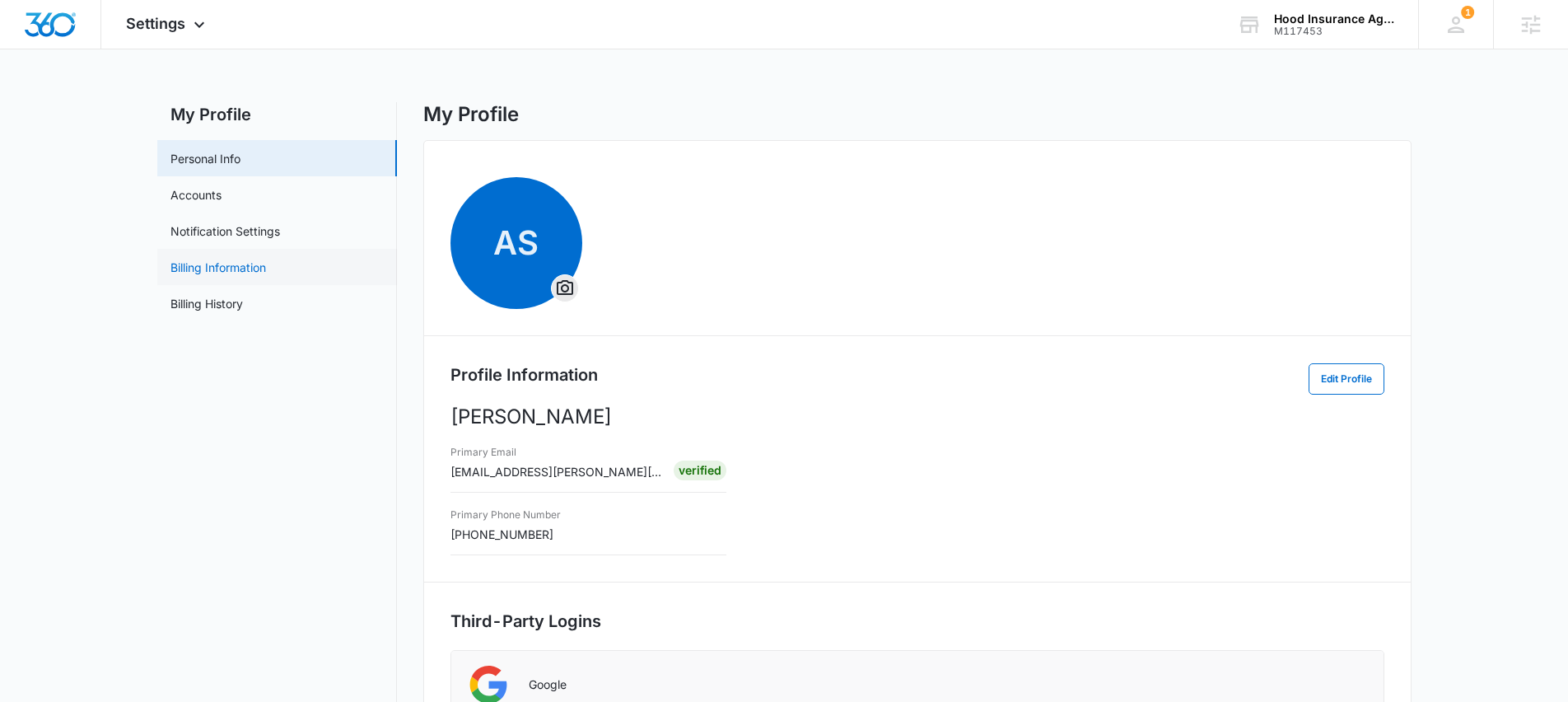
click at [170, 268] on link "Billing Information" at bounding box center [218, 267] width 95 height 17
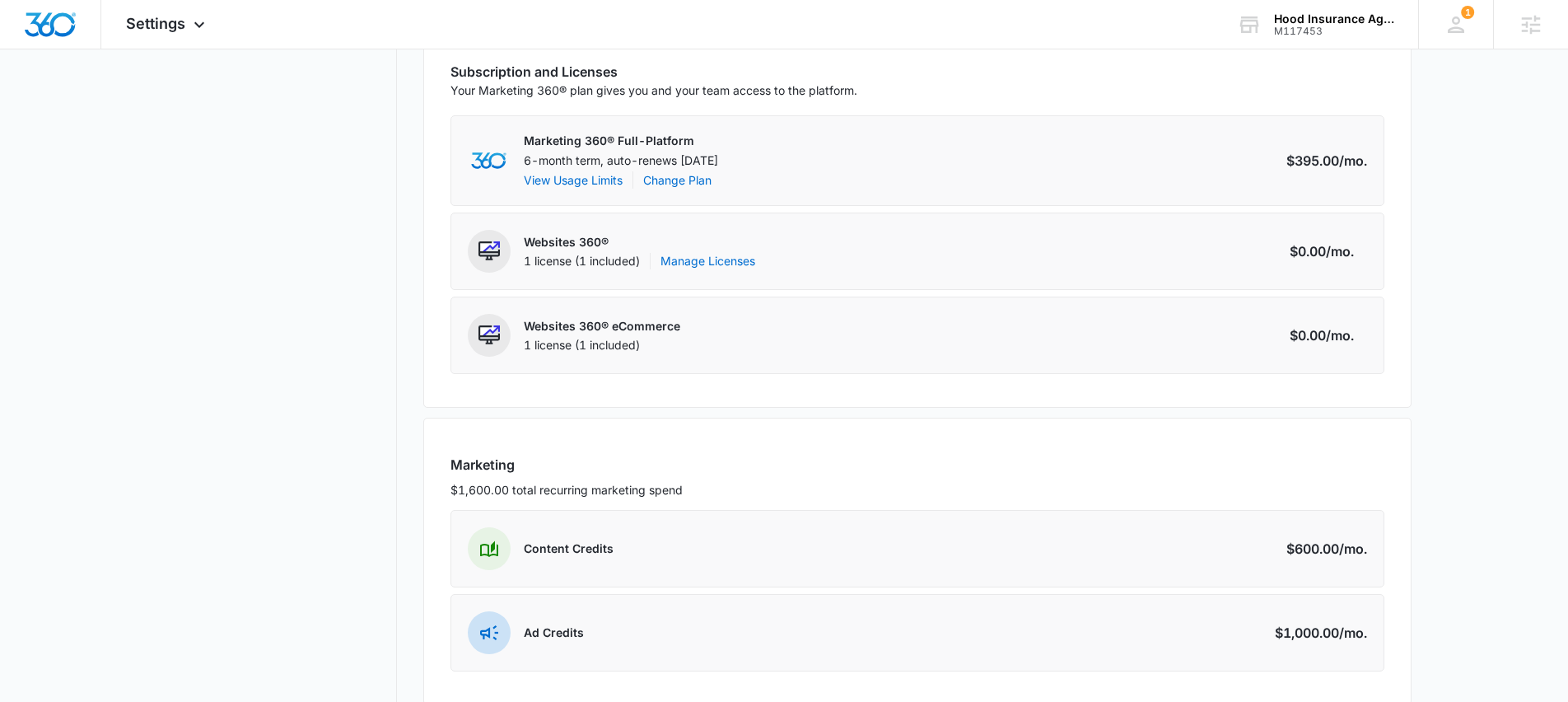
scroll to position [437, 0]
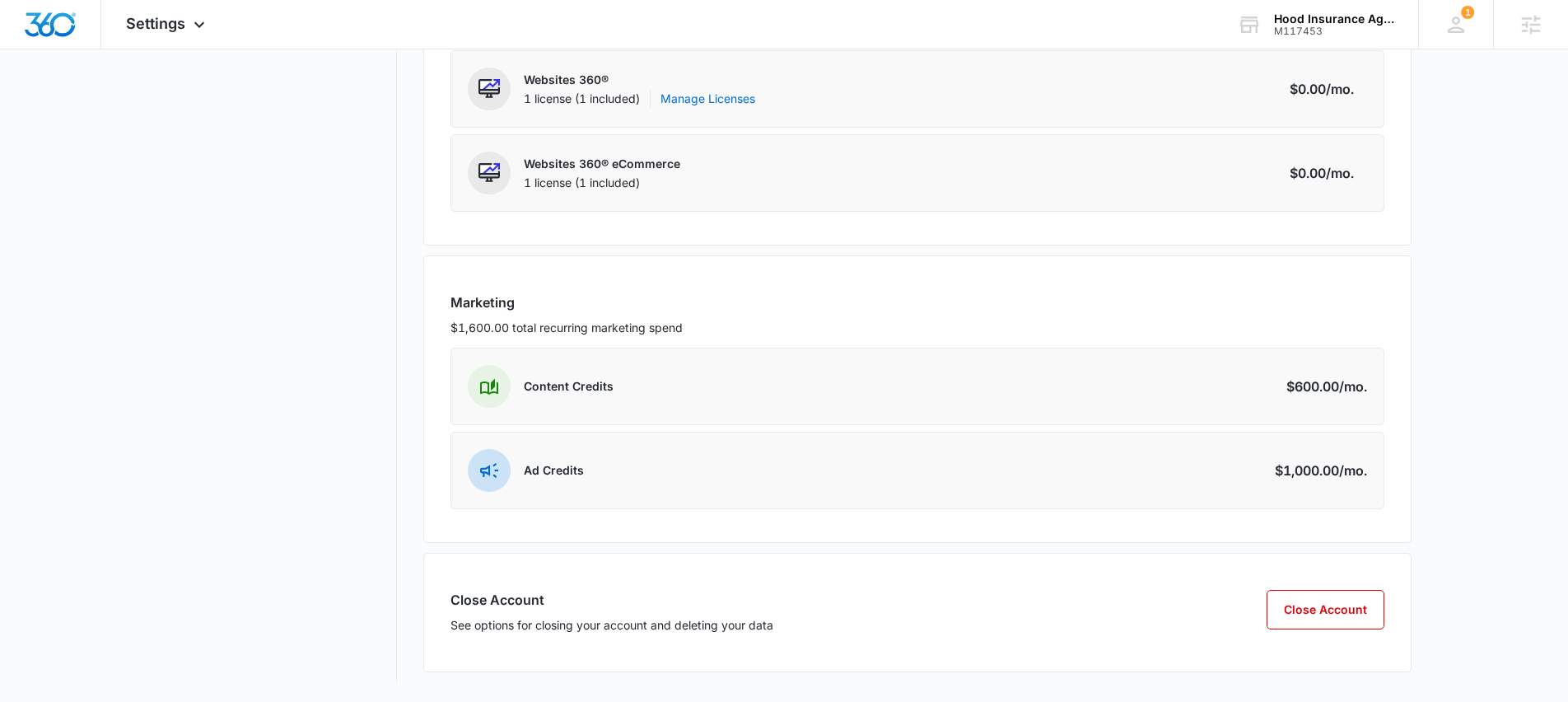
click at [545, 466] on p "Ad Credits" at bounding box center [554, 470] width 60 height 16
click at [504, 611] on div "Close Account See options for closing your account and deleting your data" at bounding box center [611, 618] width 323 height 55
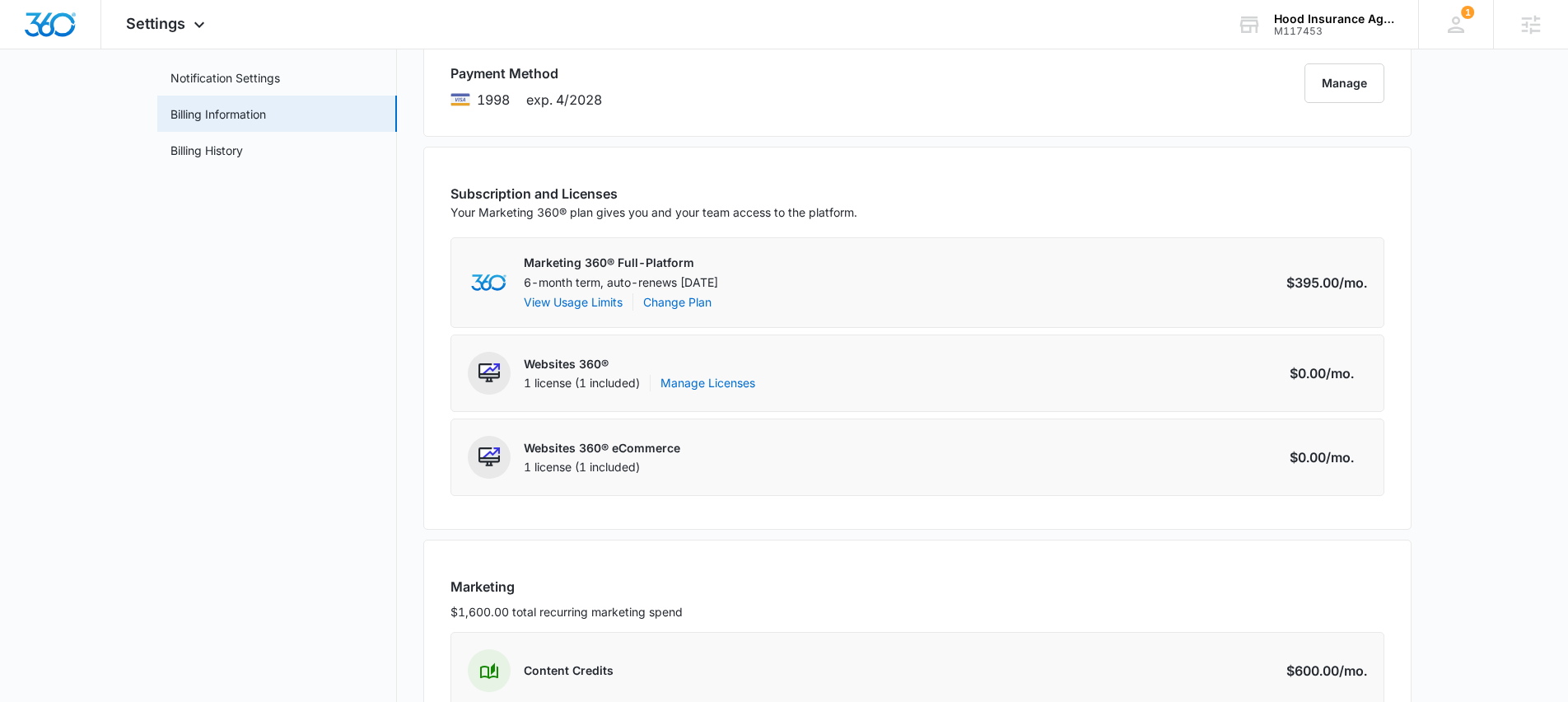
scroll to position [0, 0]
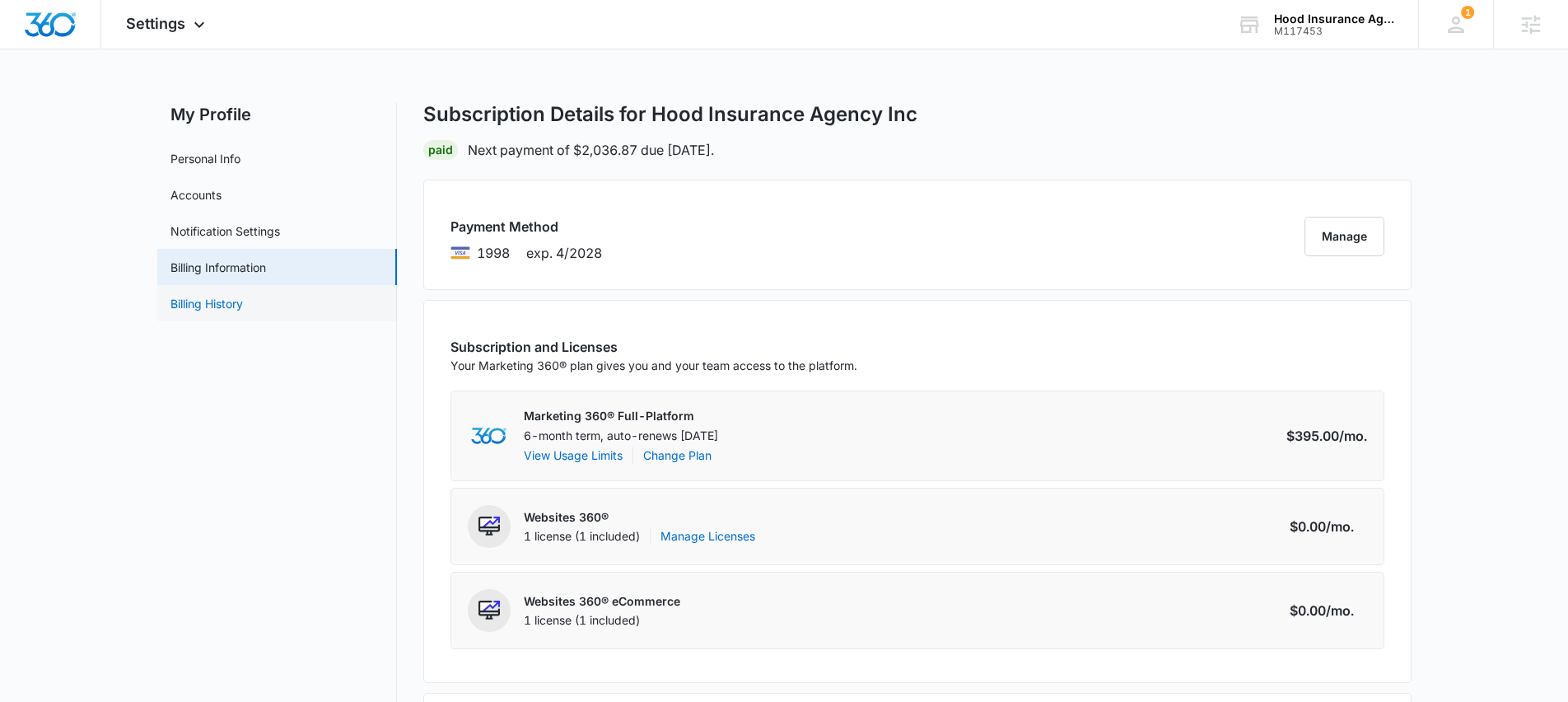
click at [181, 302] on link "Billing History" at bounding box center [206, 303] width 72 height 17
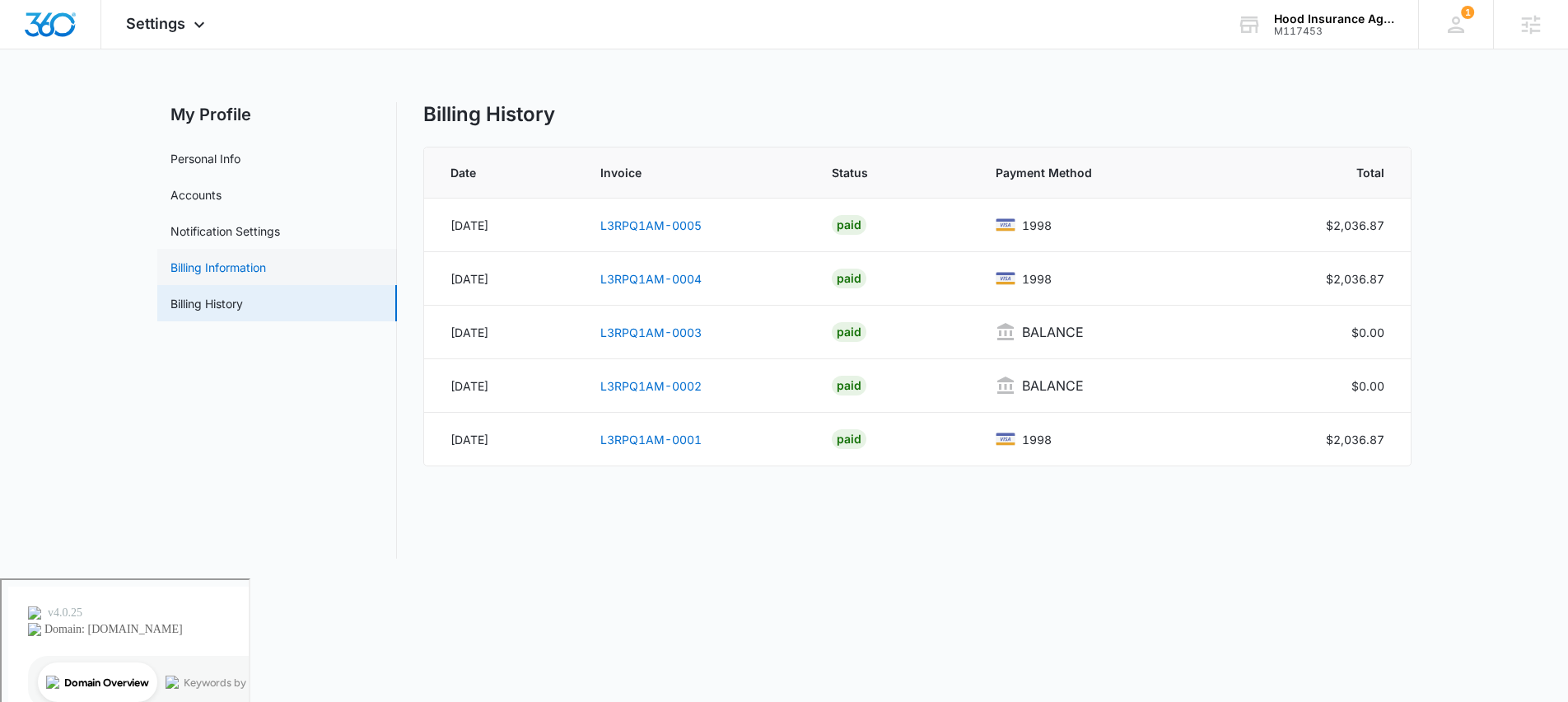
click at [203, 260] on link "Billing Information" at bounding box center [218, 267] width 95 height 17
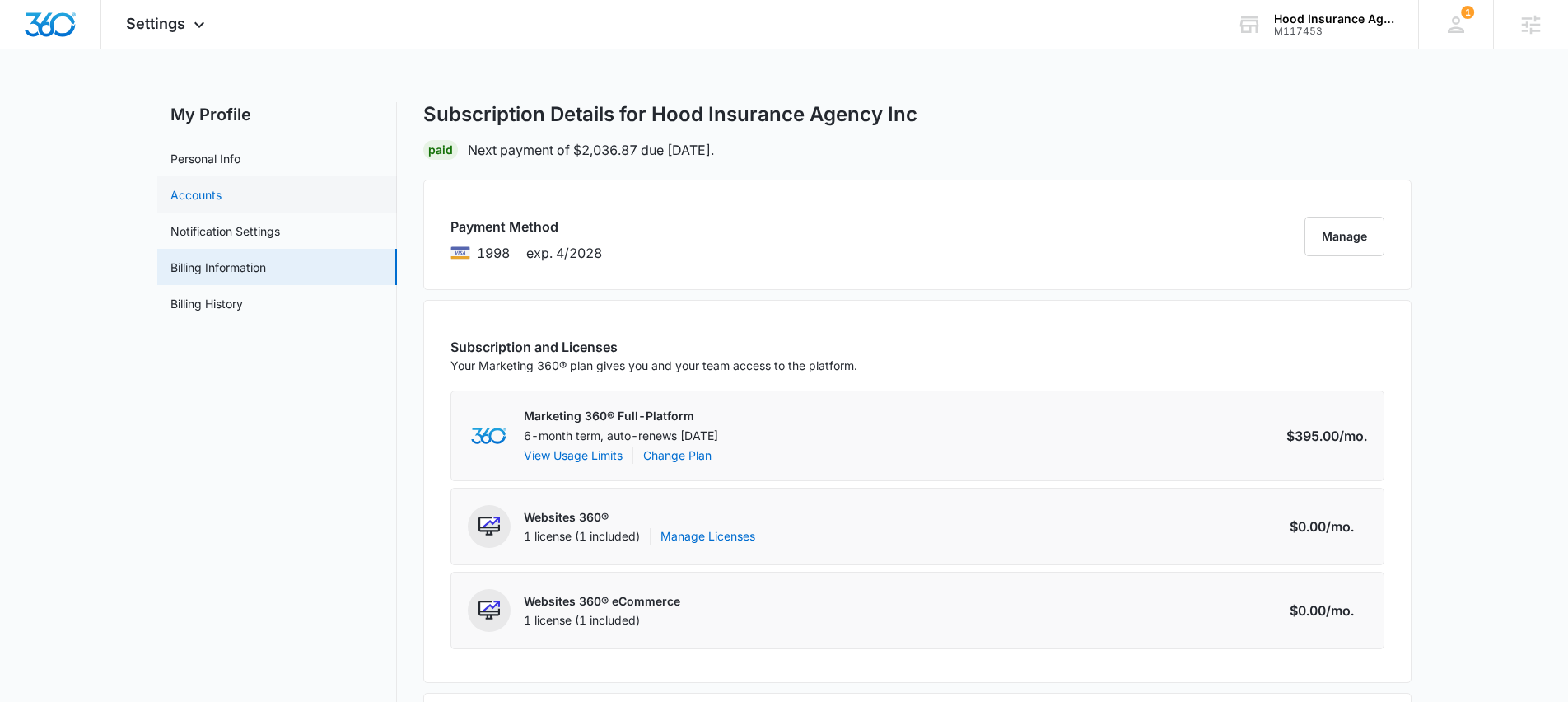
click at [194, 186] on link "Accounts" at bounding box center [196, 194] width 51 height 17
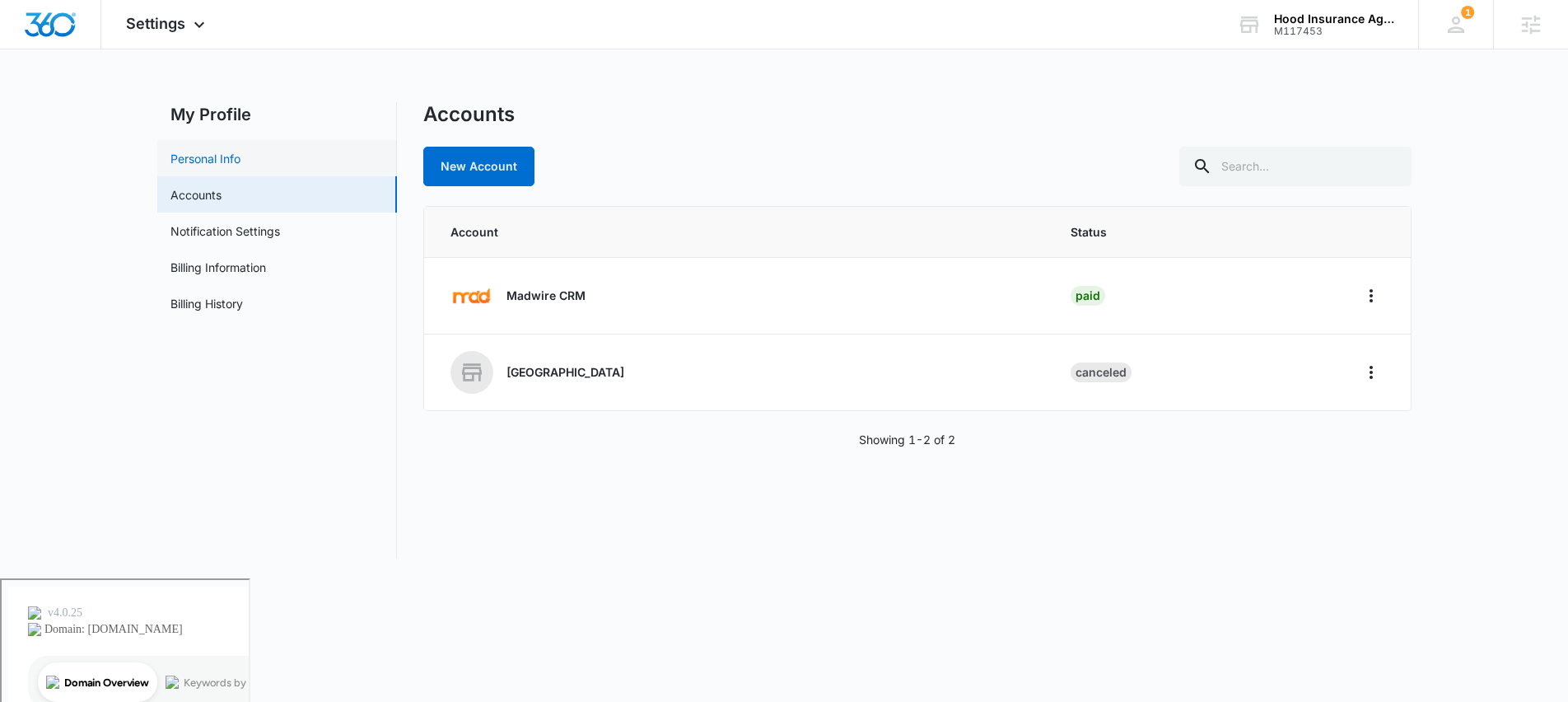
click at [200, 167] on link "Personal Info" at bounding box center [205, 158] width 70 height 17
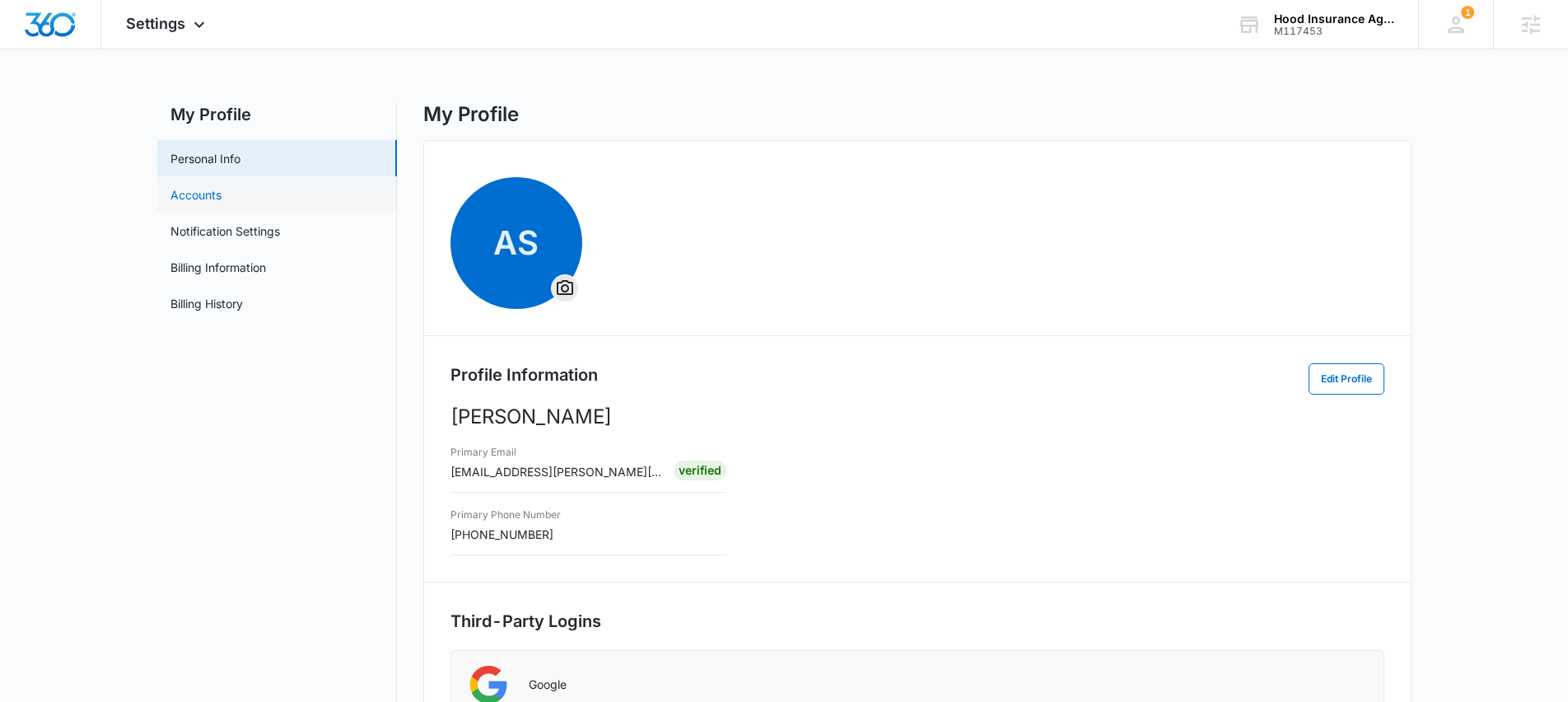
click at [205, 200] on link "Accounts" at bounding box center [196, 194] width 51 height 17
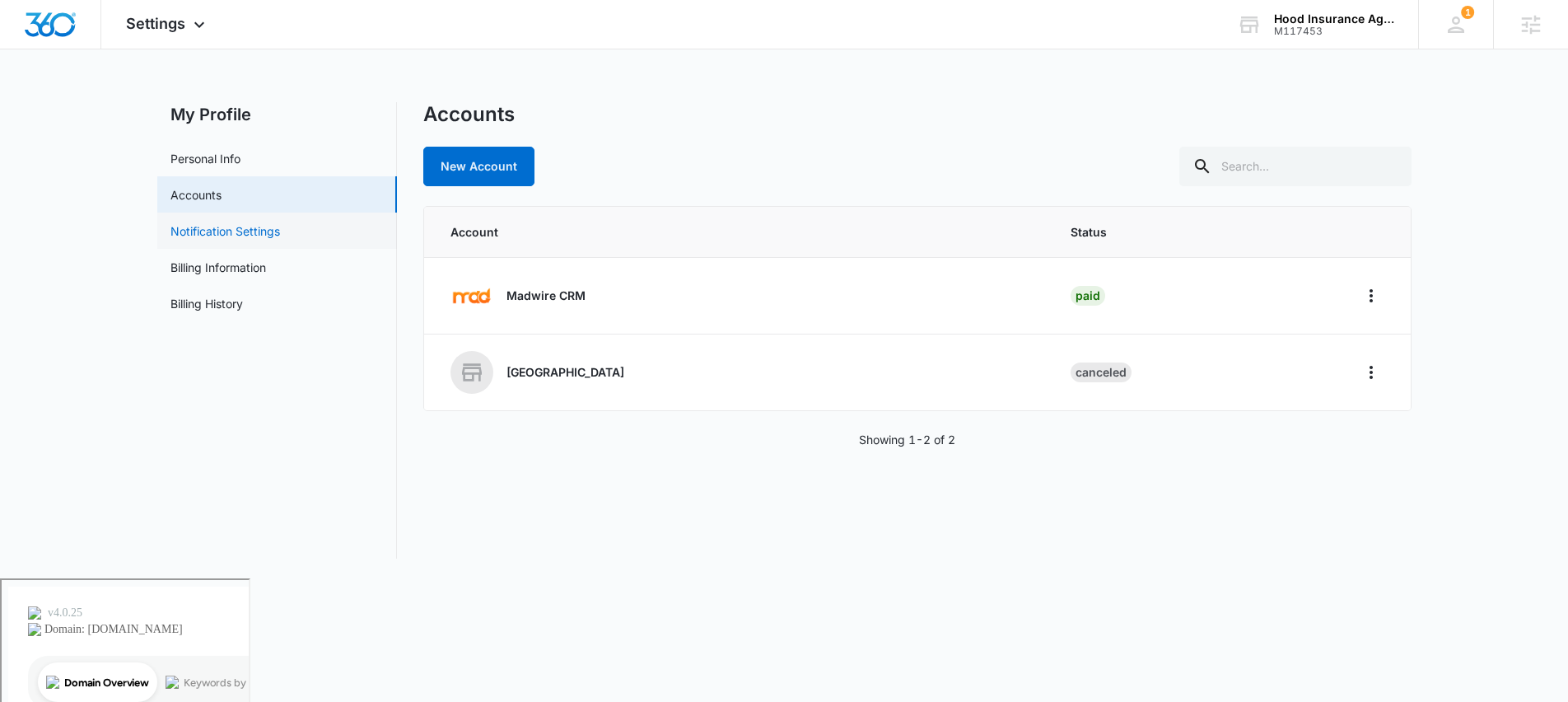
click at [252, 227] on link "Notification Settings" at bounding box center [225, 231] width 110 height 17
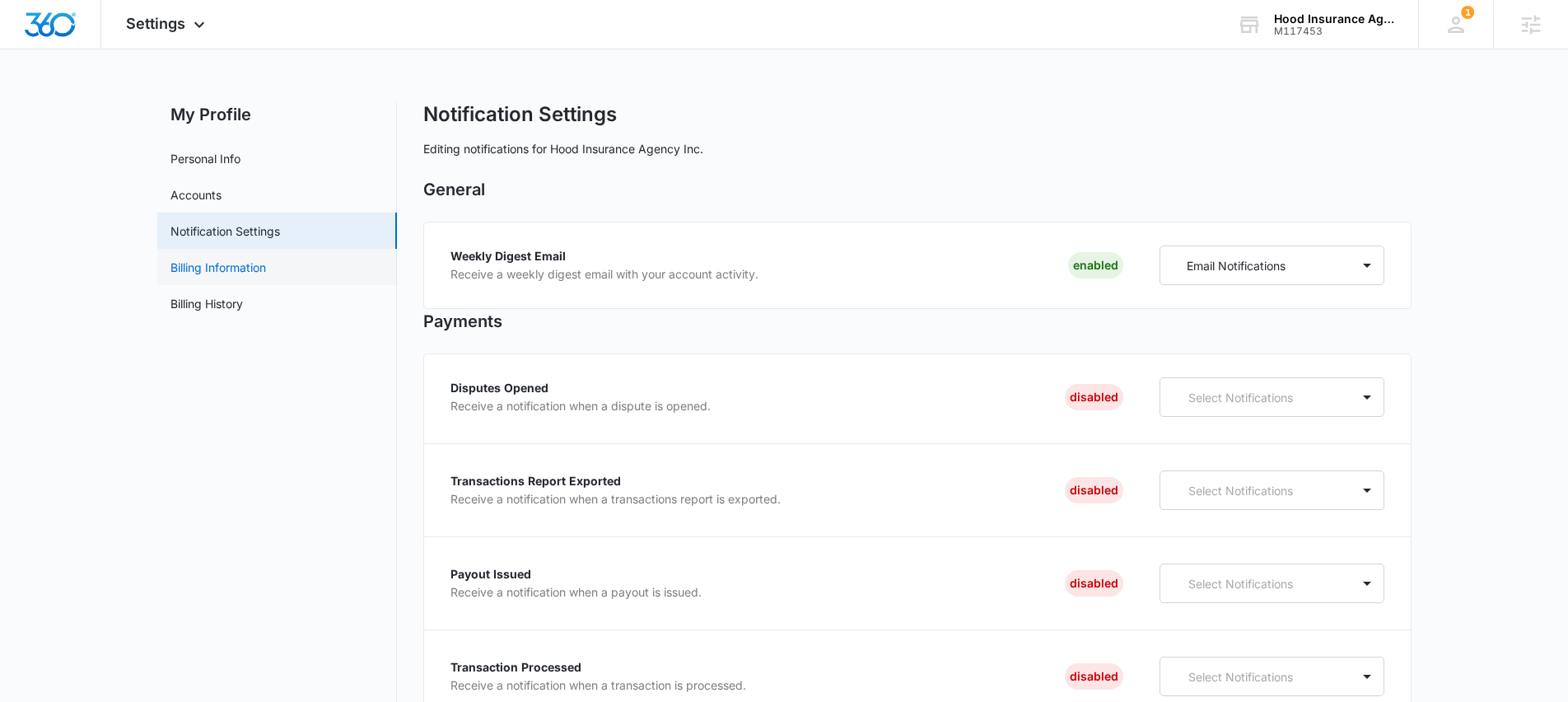
click at [243, 271] on link "Billing Information" at bounding box center [218, 267] width 95 height 17
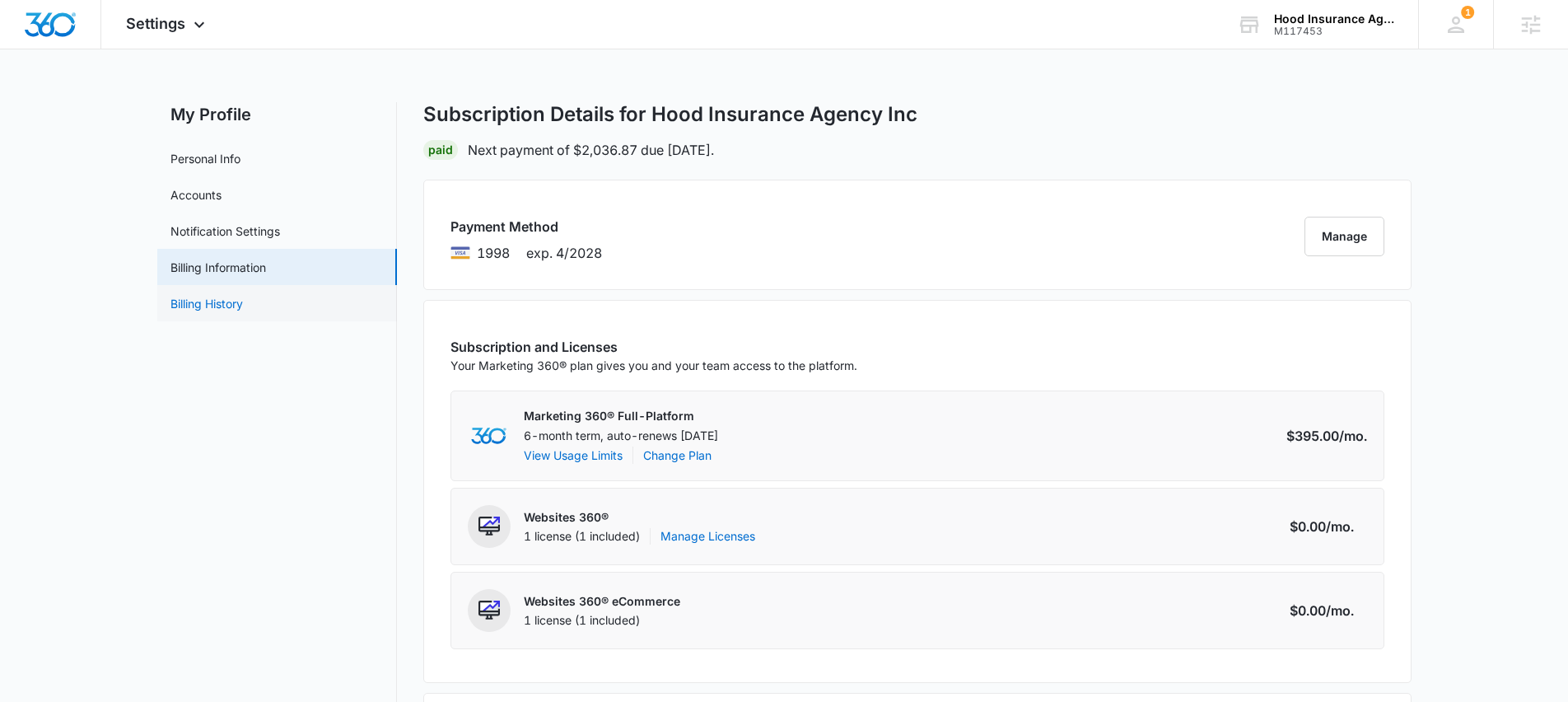
click at [188, 302] on link "Billing History" at bounding box center [206, 303] width 72 height 17
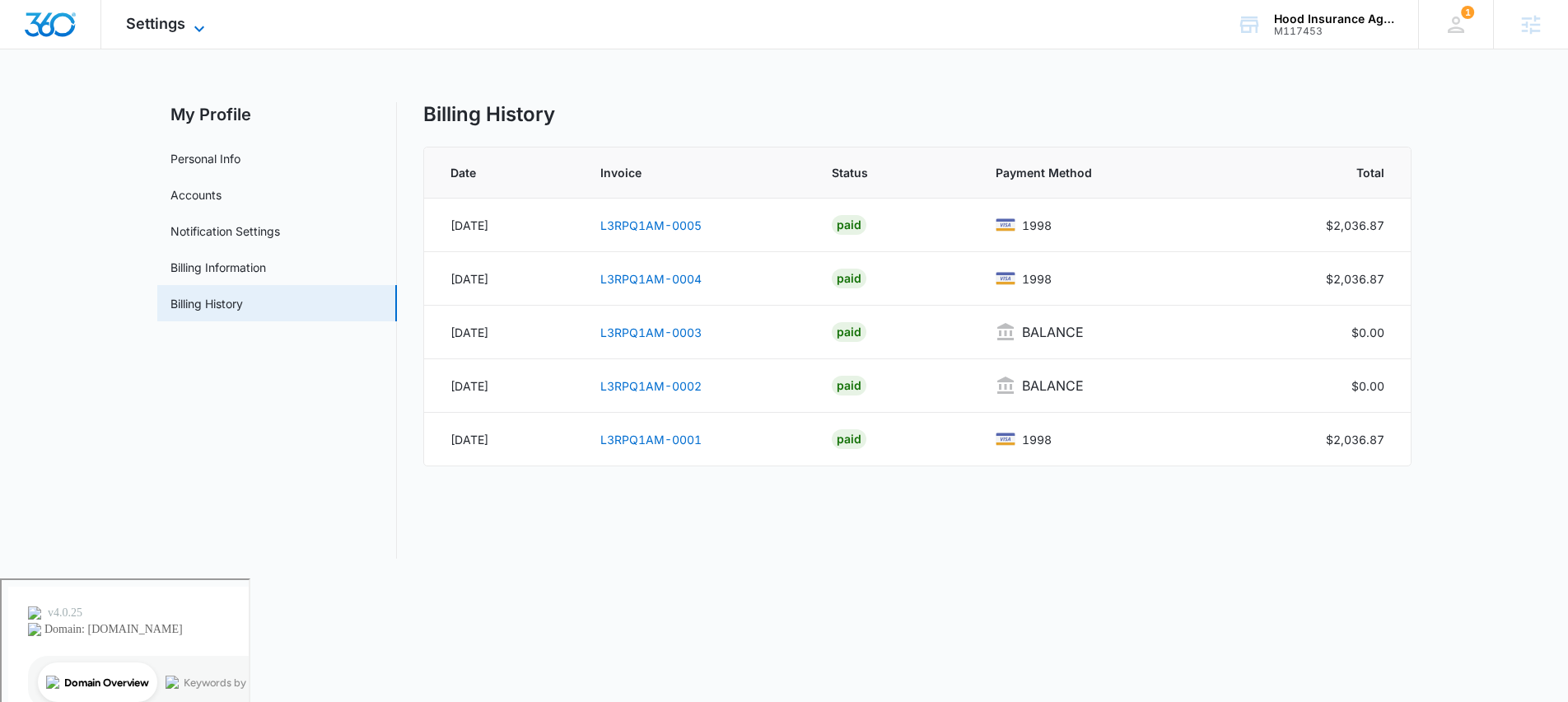
click at [169, 29] on span "Settings" at bounding box center [156, 23] width 59 height 17
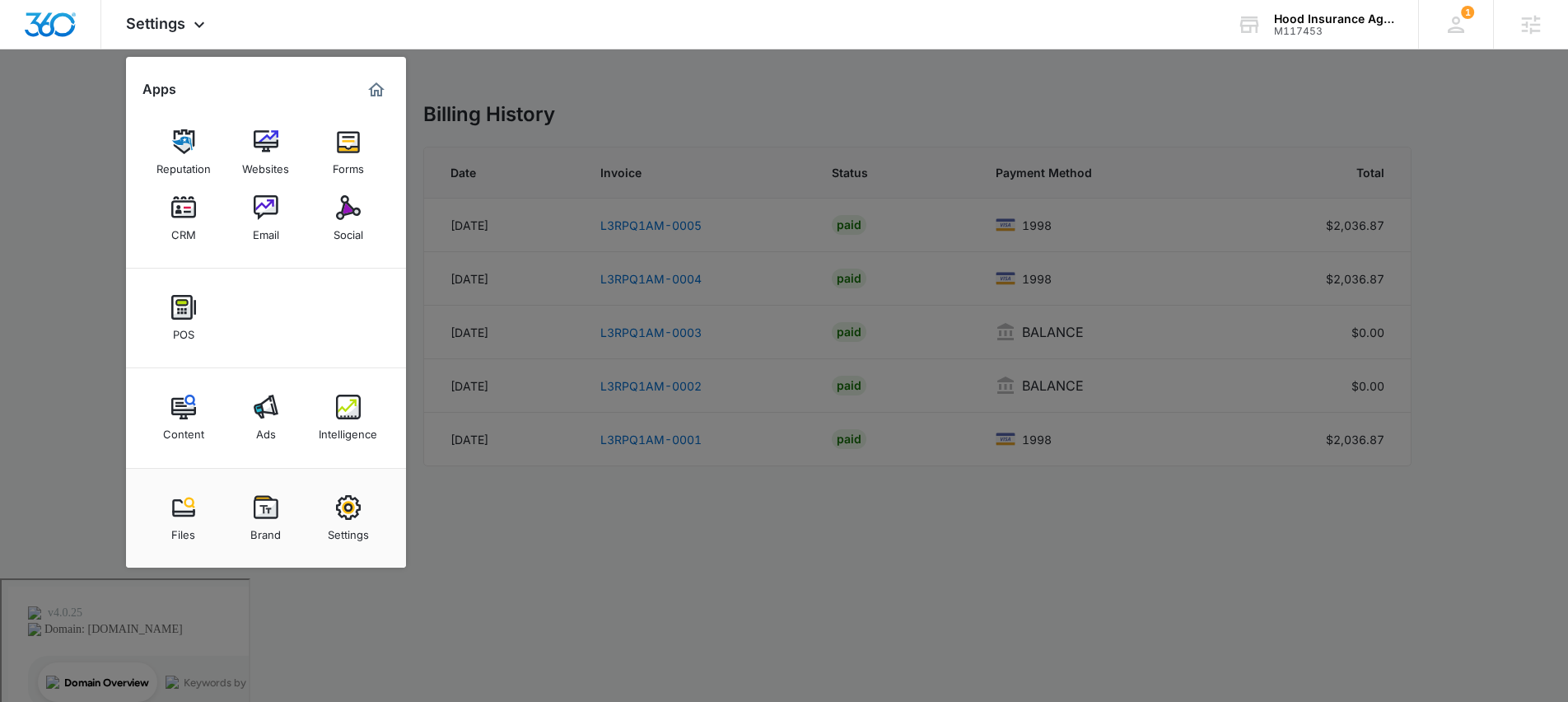
click at [454, 523] on div at bounding box center [784, 351] width 1568 height 702
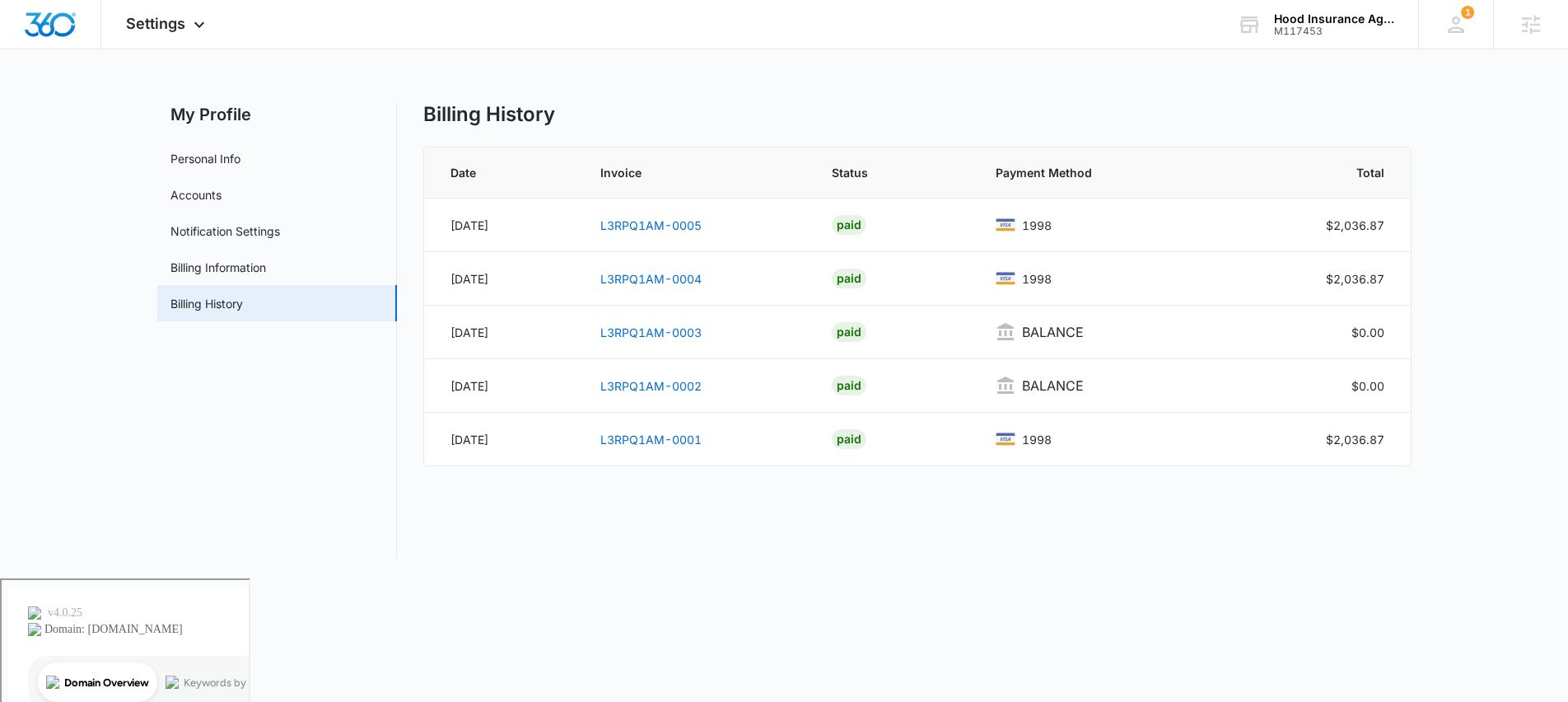
click at [376, 368] on nav "My Profile Personal Info Accounts Notification Settings Billing Information Bil…" at bounding box center [277, 330] width 240 height 457
click at [159, 21] on span "Settings" at bounding box center [156, 23] width 59 height 17
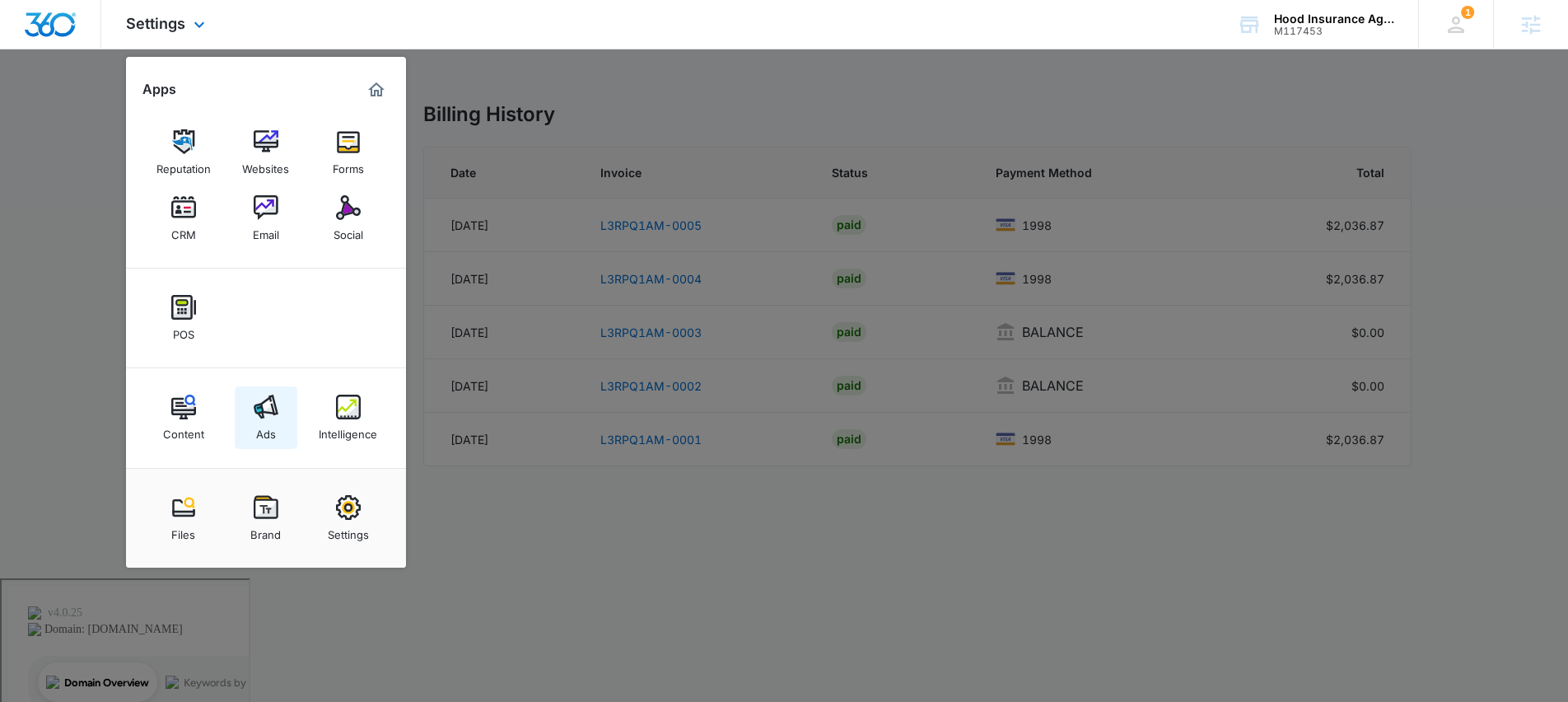
click at [268, 405] on img at bounding box center [265, 406] width 25 height 25
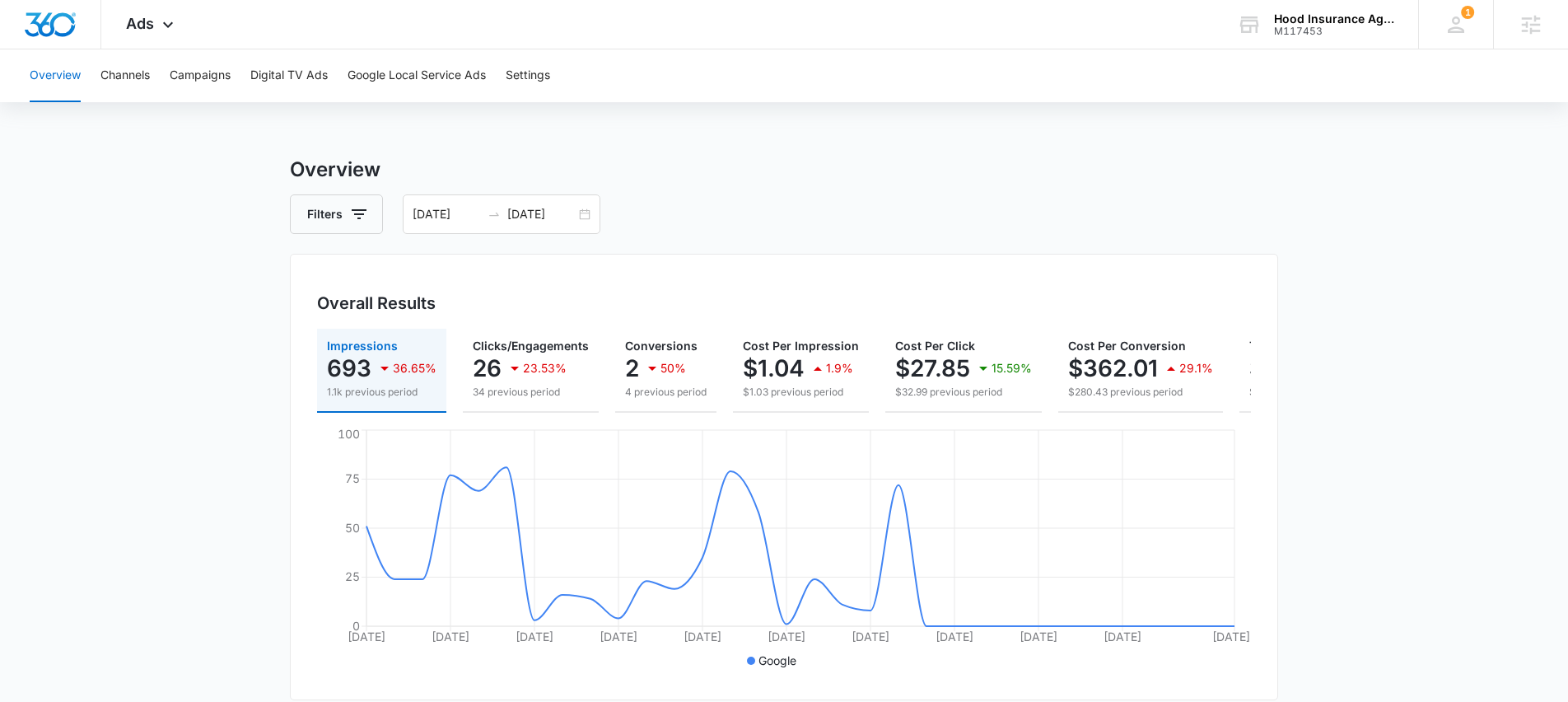
click at [646, 226] on div "Filters 07/13/2025 08/13/2025" at bounding box center [784, 213] width 988 height 39
click at [571, 218] on input "[DATE]" at bounding box center [542, 214] width 69 height 18
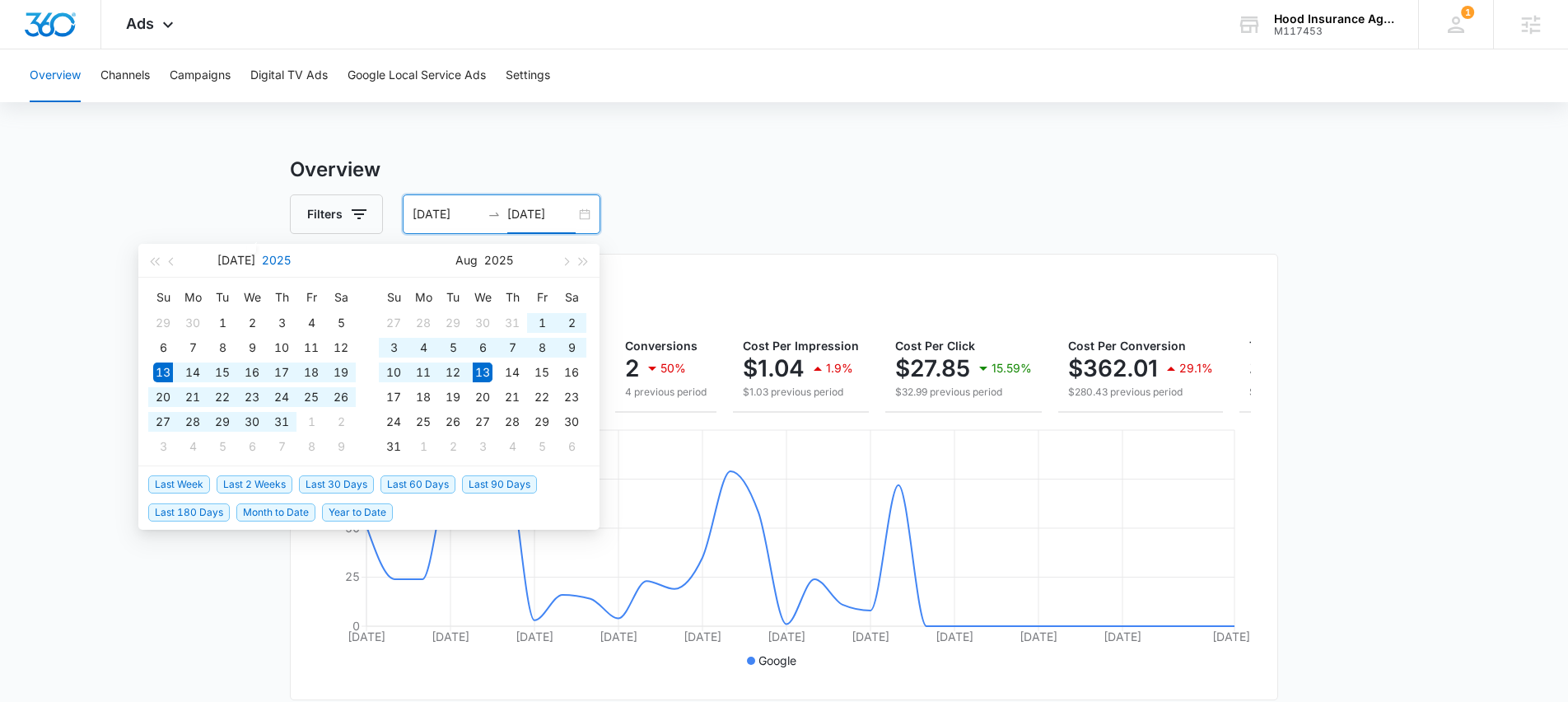
type input "[DATE]"
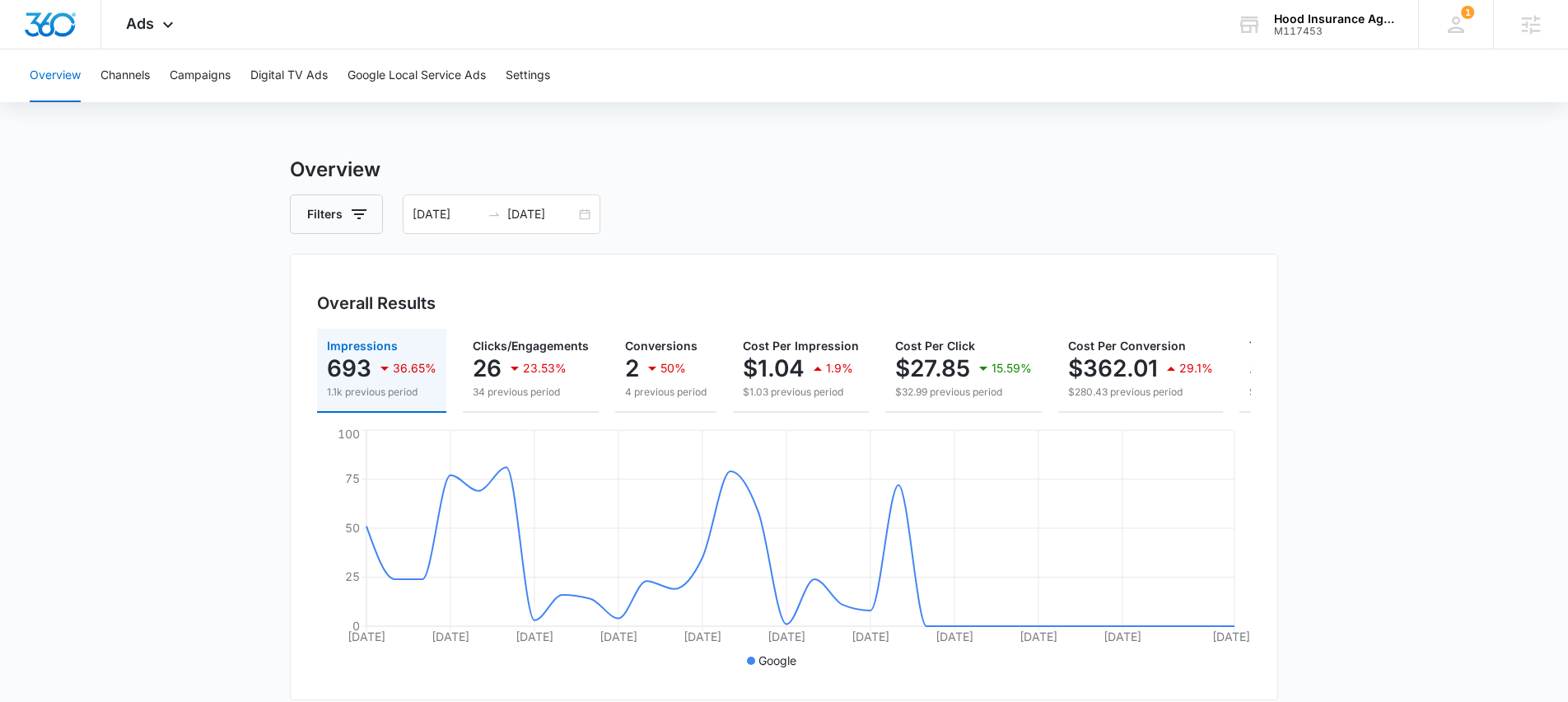
click at [669, 101] on div "Overview Channels Campaigns Digital TV Ads Google Local Service Ads Settings" at bounding box center [784, 76] width 1529 height 53
drag, startPoint x: 669, startPoint y: 101, endPoint x: 668, endPoint y: 68, distance: 33.0
click at [669, 98] on div "Overview Channels Campaigns Digital TV Ads Google Local Service Ads Settings" at bounding box center [784, 76] width 1529 height 53
drag, startPoint x: 1327, startPoint y: 30, endPoint x: 1273, endPoint y: 29, distance: 54.0
click at [1273, 29] on div "Hood Insurance Agency Inc M117453 Your Accounts View All" at bounding box center [1315, 24] width 206 height 49
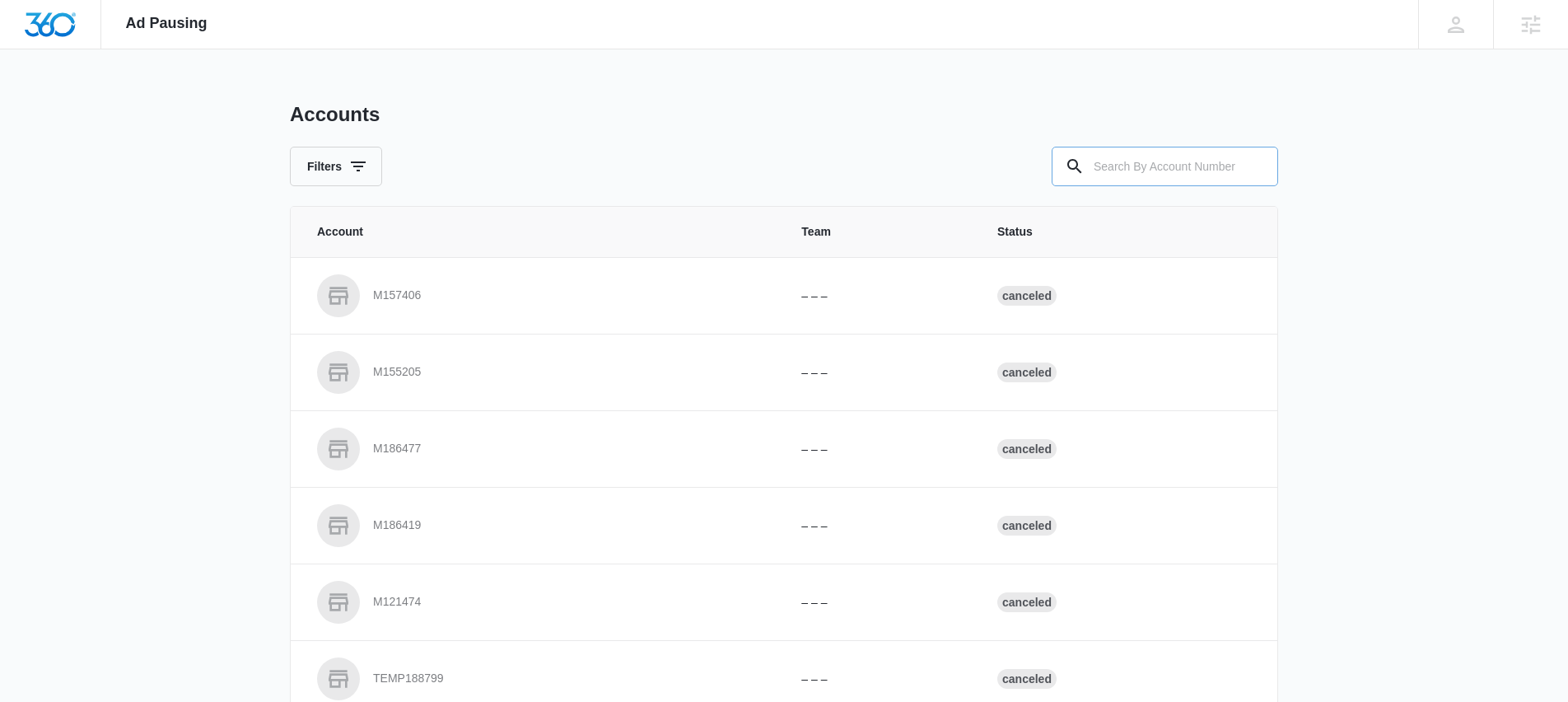
click at [1092, 178] on input "text" at bounding box center [1165, 166] width 227 height 39
paste input "Lynnwood business insurance Business insurance in Lynnwood WA Commercial insura…"
type input "Lynnwood business insurance Business insurance in Lynnwood WA Commercial insura…"
click at [1199, 167] on input "Lynnwood business insurance Business insurance in Lynnwood WA Commercial insura…" at bounding box center [1165, 166] width 227 height 39
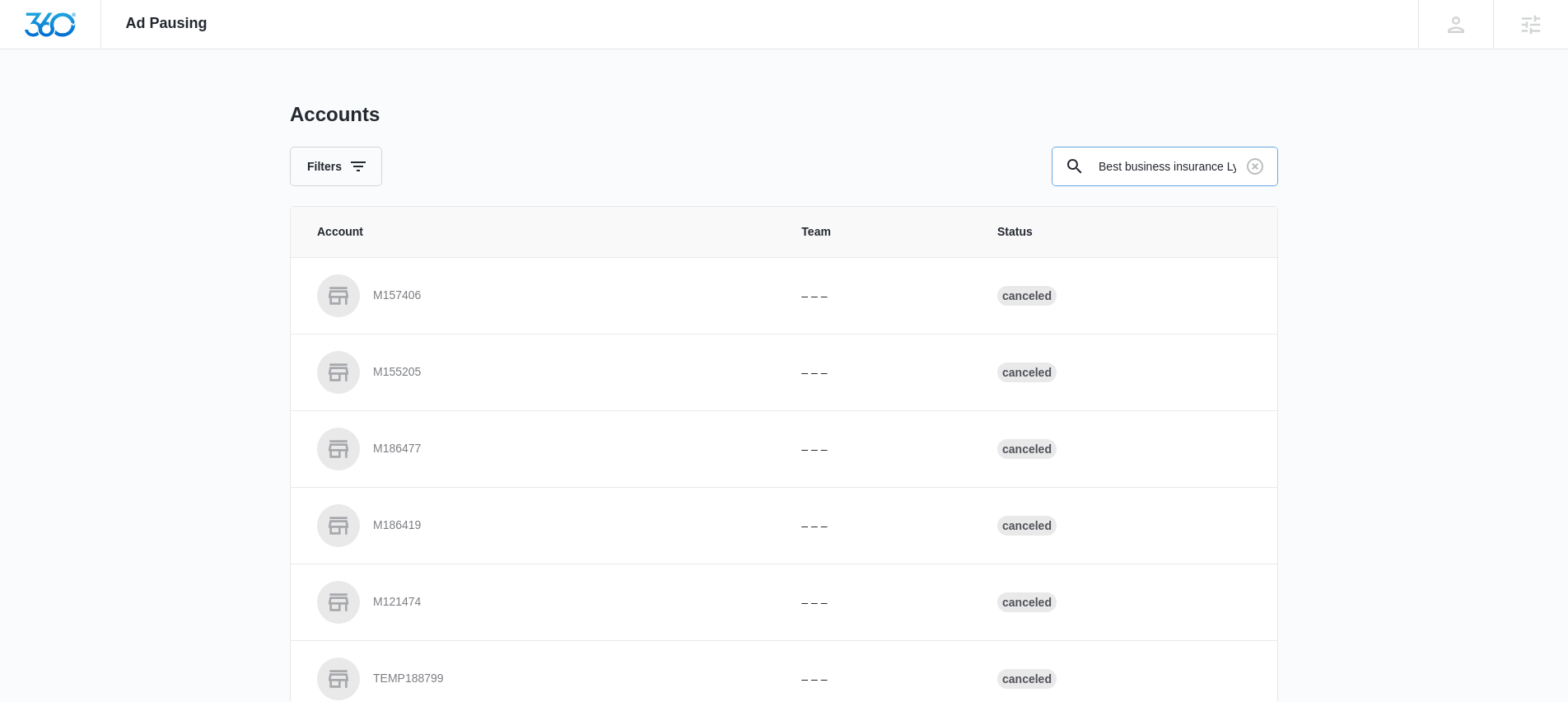
click at [1199, 167] on input "Lynnwood business insurance Business insurance in Lynnwood WA Commercial insura…" at bounding box center [1165, 166] width 227 height 39
type input "m117453"
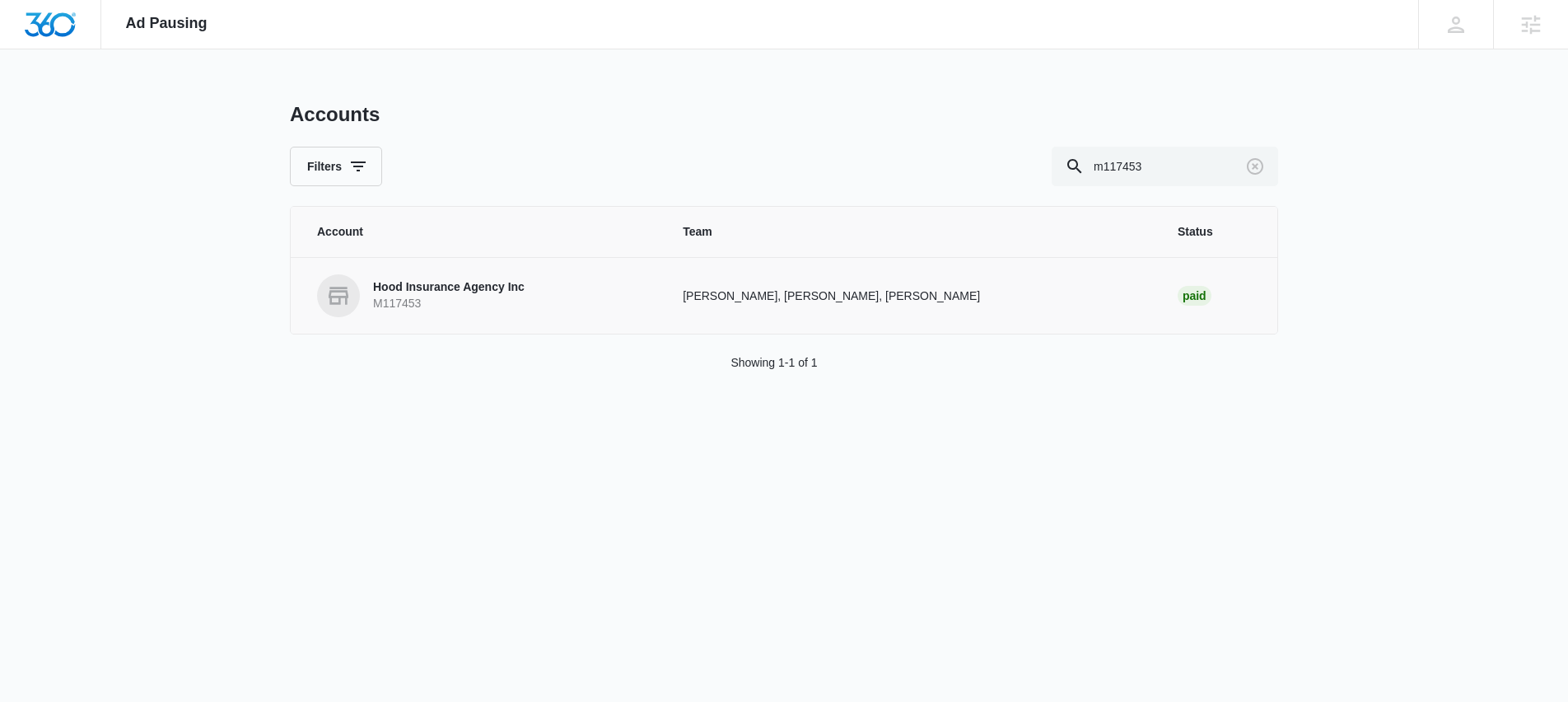
click at [511, 289] on p "Hood Insurance Agency Inc" at bounding box center [449, 287] width 152 height 16
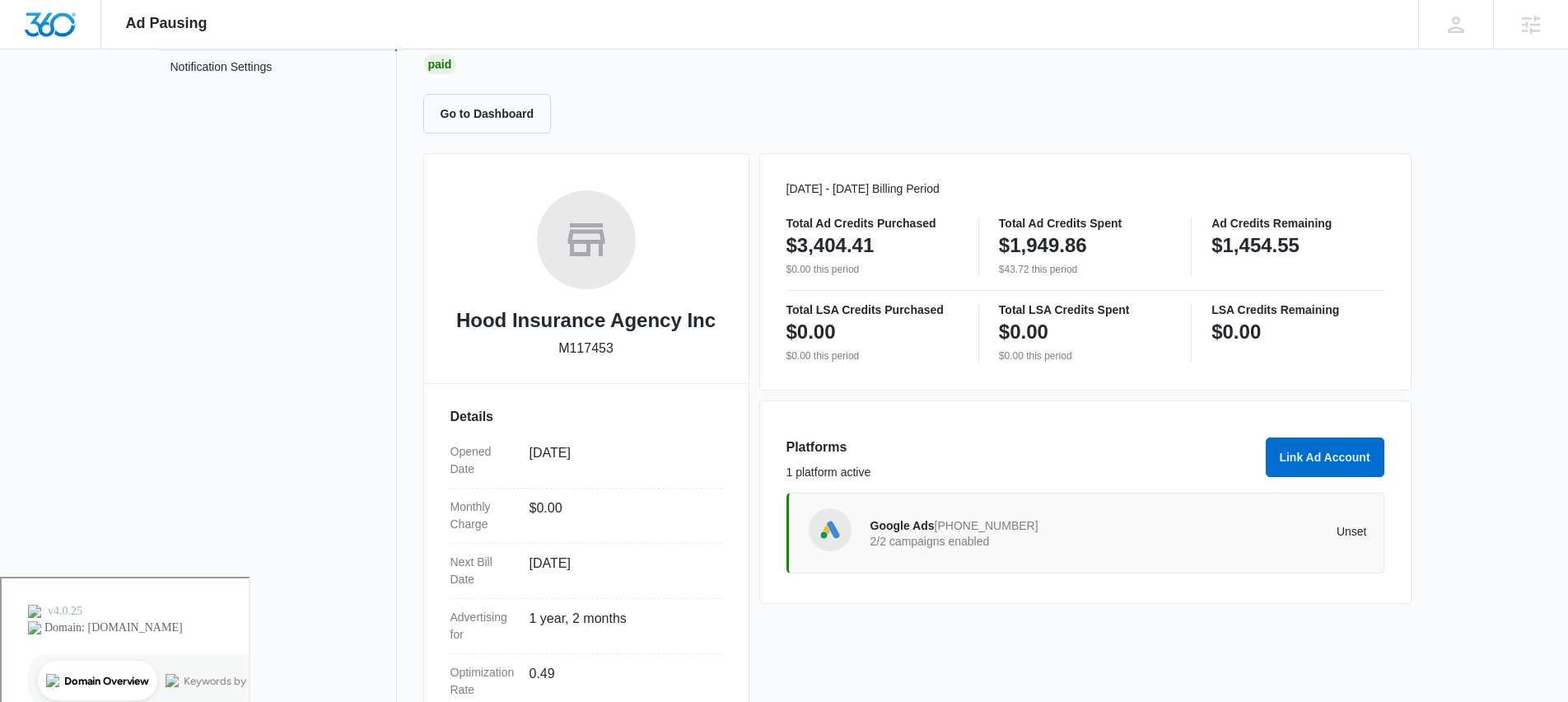
scroll to position [169, 0]
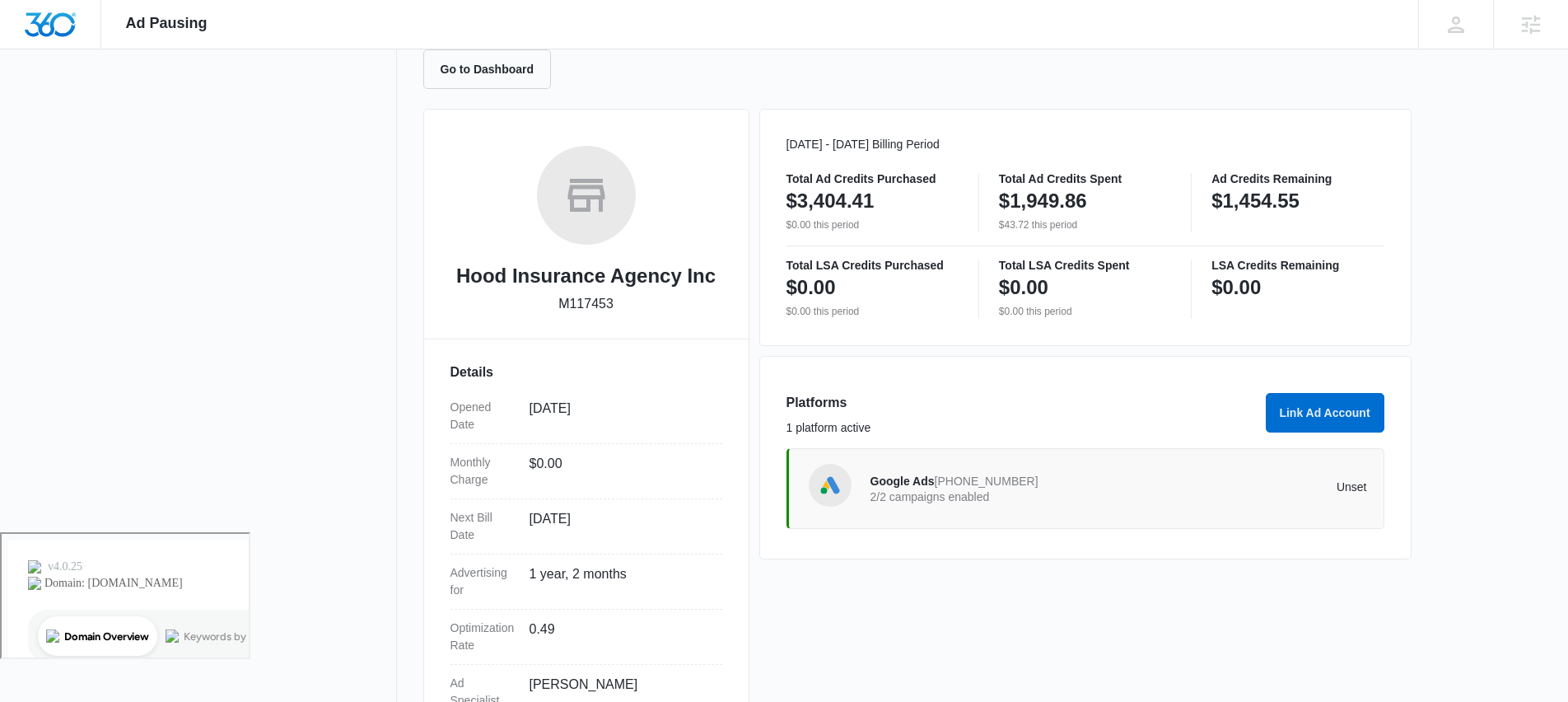
click at [1036, 483] on div "Google Ads 722-858-6533 2/2 campaigns enabled" at bounding box center [995, 489] width 249 height 35
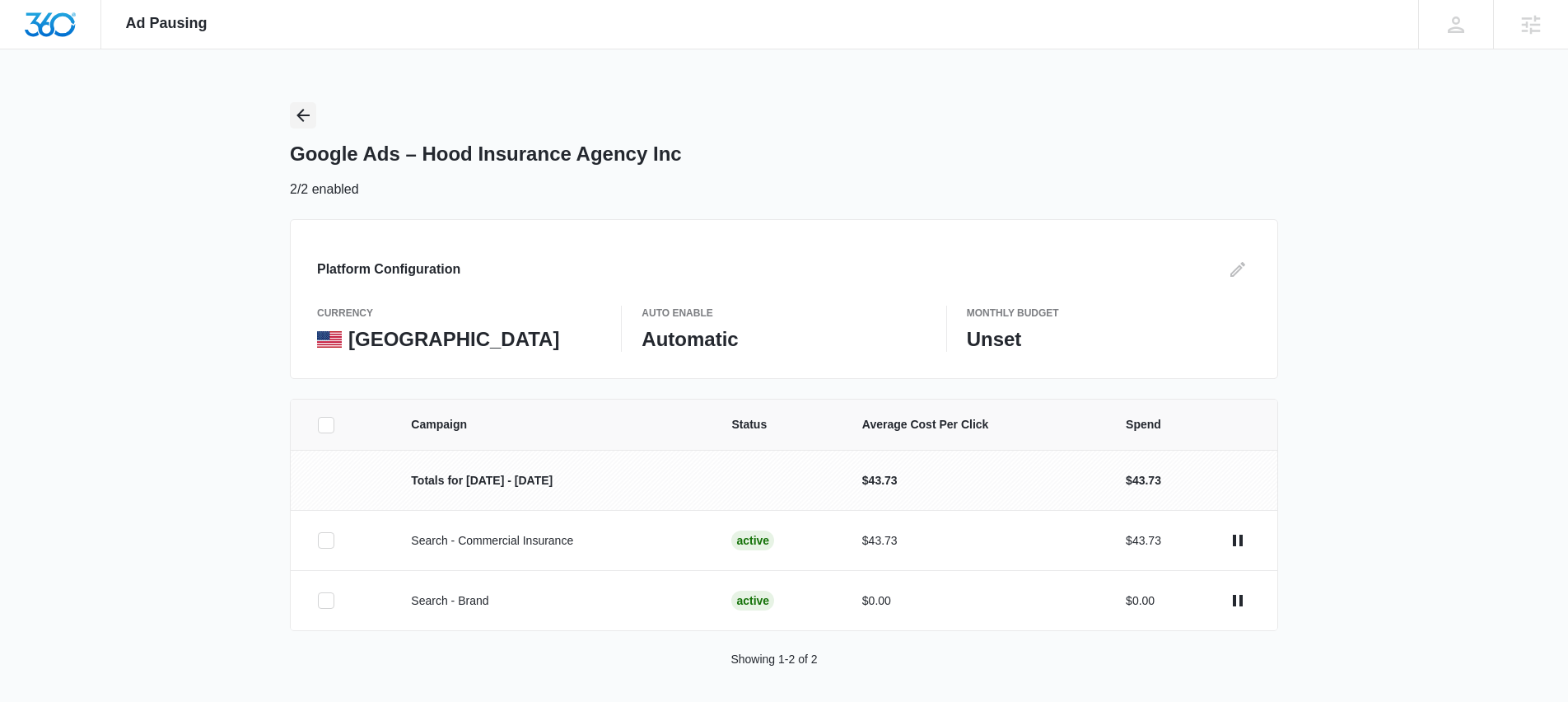
click at [305, 118] on icon "Back" at bounding box center [304, 115] width 20 height 20
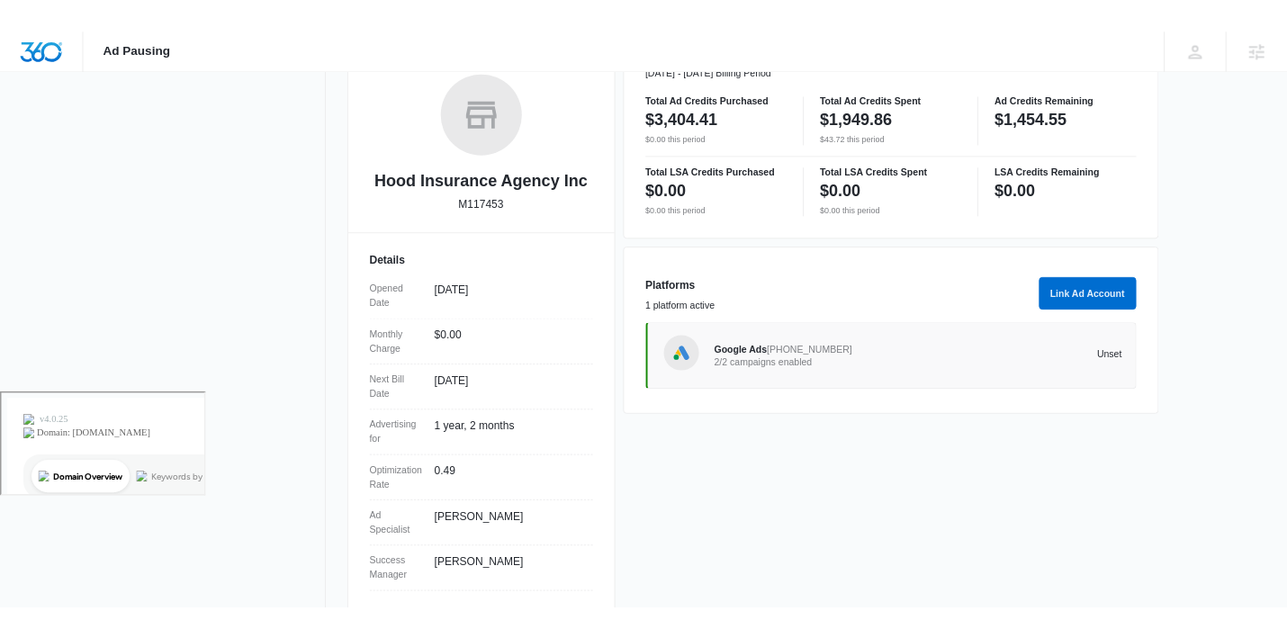
scroll to position [317, 0]
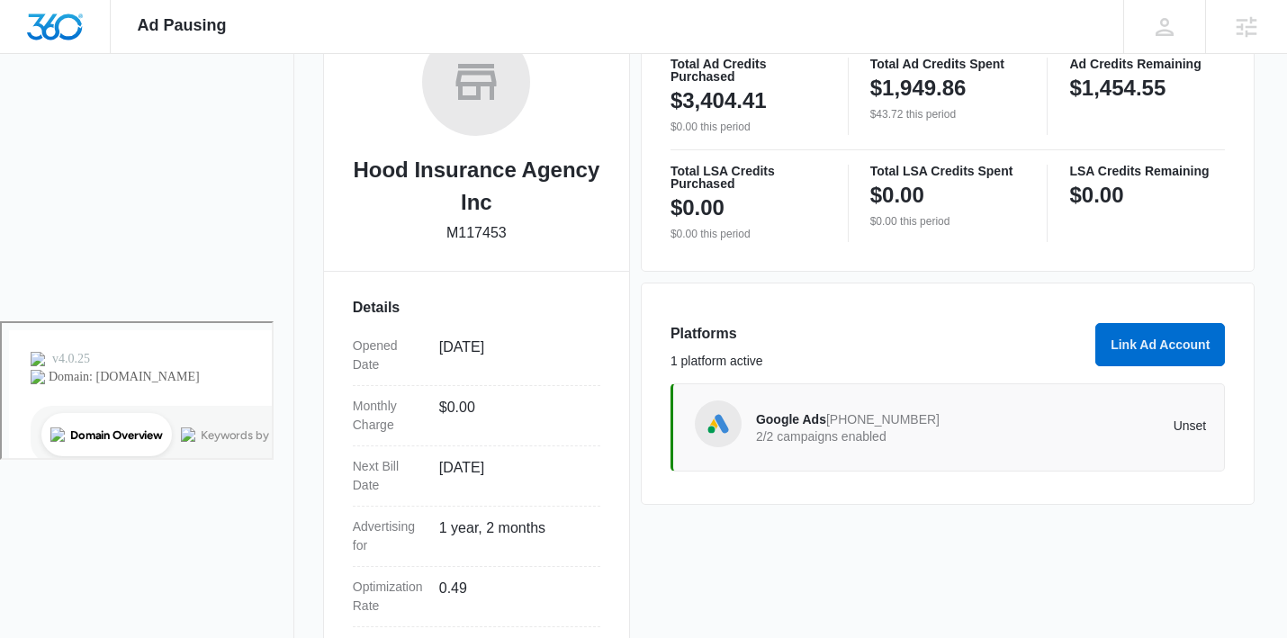
click at [79, 309] on nav "View Account Overview Notification Settings 0" at bounding box center [163, 286] width 262 height 983
click at [715, 419] on img at bounding box center [718, 424] width 27 height 27
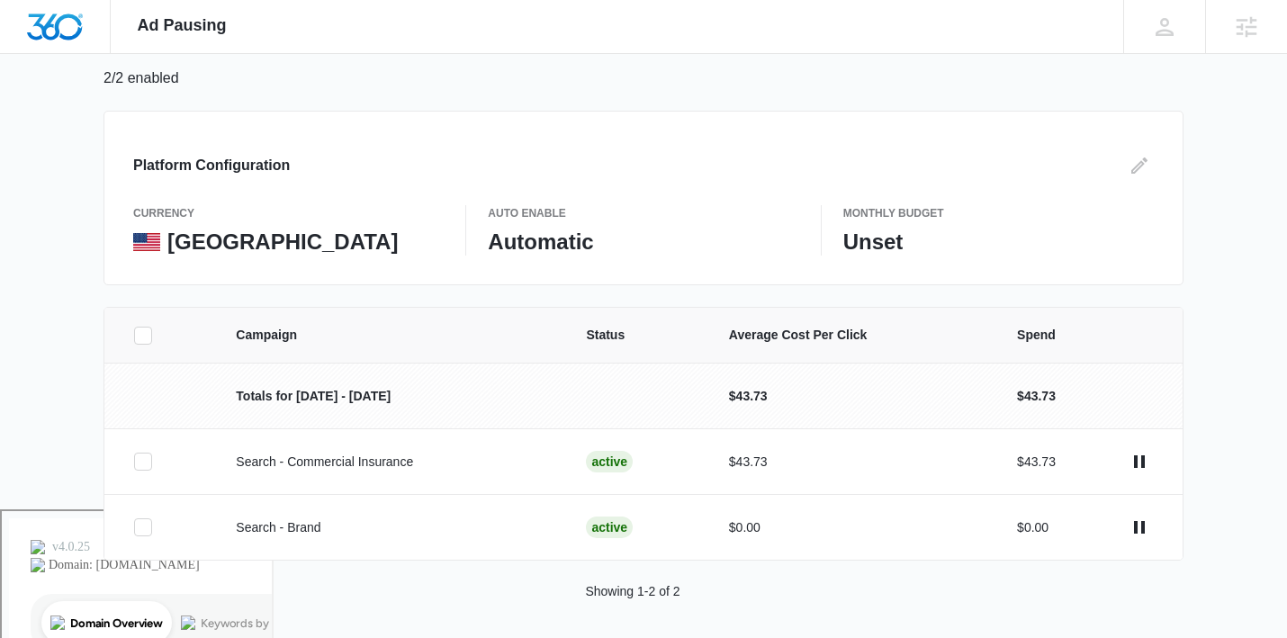
scroll to position [130, 0]
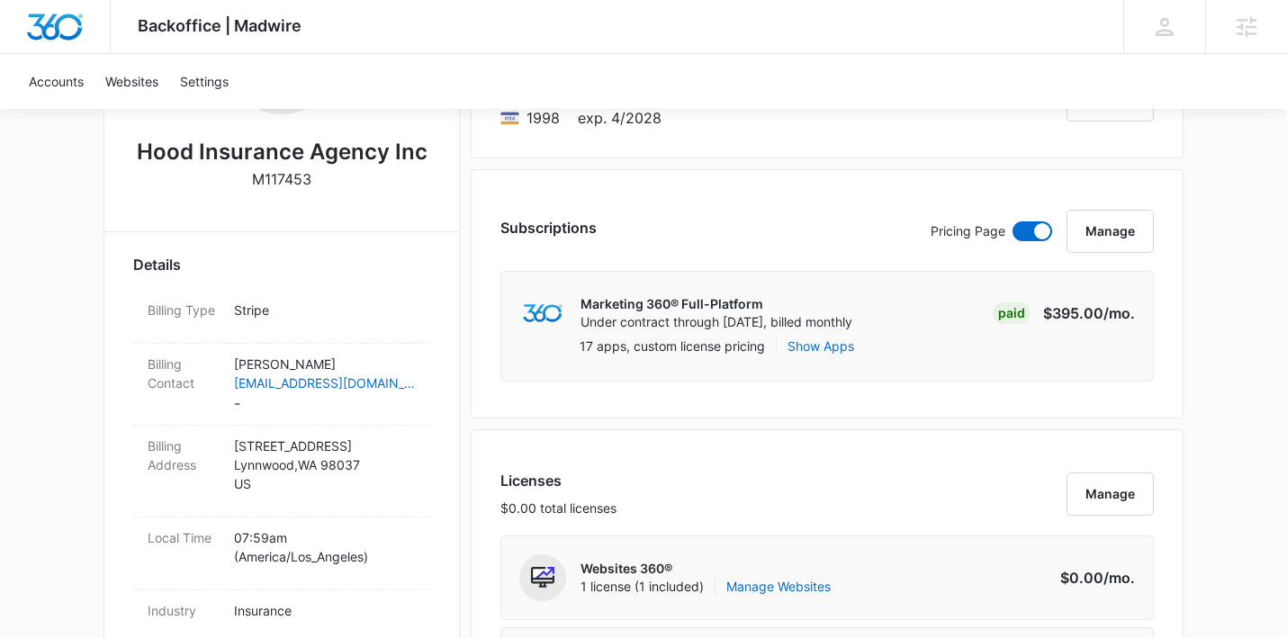
scroll to position [393, 0]
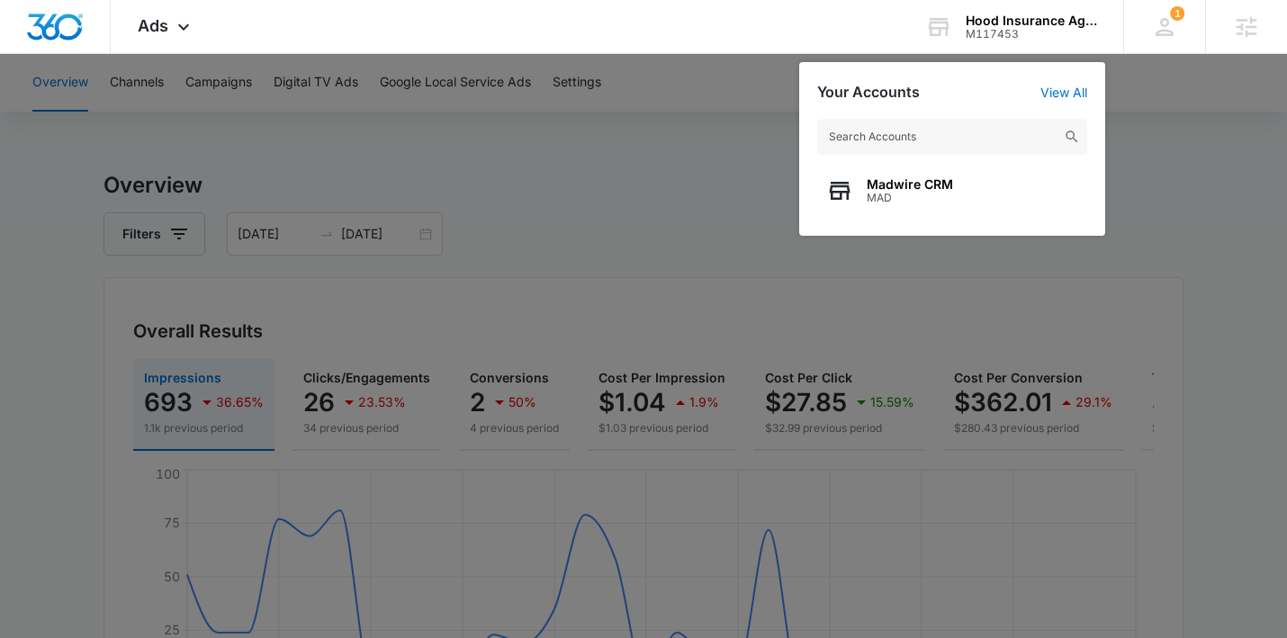
click at [753, 216] on div at bounding box center [643, 319] width 1287 height 638
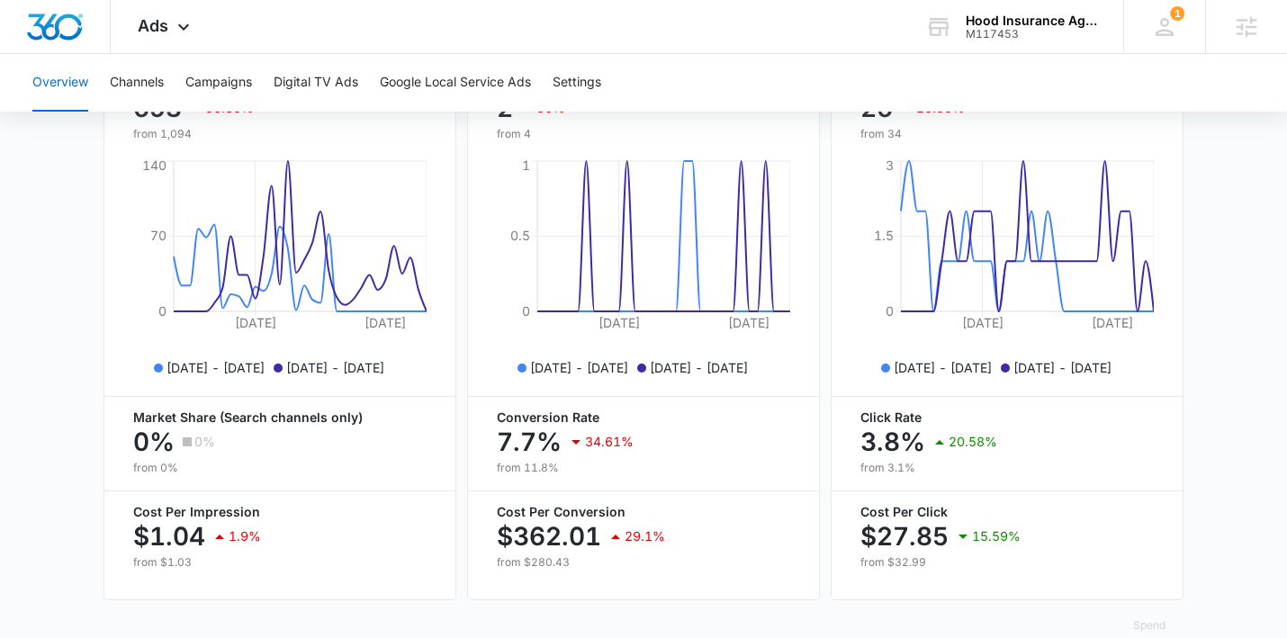
scroll to position [824, 0]
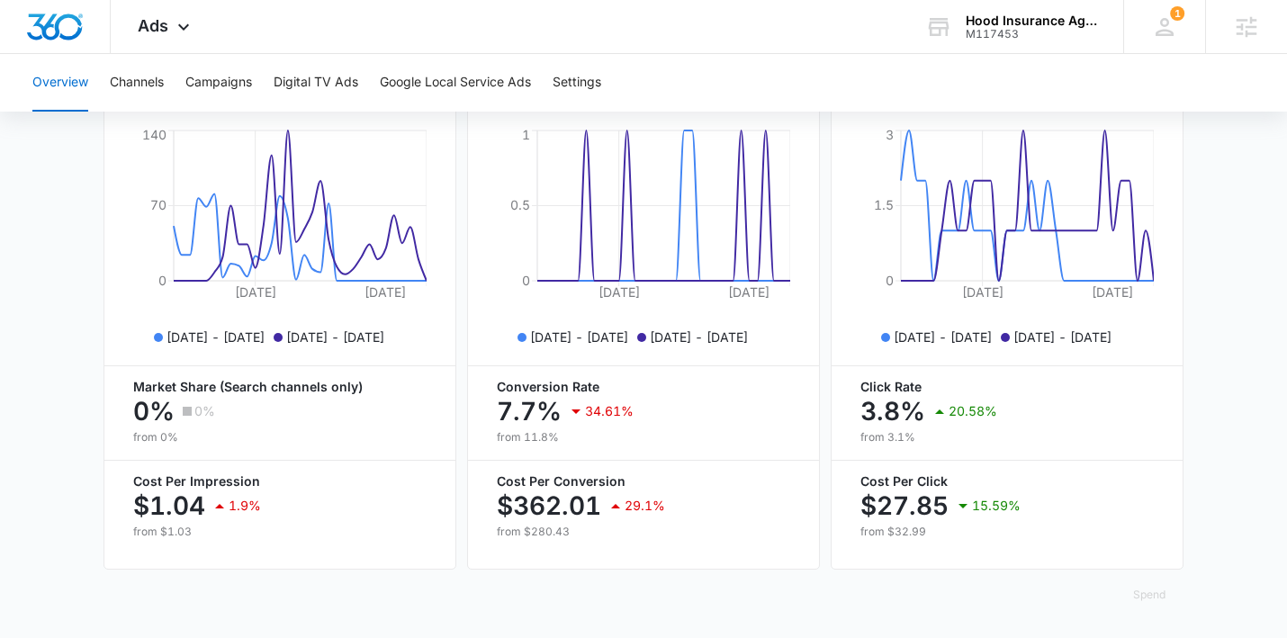
click at [258, 92] on div "Overview Channels Campaigns Digital TV Ads Google Local Service Ads Settings" at bounding box center [644, 83] width 1244 height 58
click at [238, 86] on button "Campaigns" at bounding box center [218, 83] width 67 height 58
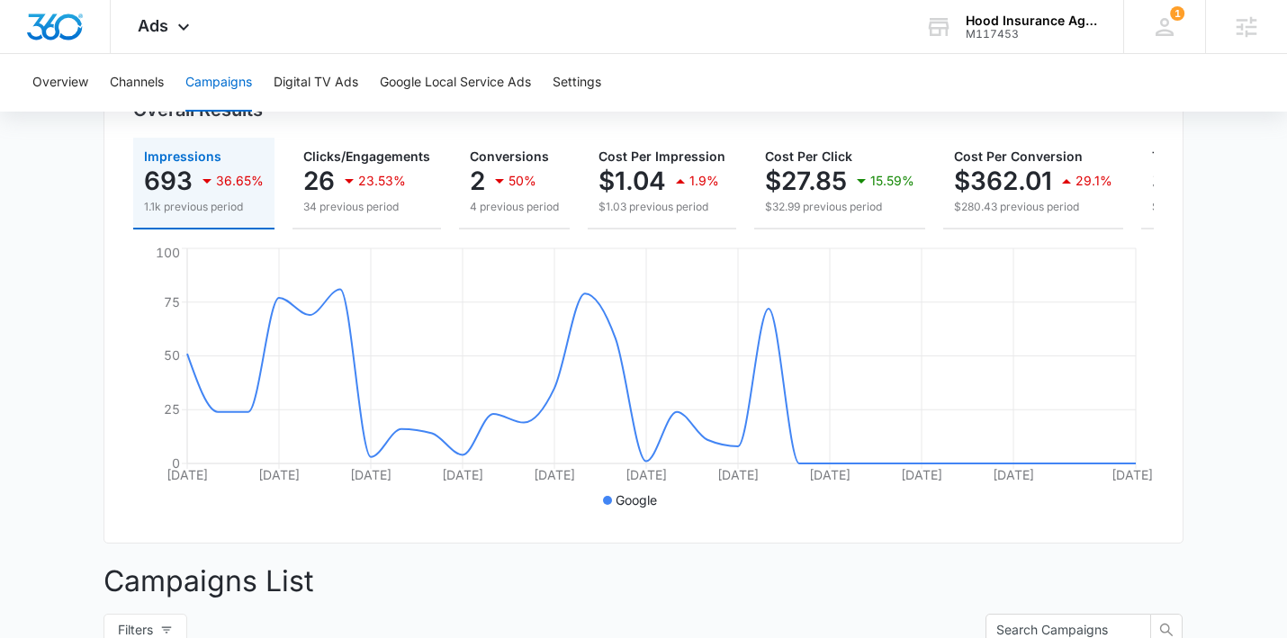
scroll to position [227, 0]
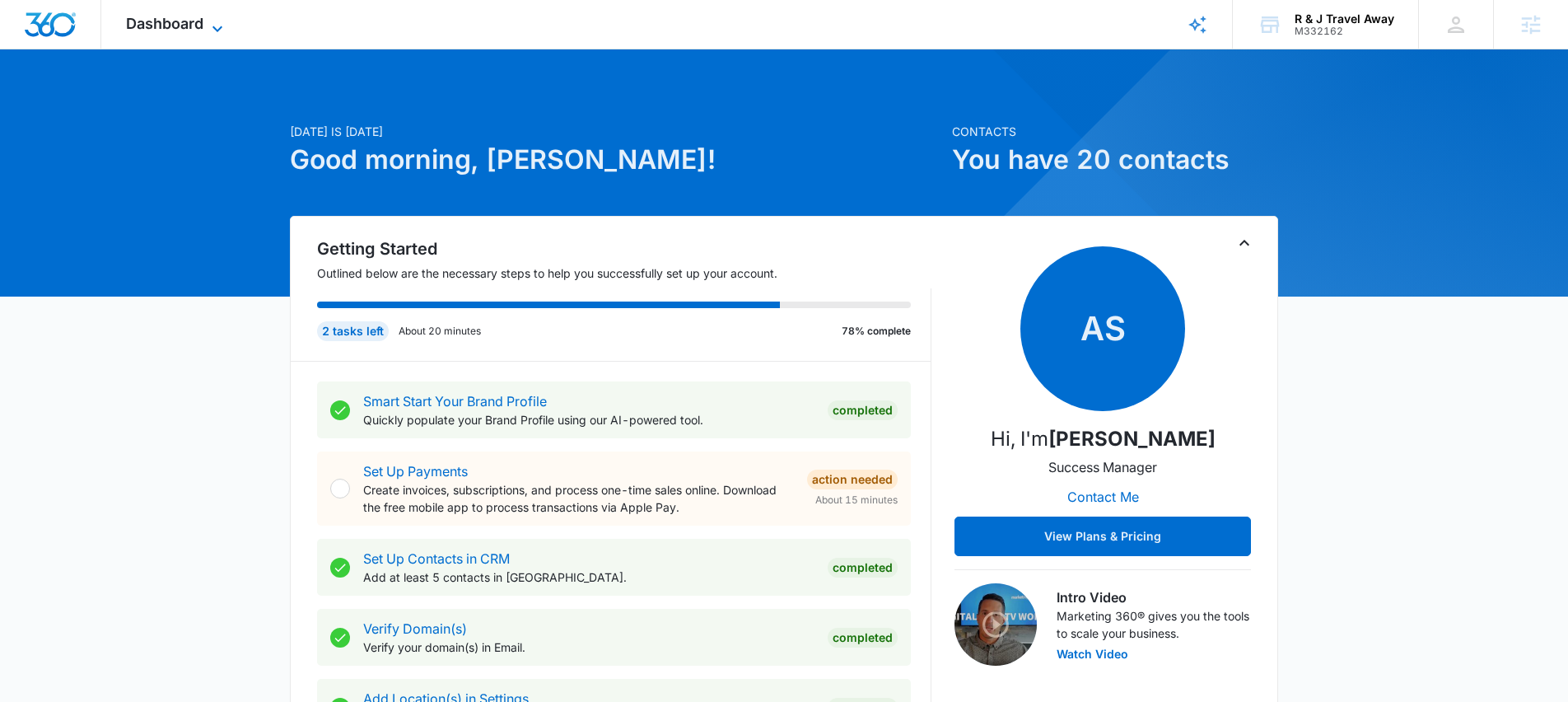
click at [186, 26] on span "Dashboard" at bounding box center [165, 23] width 78 height 17
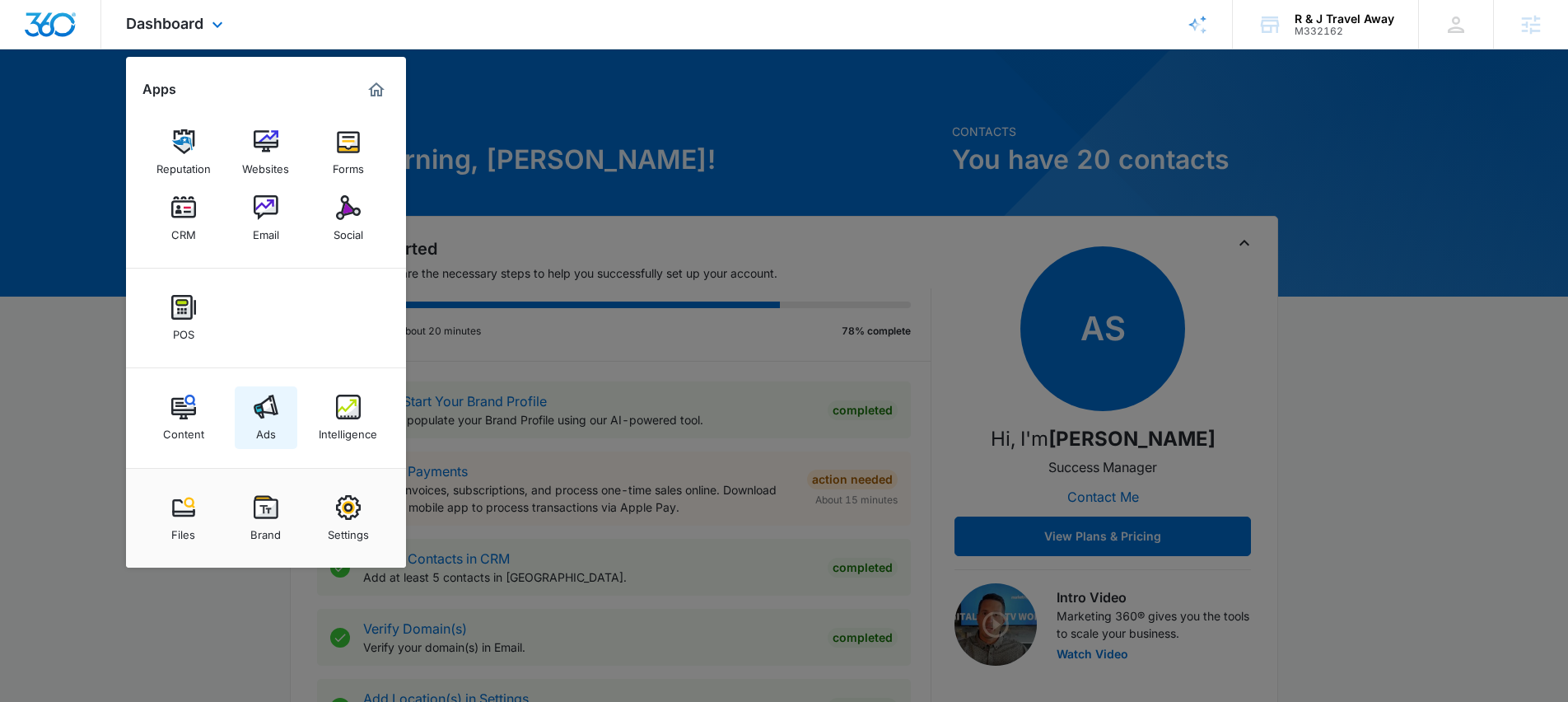
click at [265, 400] on img at bounding box center [265, 406] width 25 height 25
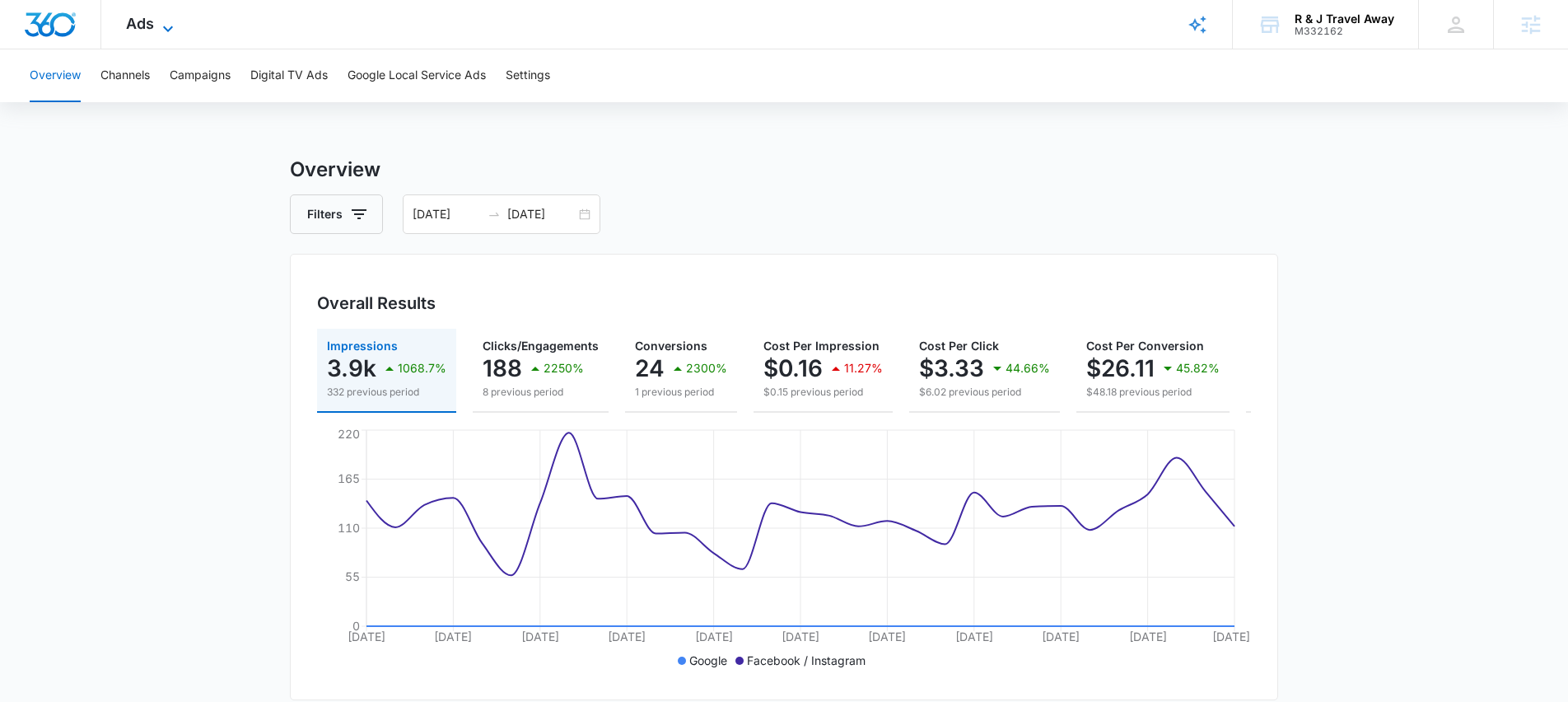
click at [145, 25] on span "Ads" at bounding box center [140, 23] width 28 height 17
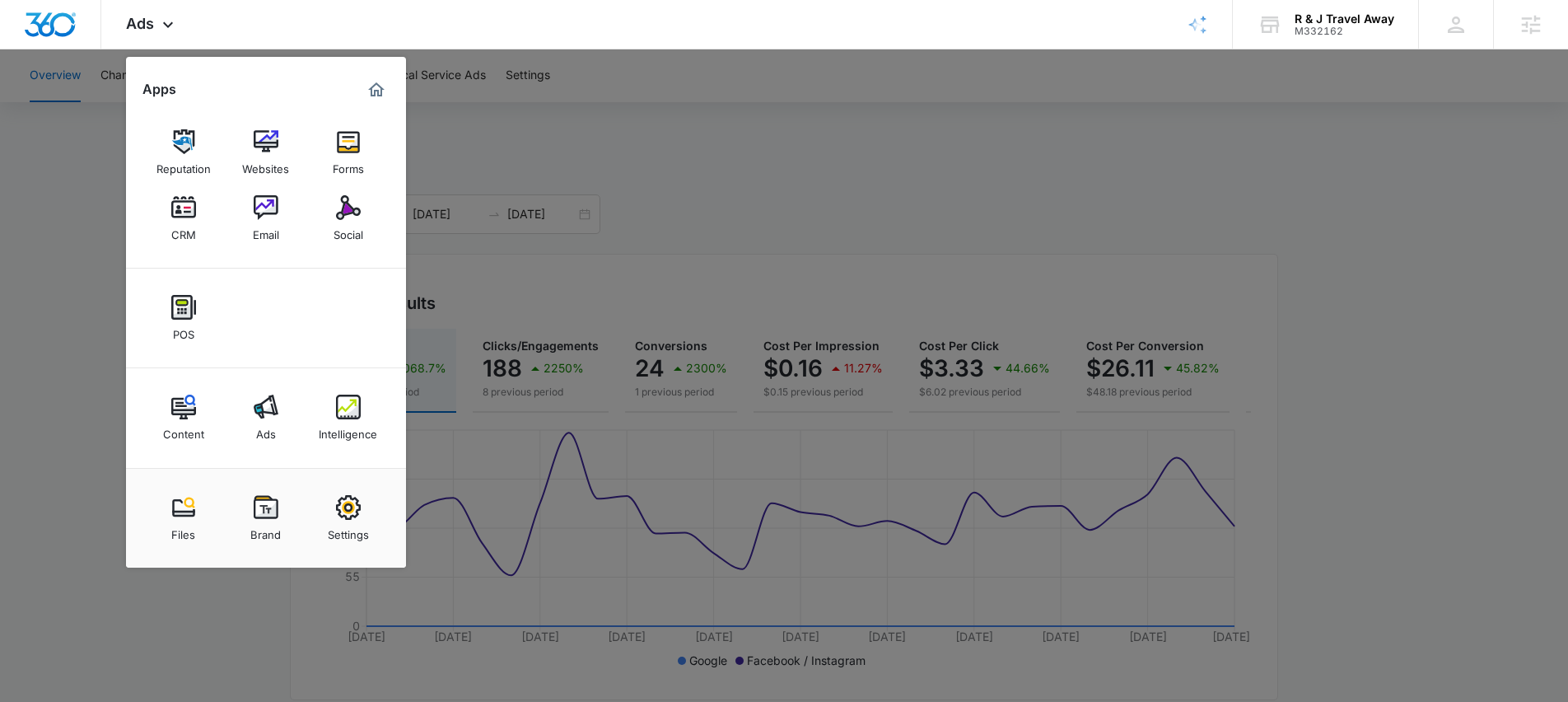
click at [717, 151] on div at bounding box center [784, 351] width 1568 height 702
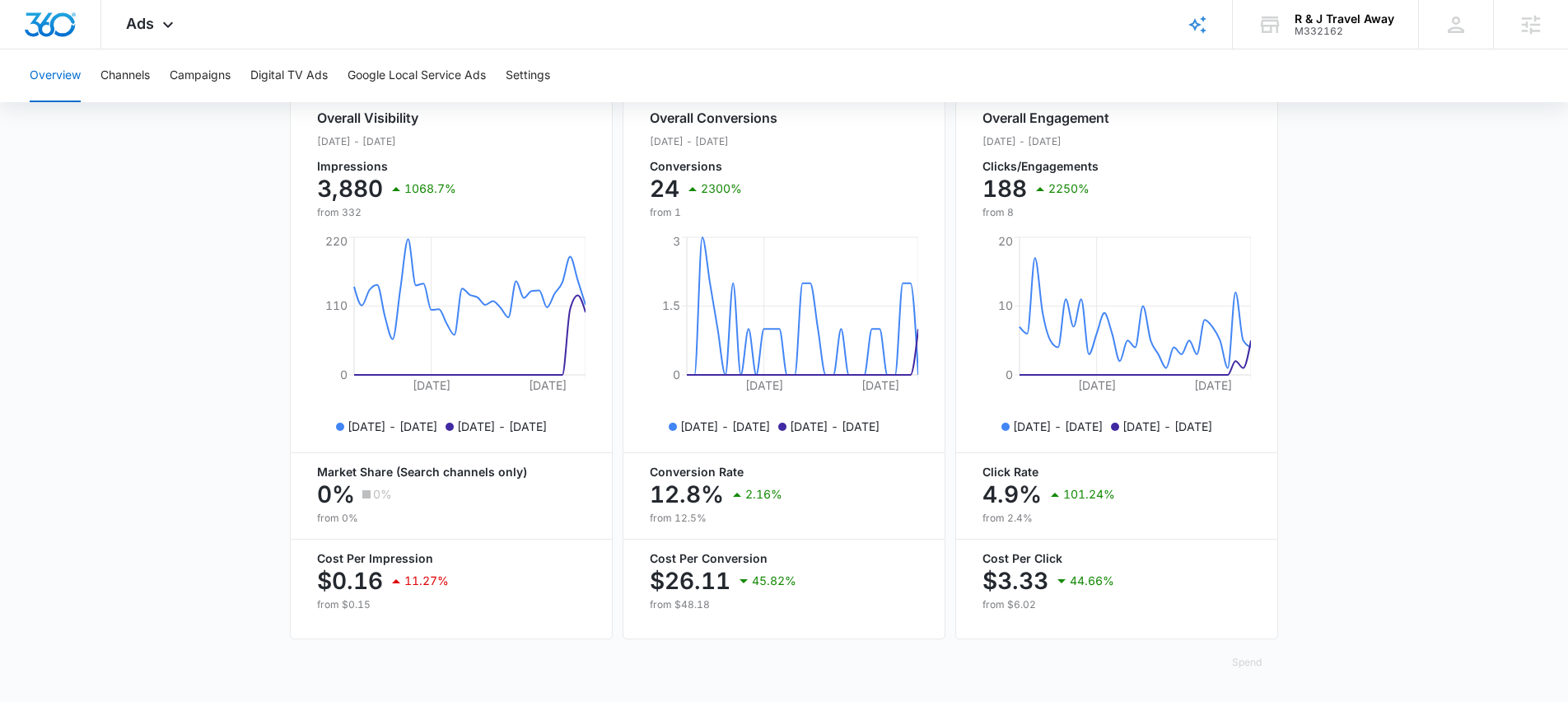
scroll to position [635, 0]
click at [151, 39] on div "Ads Apps Reputation Websites Forms CRM Email Social POS Content Ads Intelligenc…" at bounding box center [152, 24] width 102 height 49
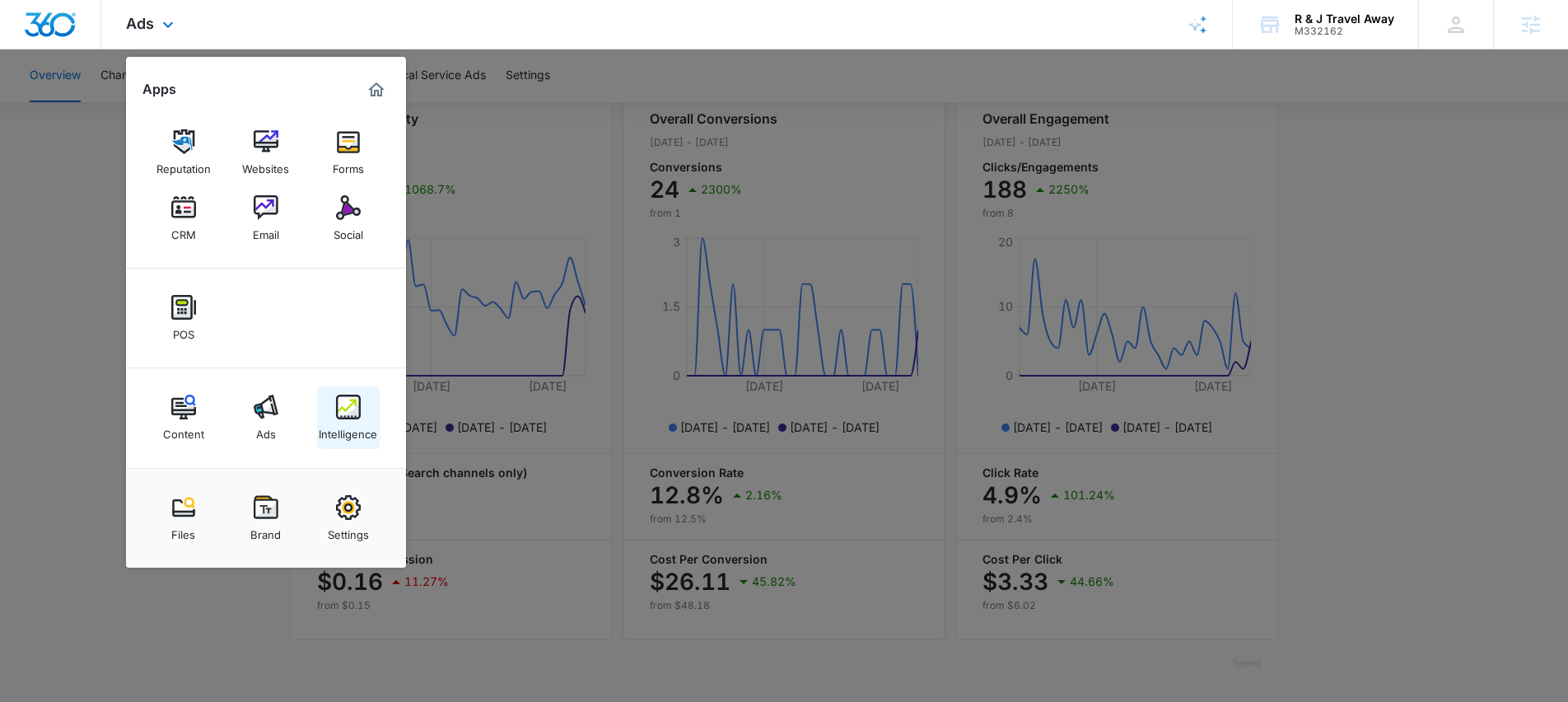
click at [353, 416] on img at bounding box center [348, 406] width 25 height 25
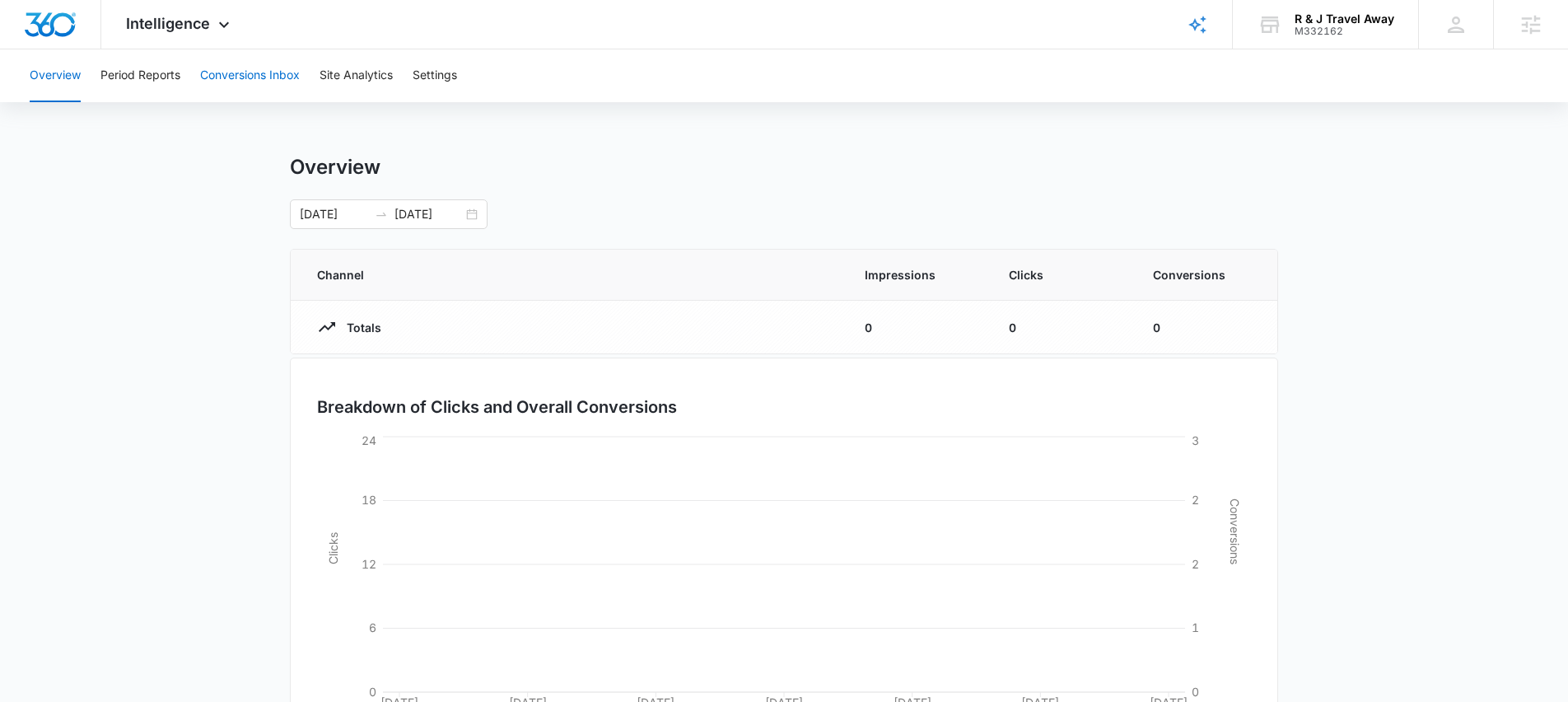
click at [249, 80] on button "Conversions Inbox" at bounding box center [250, 76] width 100 height 53
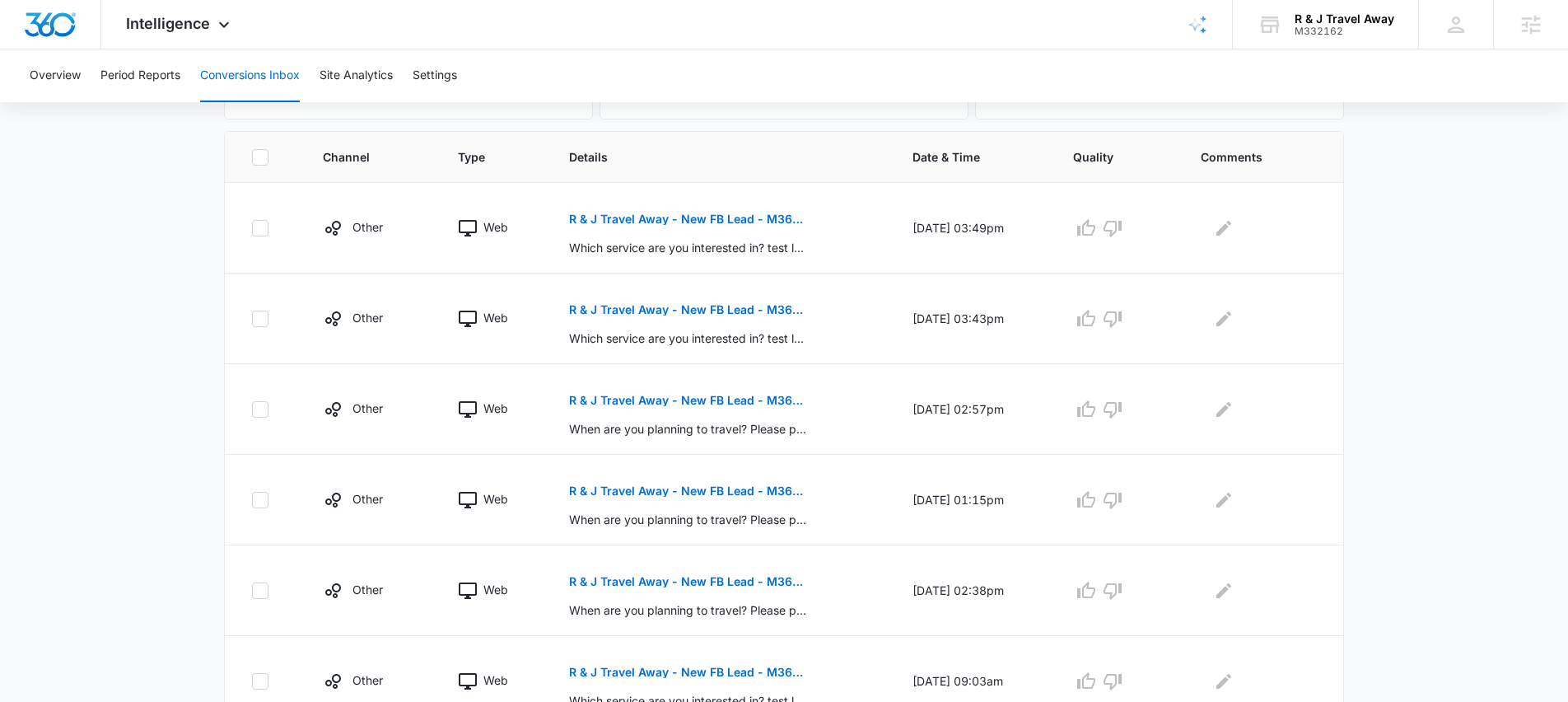
scroll to position [343, 0]
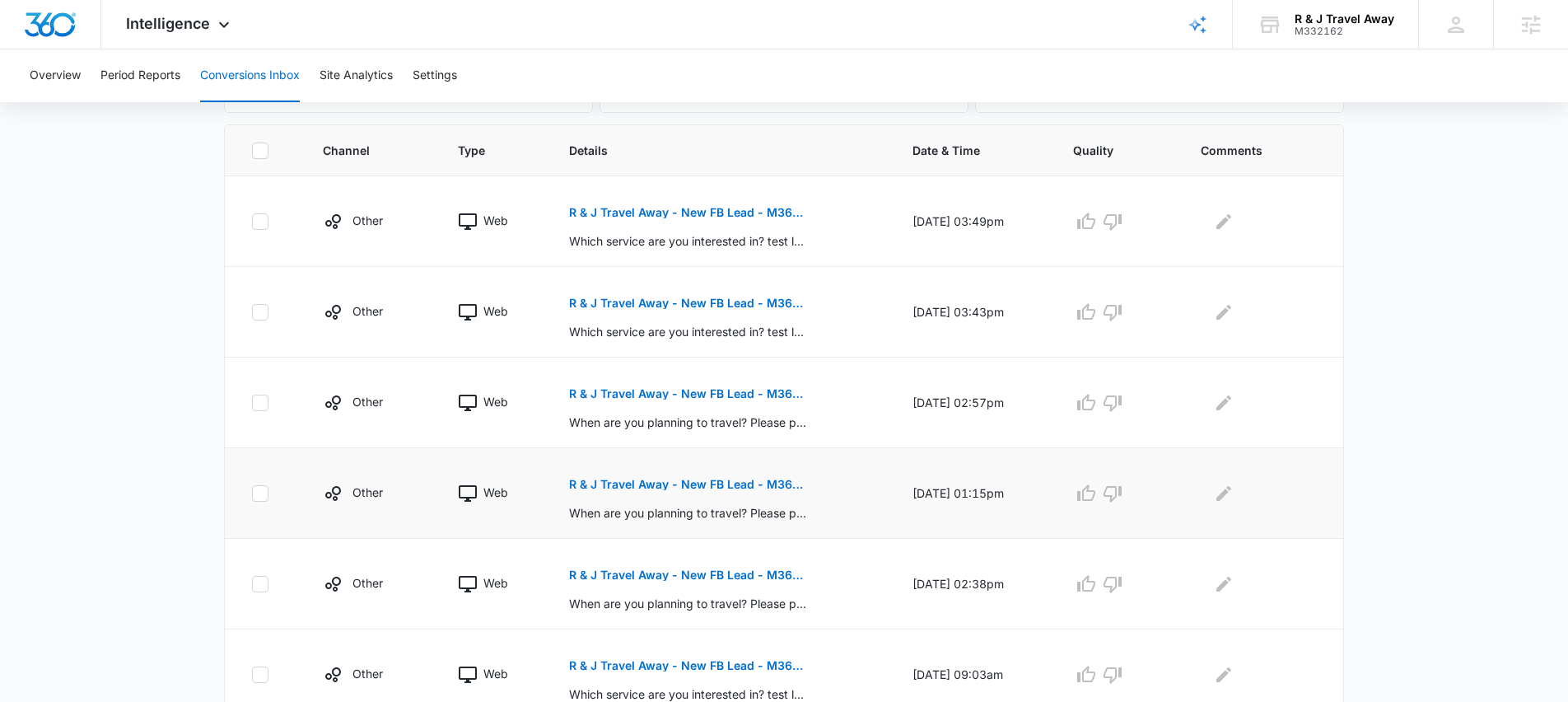
click at [722, 485] on p "R & J Travel Away - New FB Lead - M360 Notification" at bounding box center [689, 484] width 240 height 12
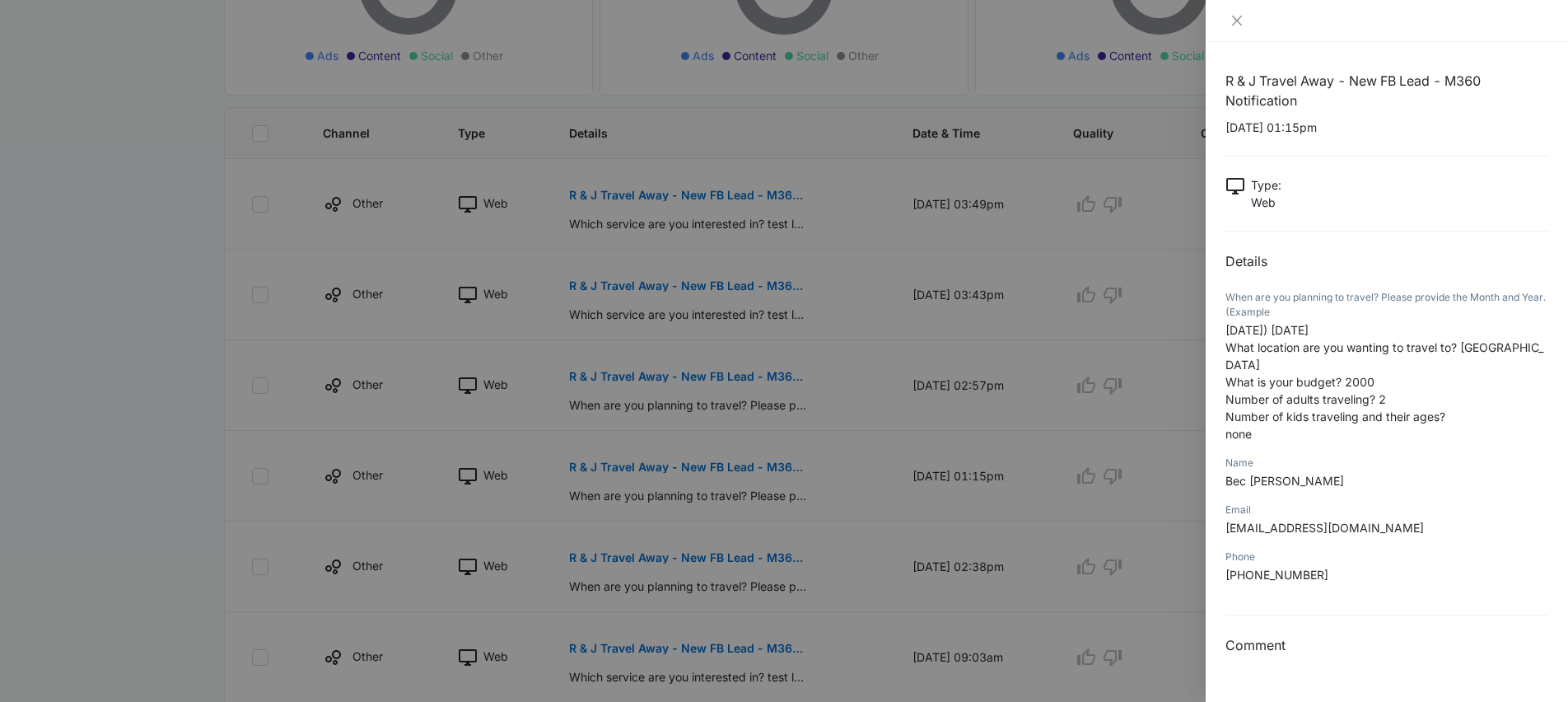
scroll to position [359, 0]
click at [1238, 21] on icon "close" at bounding box center [1237, 20] width 10 height 10
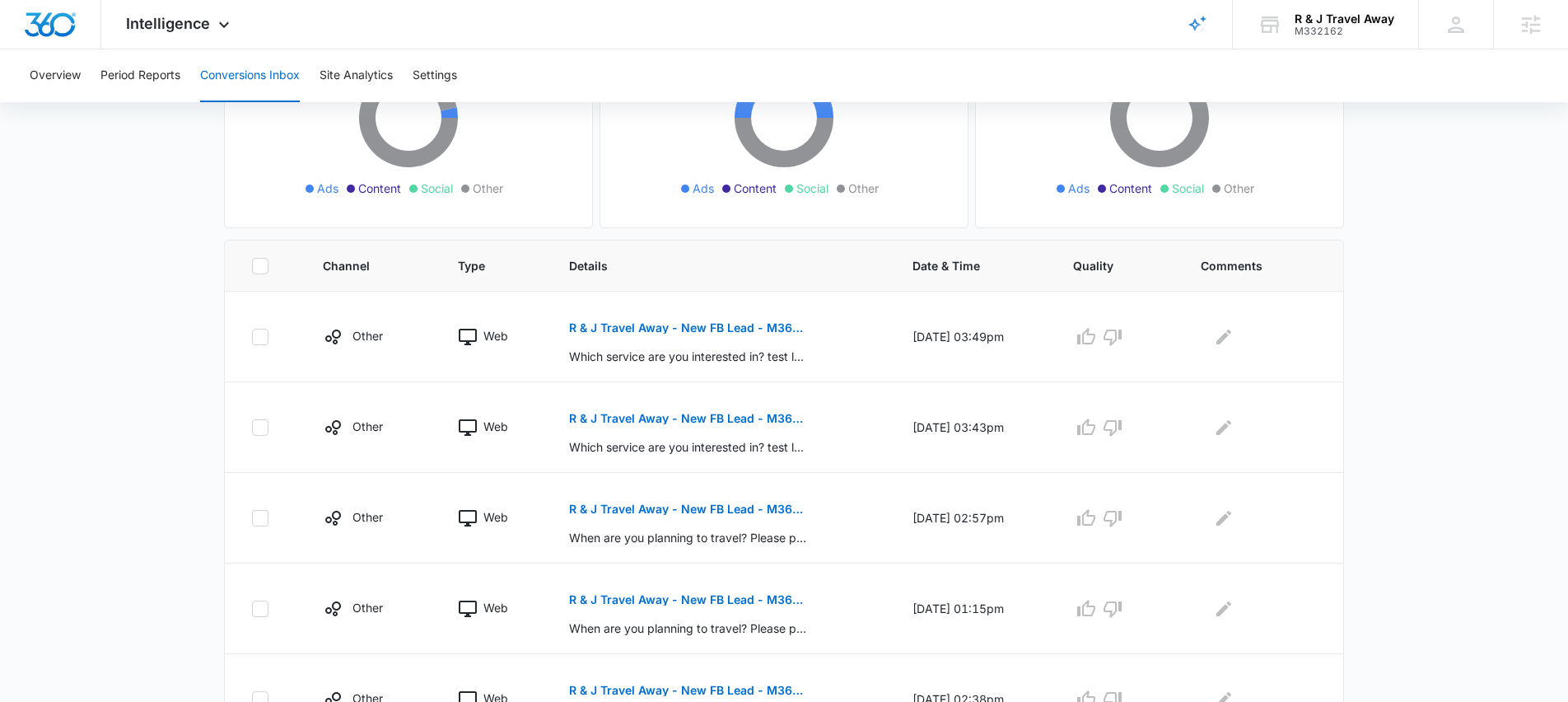
scroll to position [362, 0]
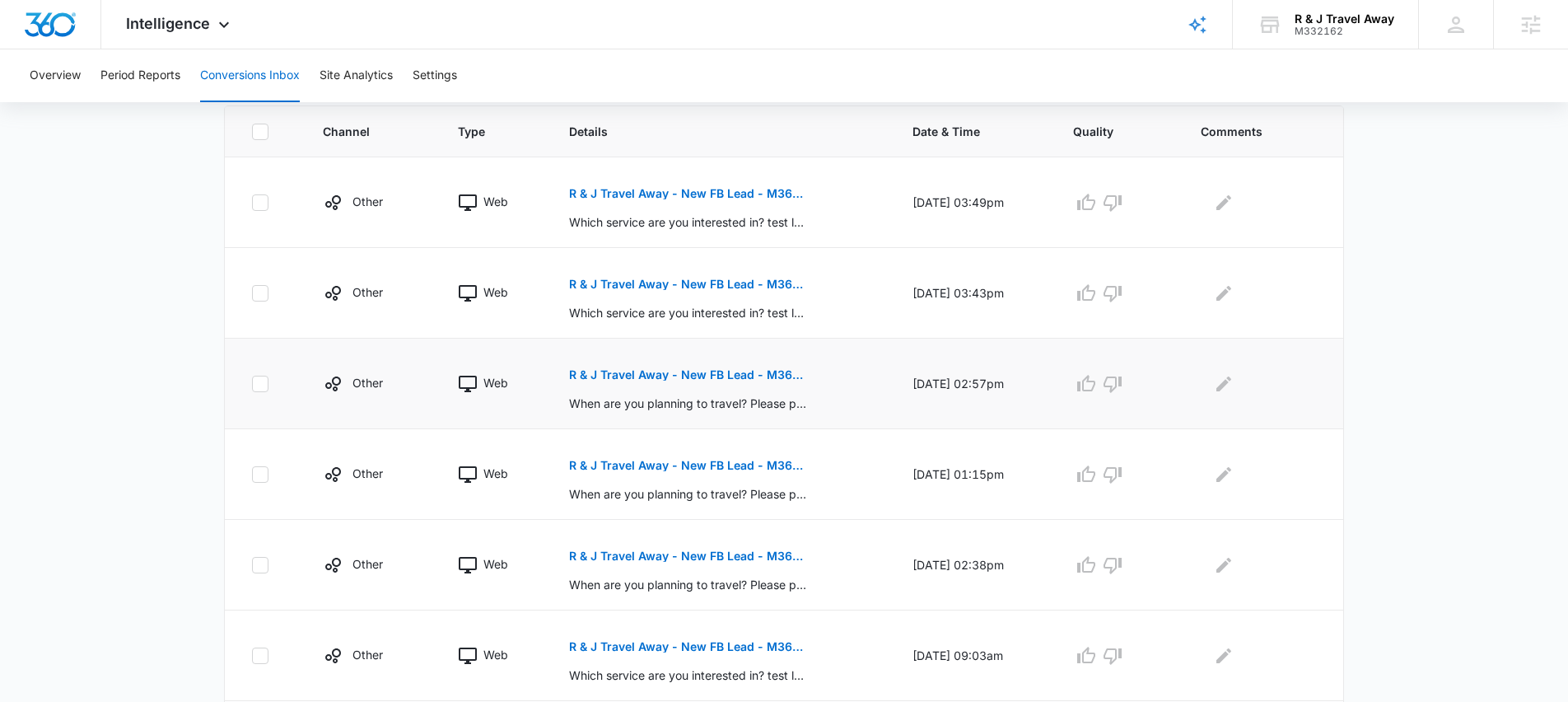
click at [770, 379] on p "R & J Travel Away - New FB Lead - M360 Notification" at bounding box center [689, 374] width 240 height 12
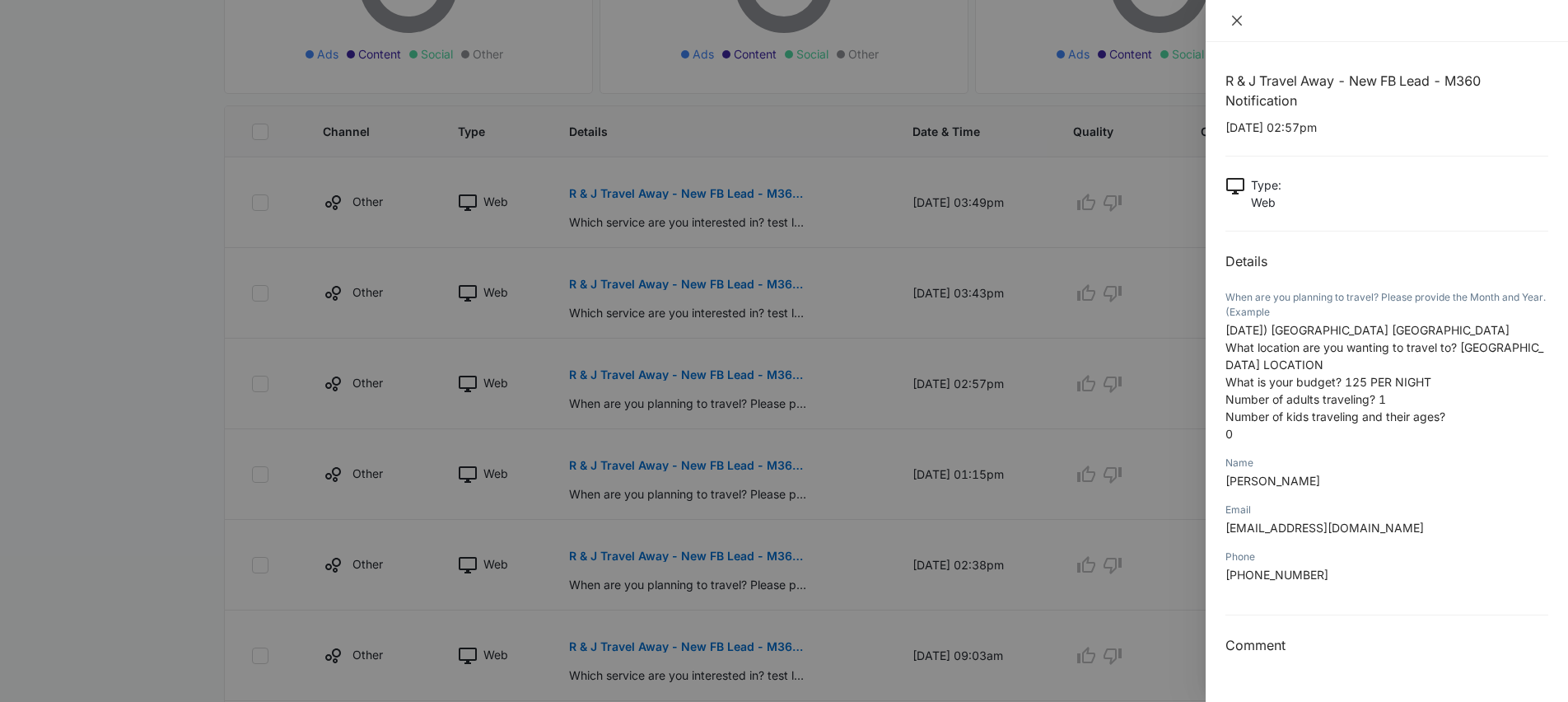
click at [1241, 21] on icon "close" at bounding box center [1237, 20] width 13 height 13
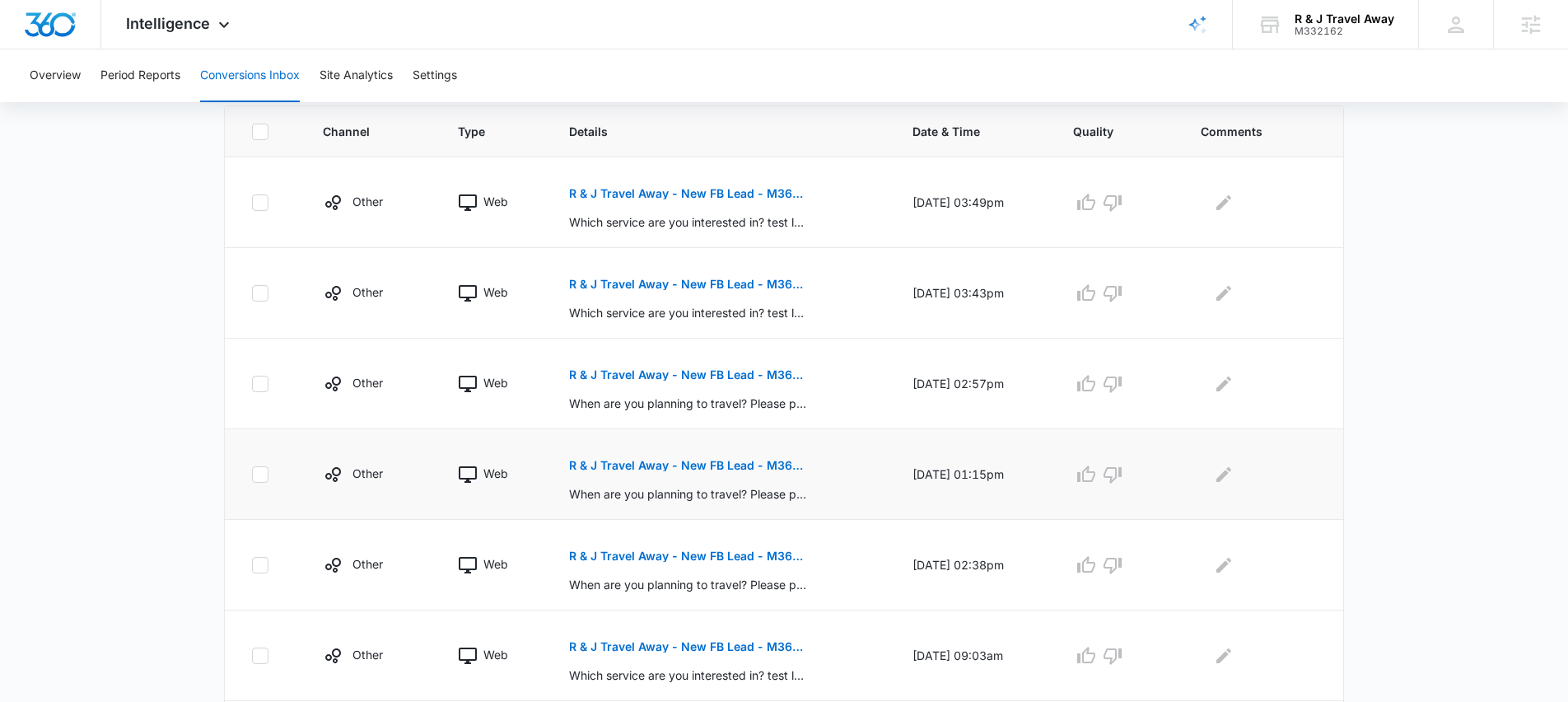
click at [695, 470] on p "R & J Travel Away - New FB Lead - M360 Notification" at bounding box center [689, 465] width 240 height 12
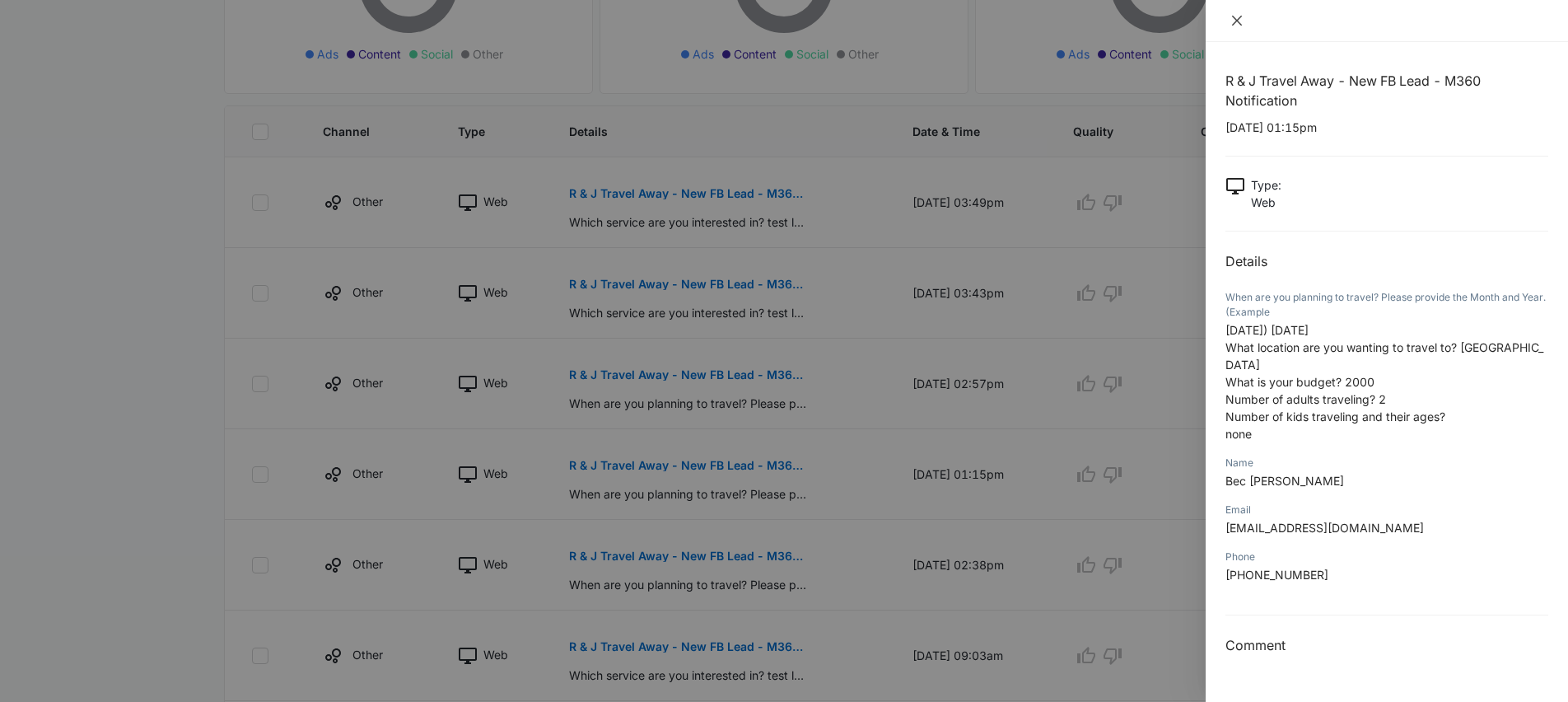
click at [1235, 19] on icon "close" at bounding box center [1237, 20] width 10 height 10
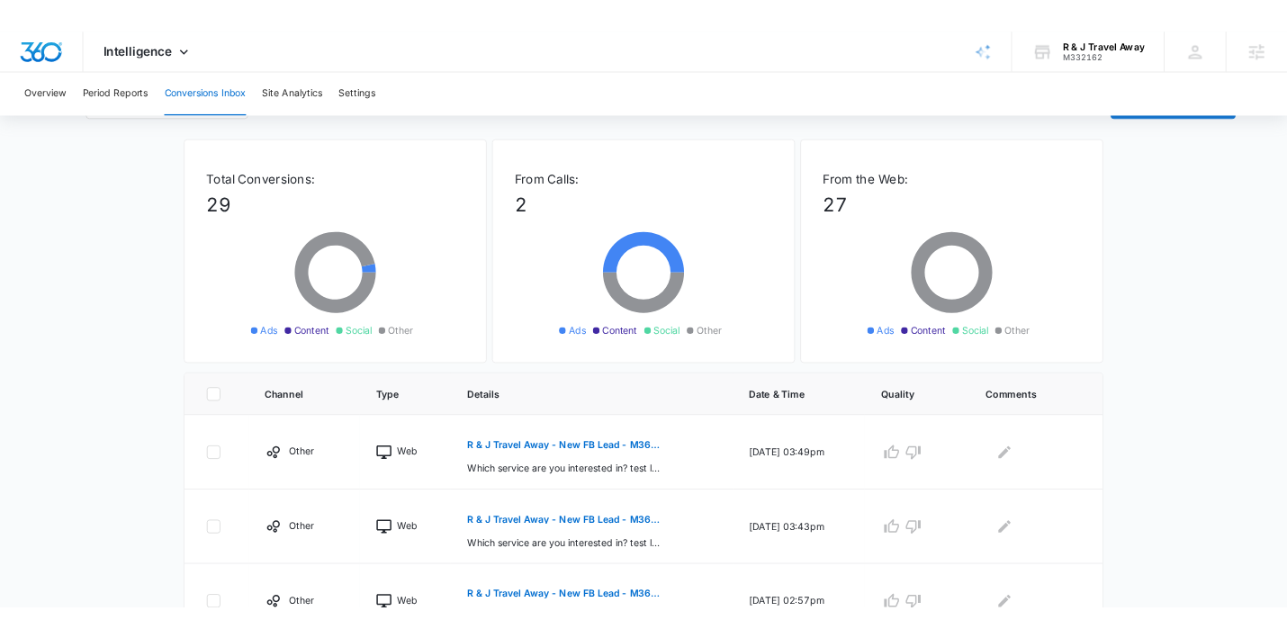
scroll to position [0, 0]
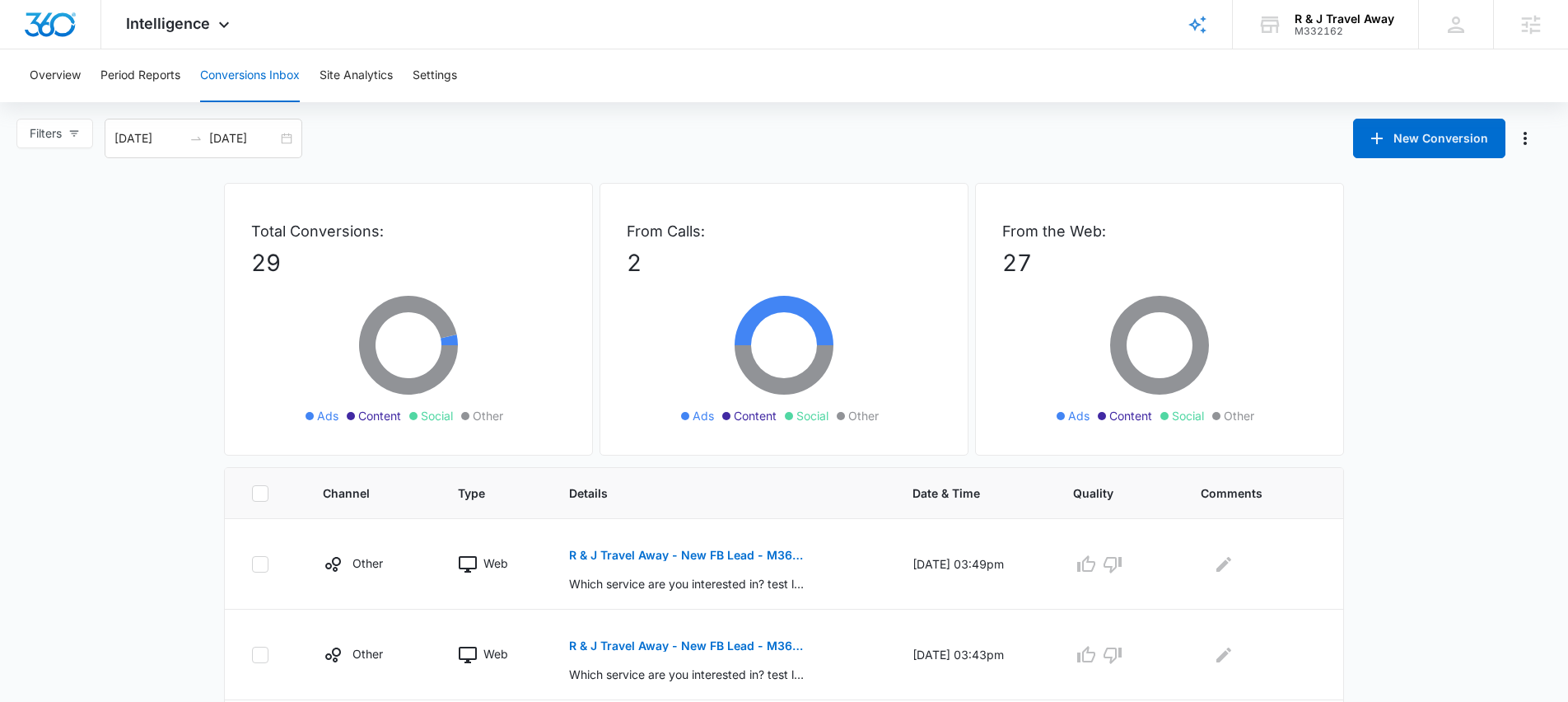
click at [205, 24] on span "Intelligence" at bounding box center [168, 23] width 84 height 17
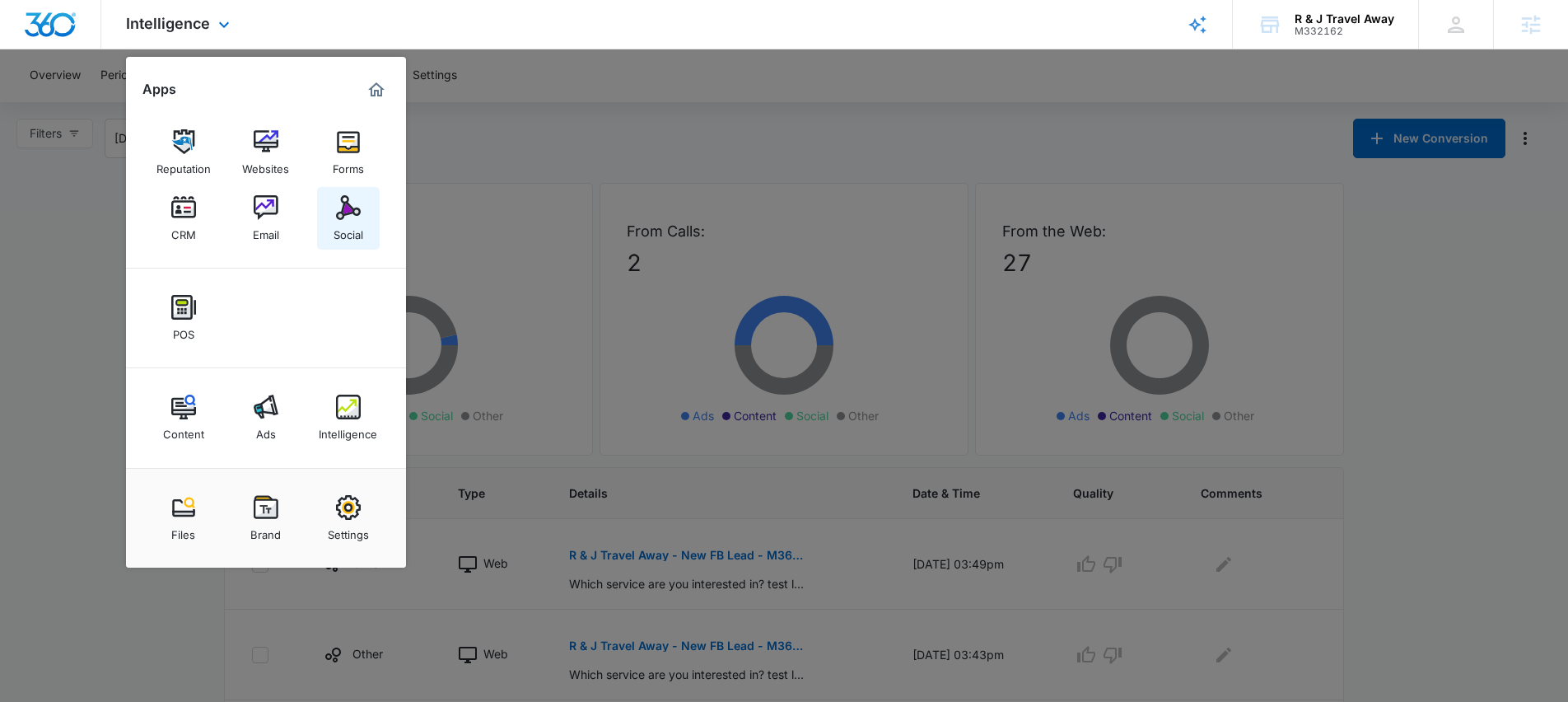
click at [336, 211] on img at bounding box center [348, 207] width 25 height 25
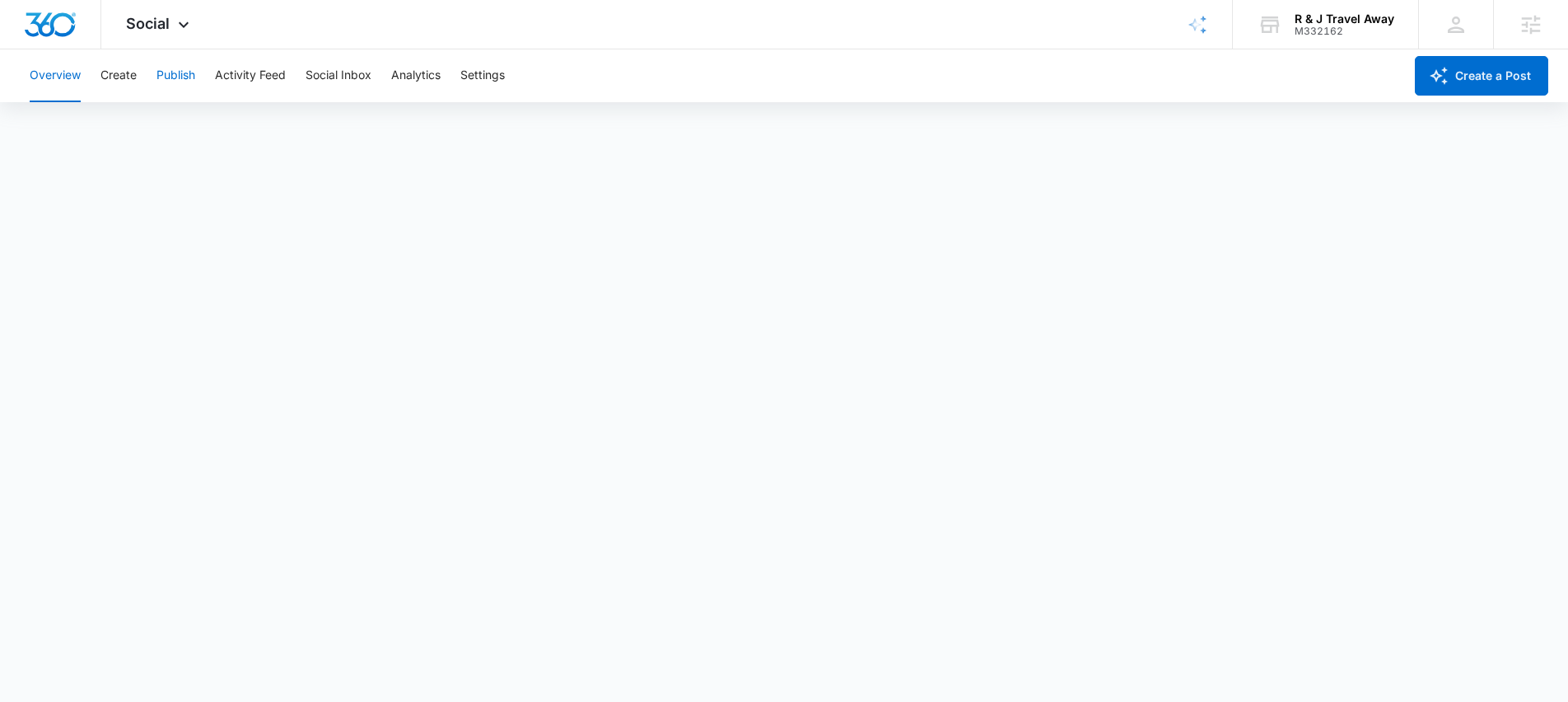
click at [170, 78] on button "Publish" at bounding box center [176, 76] width 38 height 53
click at [122, 79] on button "Create" at bounding box center [119, 76] width 37 height 53
click at [174, 82] on button "Publish" at bounding box center [176, 76] width 38 height 53
click at [842, 57] on div "Overview Create Publish Activity Feed Social Inbox Analytics Settings" at bounding box center [712, 76] width 1384 height 53
click at [739, 52] on div "Overview Create Publish Activity Feed Social Inbox Analytics Settings" at bounding box center [712, 76] width 1384 height 53
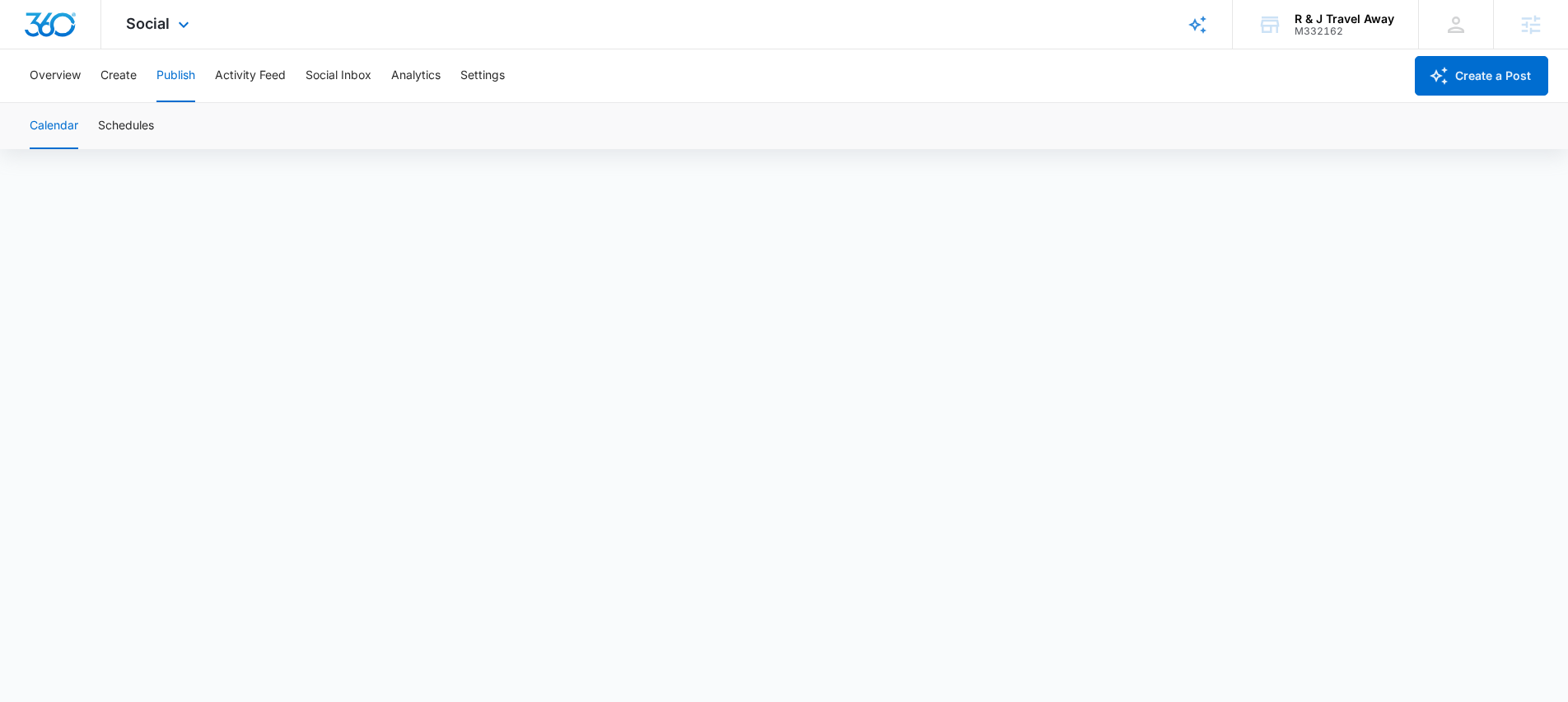
click at [738, 48] on div "Social Apps Reputation Websites Forms CRM Email Social POS Content Ads Intellig…" at bounding box center [784, 25] width 1568 height 49
click at [602, 29] on div "Social Apps Reputation Websites Forms CRM Email Social POS Content Ads Intellig…" at bounding box center [784, 25] width 1568 height 49
click at [697, 55] on div "Overview Create Publish Activity Feed Social Inbox Analytics Settings" at bounding box center [712, 76] width 1384 height 53
click at [599, 22] on div "Social Apps Reputation Websites Forms CRM Email Social POS Content Ads Intellig…" at bounding box center [784, 25] width 1568 height 49
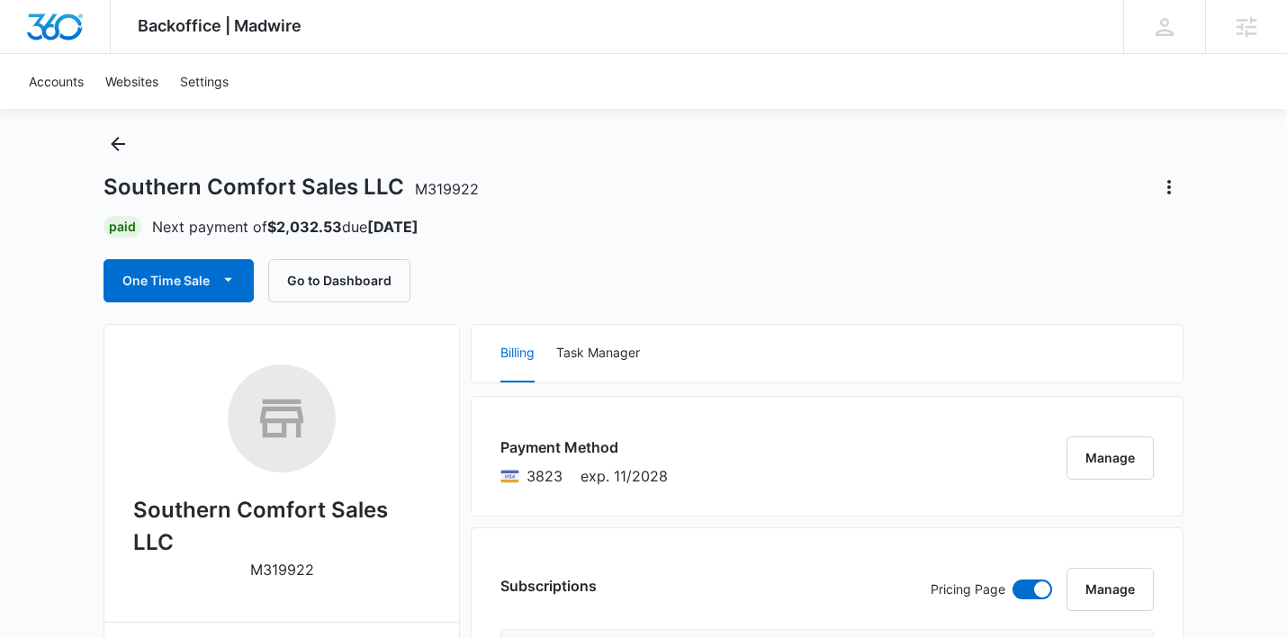
scroll to position [40, 0]
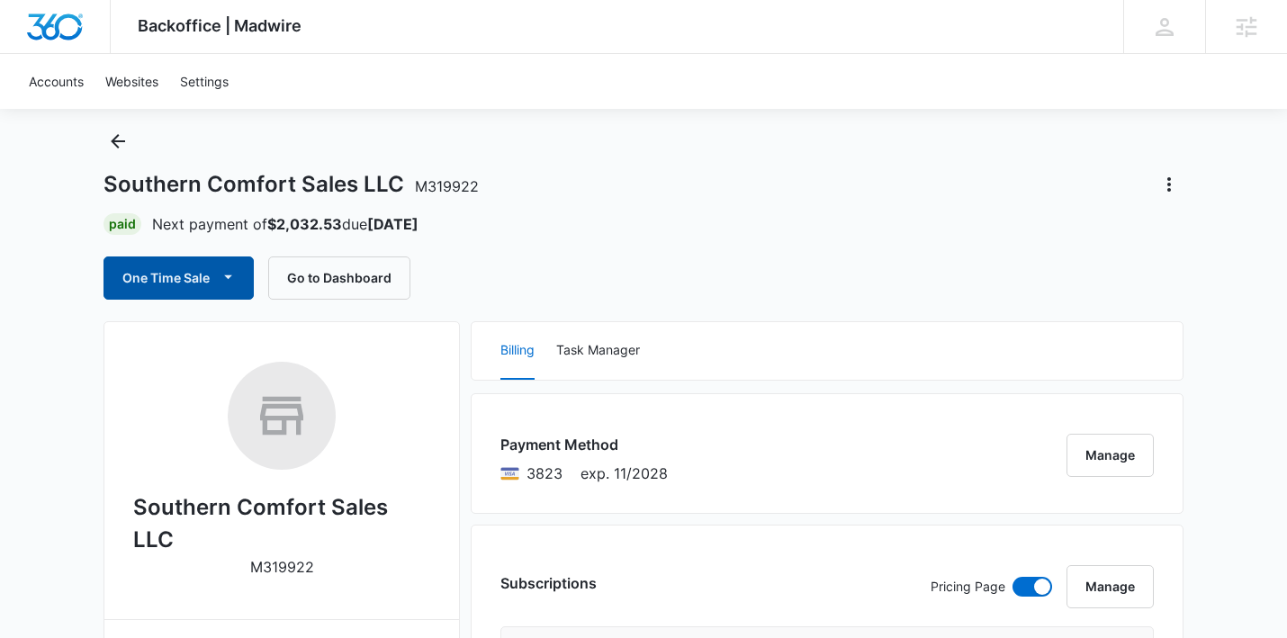
click at [172, 284] on button "One Time Sale" at bounding box center [179, 278] width 150 height 43
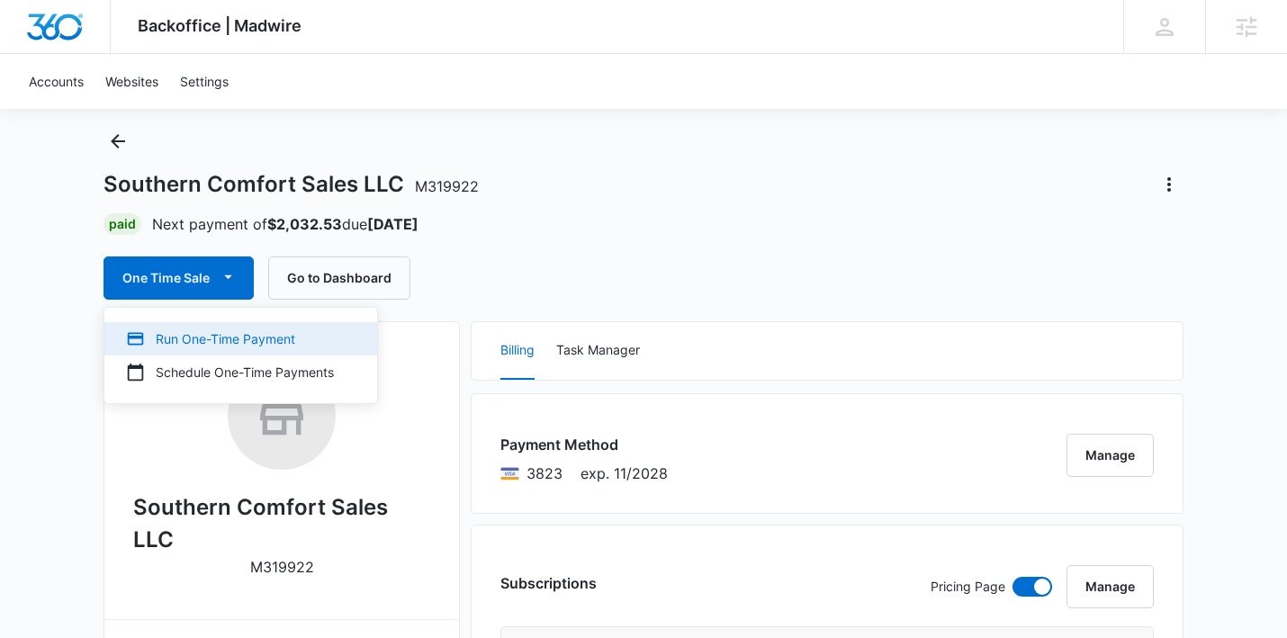
click at [268, 342] on div "Run One-Time Payment" at bounding box center [230, 339] width 208 height 19
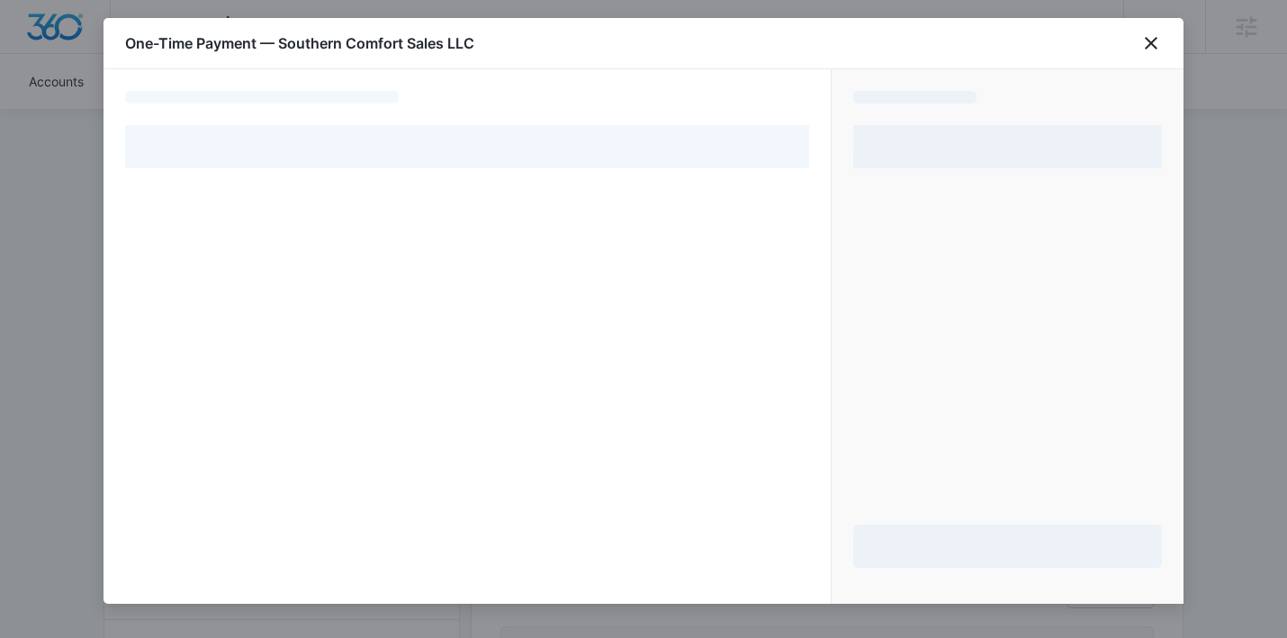
select select "pm_1Rjjp5A4n8RTgNjUz6t683Tx"
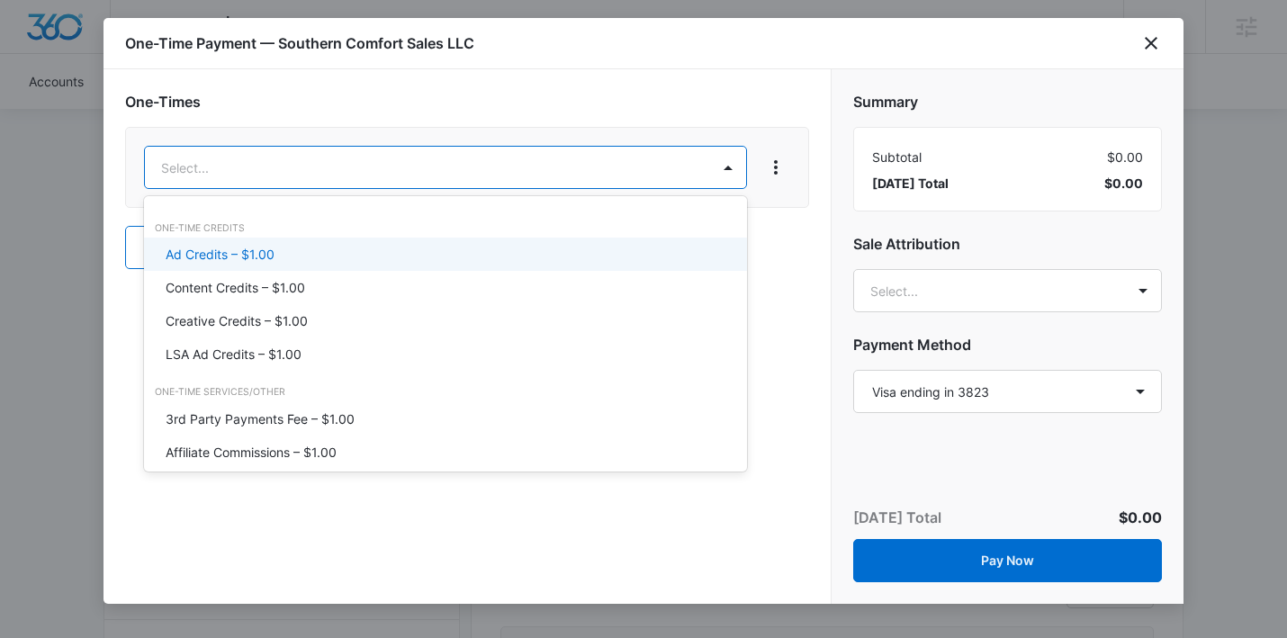
click at [489, 257] on div "Ad Credits – $1.00" at bounding box center [444, 254] width 556 height 19
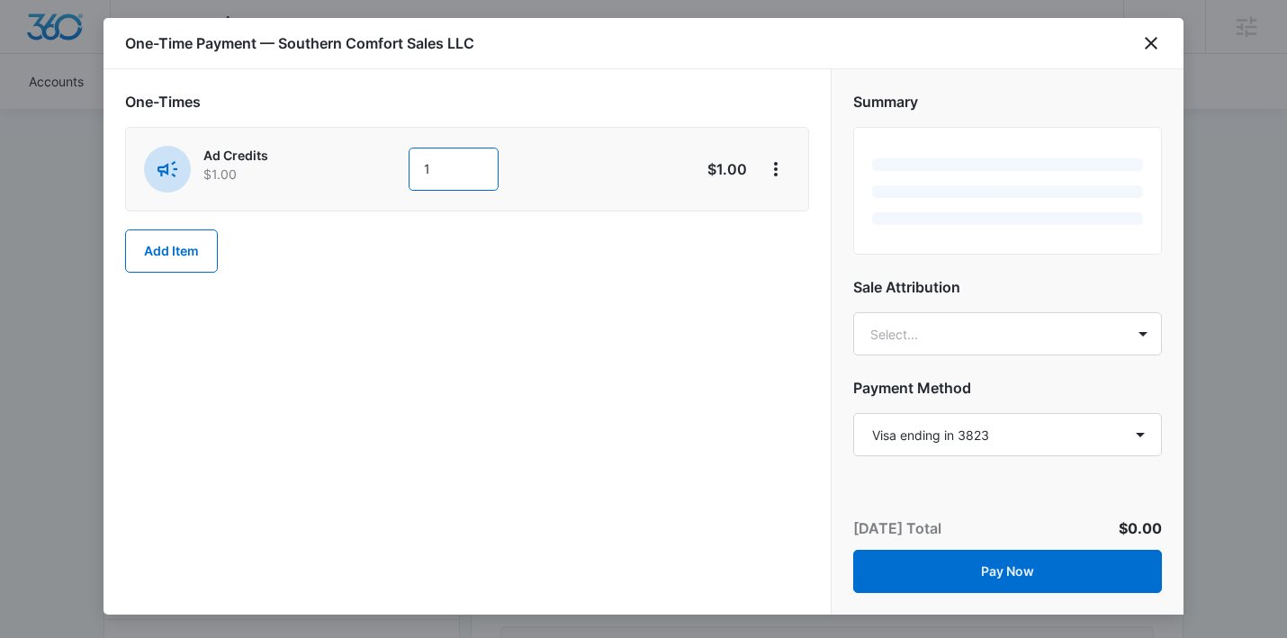
click at [454, 176] on input "1" at bounding box center [454, 169] width 90 height 43
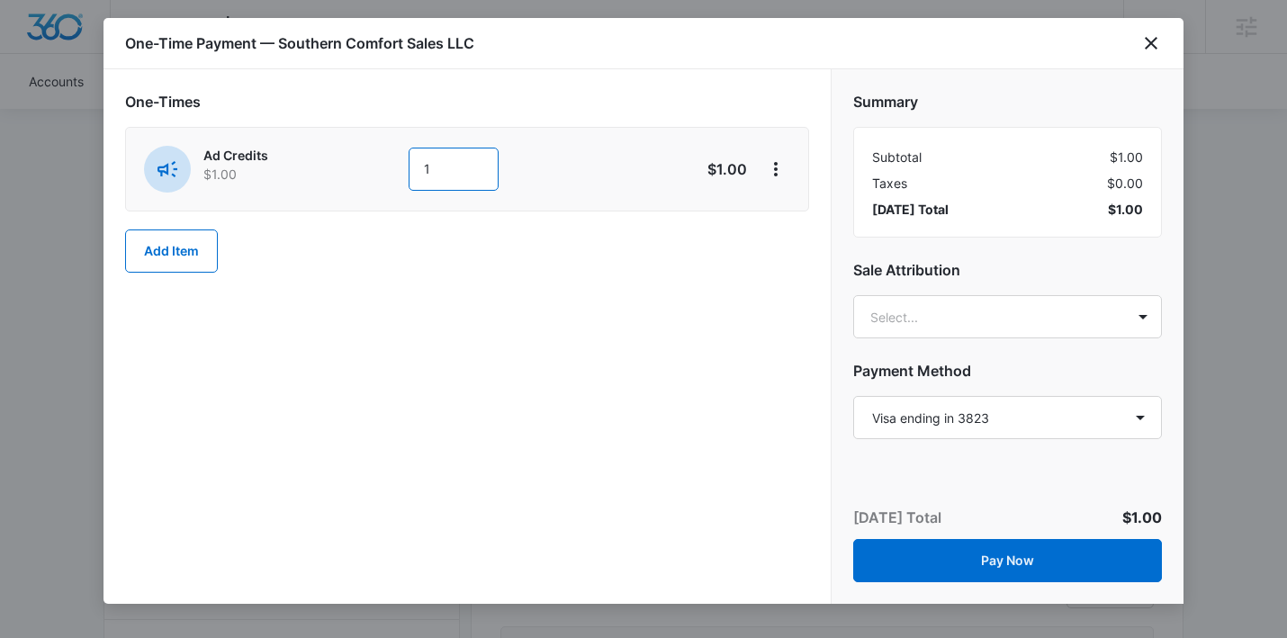
click at [454, 176] on input "1" at bounding box center [454, 169] width 90 height 43
type input "400"
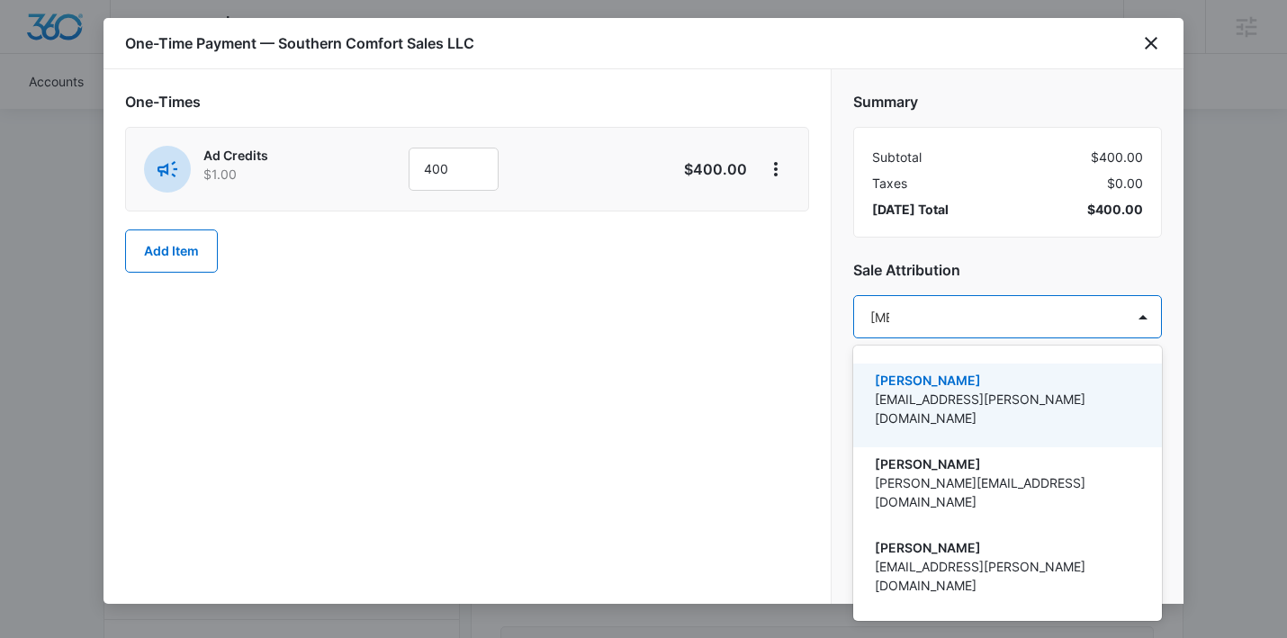
type input "allie"
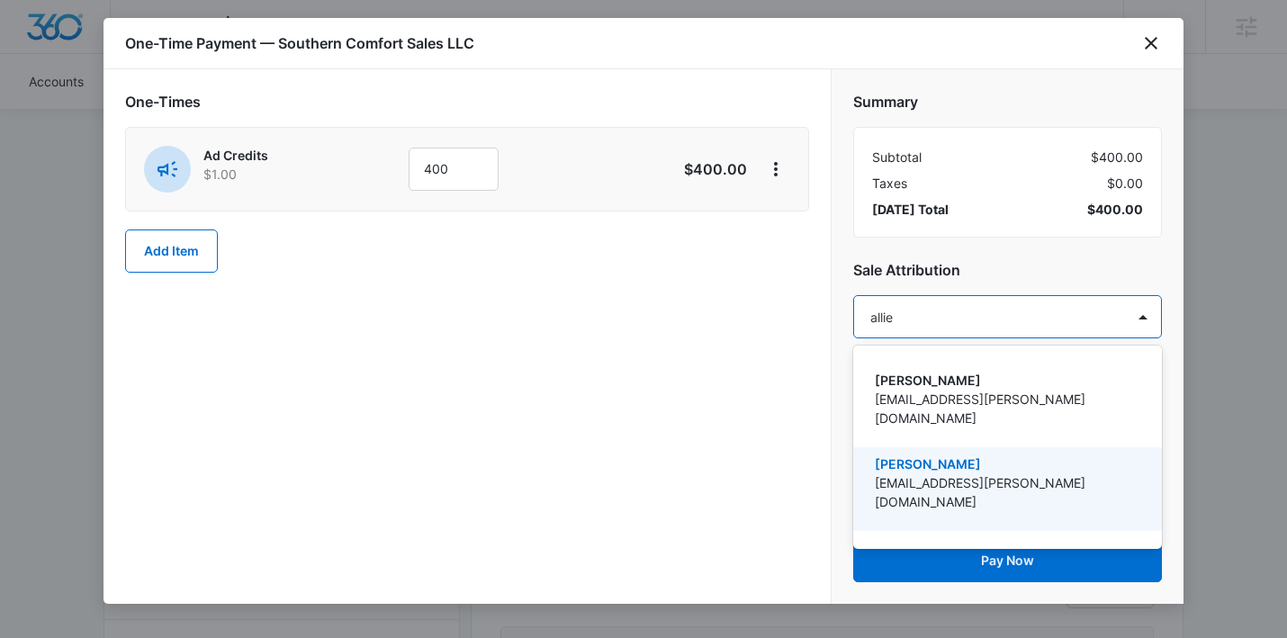
click at [940, 455] on p "[PERSON_NAME]" at bounding box center [1006, 464] width 262 height 19
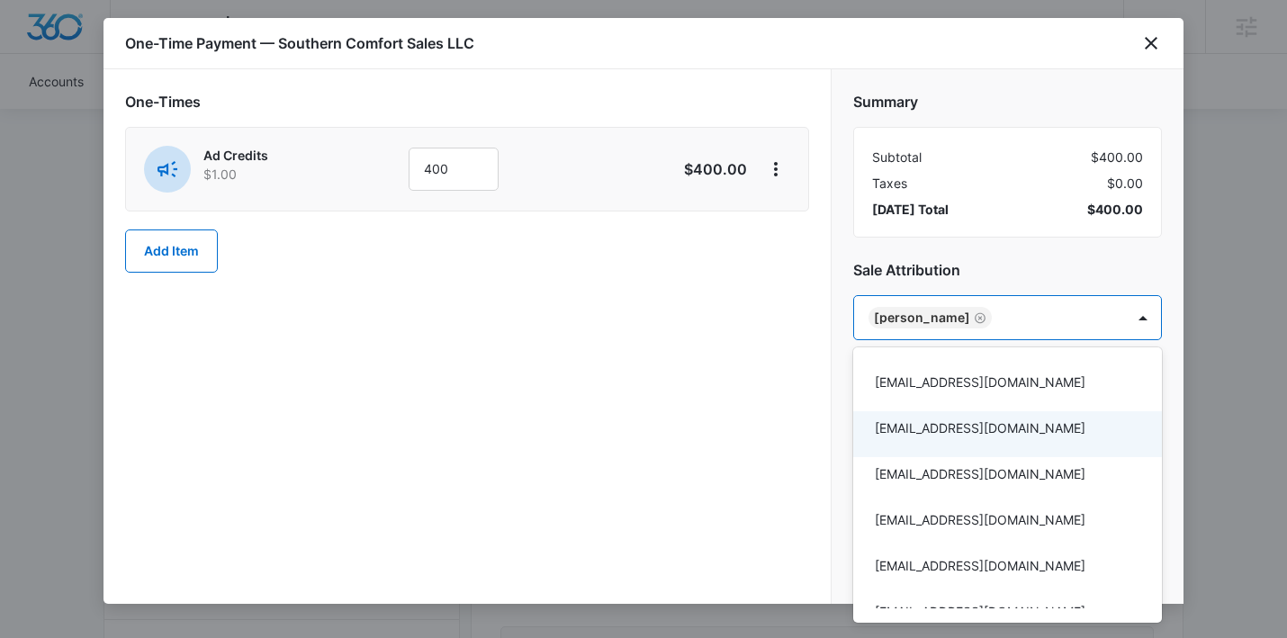
click at [790, 408] on div at bounding box center [643, 319] width 1287 height 638
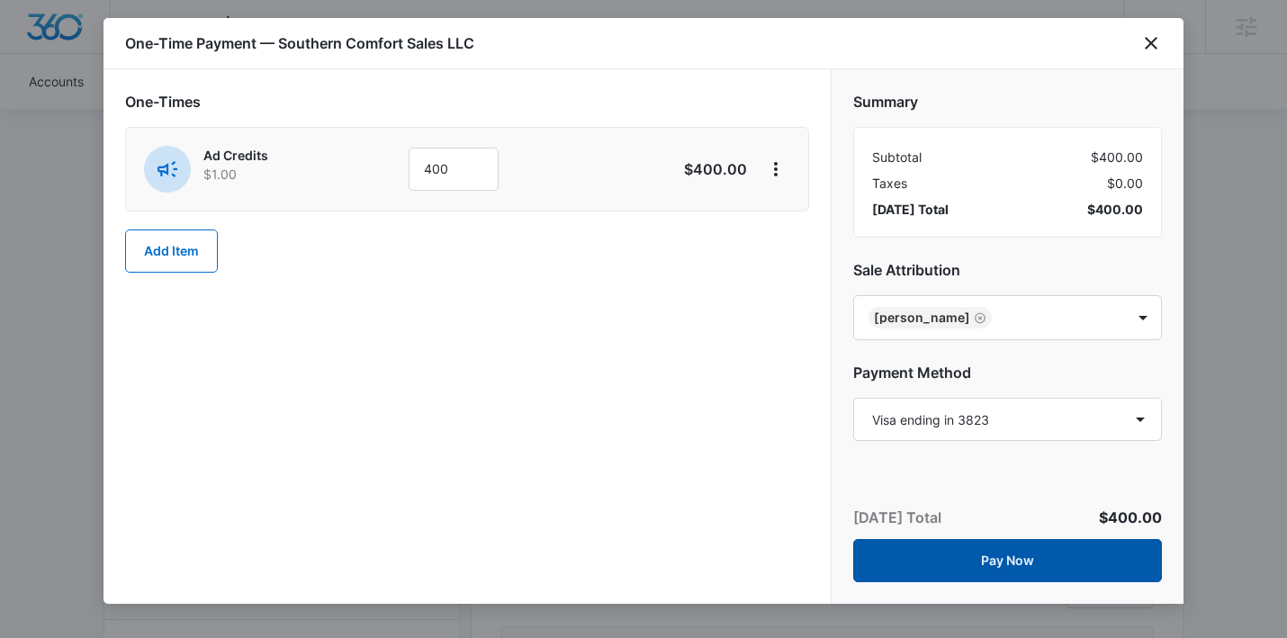
click at [1029, 559] on button "Pay Now" at bounding box center [1007, 560] width 309 height 43
